Goal: Transaction & Acquisition: Purchase product/service

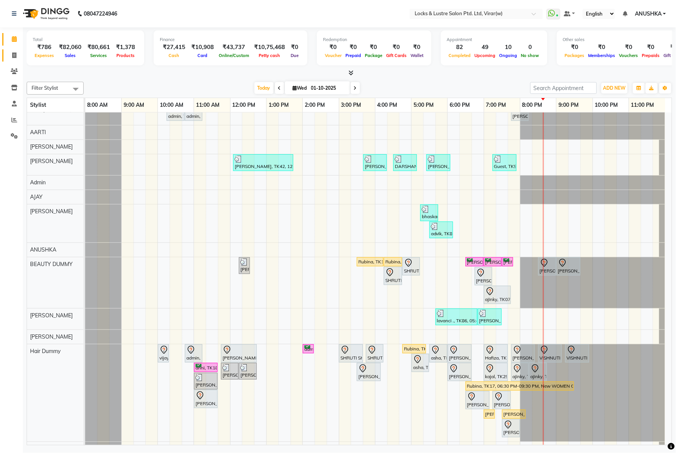
click at [14, 51] on link "Invoice" at bounding box center [11, 55] width 18 height 13
select select "service"
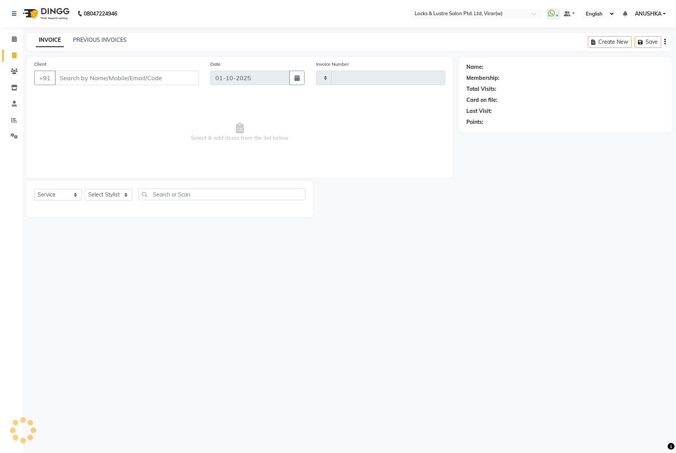
type input "16853"
select select "5944"
click at [90, 73] on input "Client" at bounding box center [127, 78] width 144 height 14
click at [90, 76] on input "Client" at bounding box center [127, 78] width 144 height 14
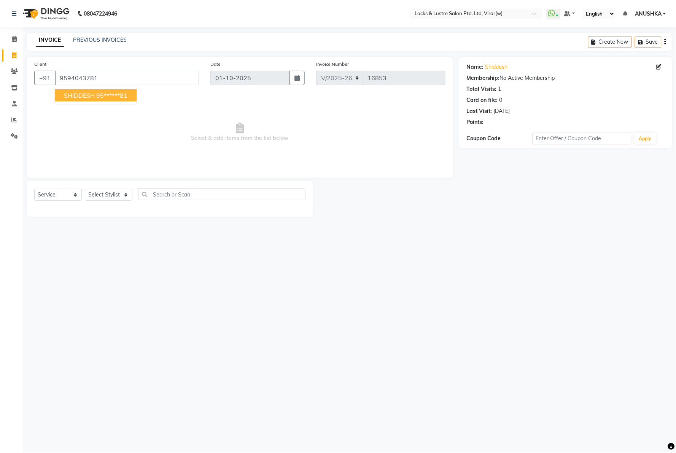
click at [73, 95] on span "SHIDDESH" at bounding box center [79, 96] width 31 height 8
type input "95******81"
click at [107, 198] on select "Select Stylist AARTI Abdul Khan Adil Admin AJAY AKASH NHAVI ANUSHKA Ashwini Saw…" at bounding box center [109, 195] width 48 height 12
select select "43855"
click at [85, 189] on select "Select Stylist AARTI Abdul Khan Adil Admin AJAY AKASH NHAVI ANUSHKA Ashwini Saw…" at bounding box center [109, 195] width 48 height 12
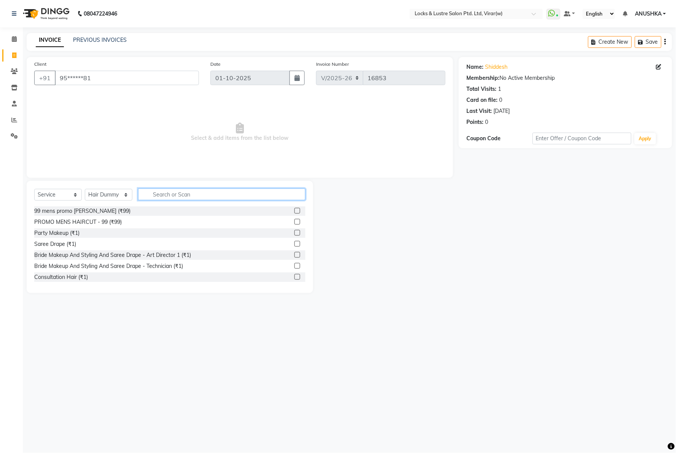
click at [166, 191] on input "text" at bounding box center [221, 195] width 167 height 12
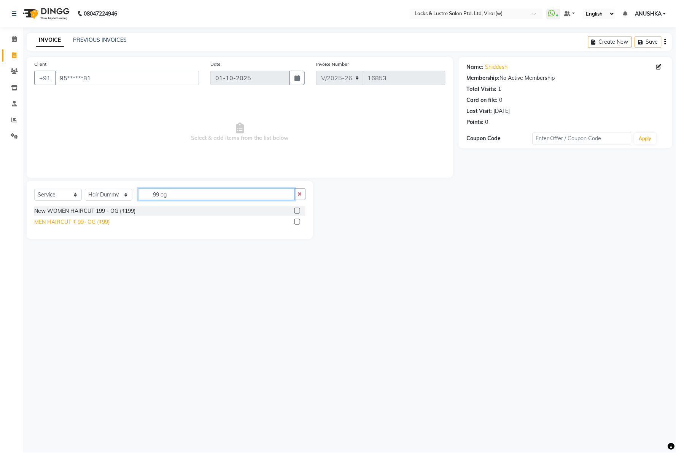
type input "99 og"
click at [83, 221] on div "MEN HAIRCUT ₹ 99- OG (₹99)" at bounding box center [71, 222] width 75 height 8
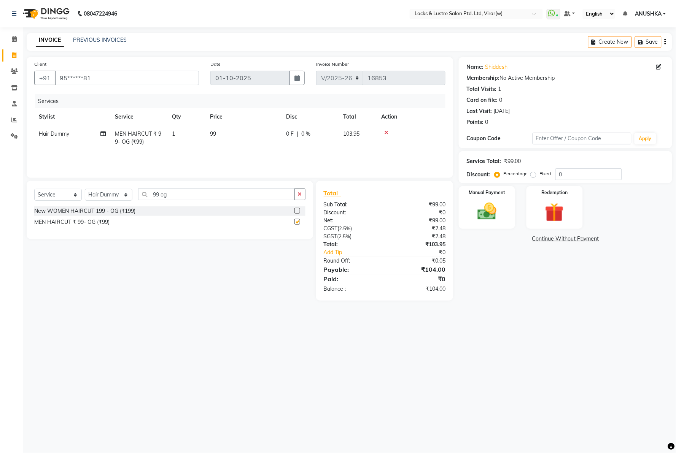
checkbox input "false"
drag, startPoint x: 502, startPoint y: 215, endPoint x: 497, endPoint y: 217, distance: 5.9
click at [501, 215] on img at bounding box center [487, 211] width 32 height 23
click at [538, 238] on span "UPI" at bounding box center [539, 239] width 12 height 9
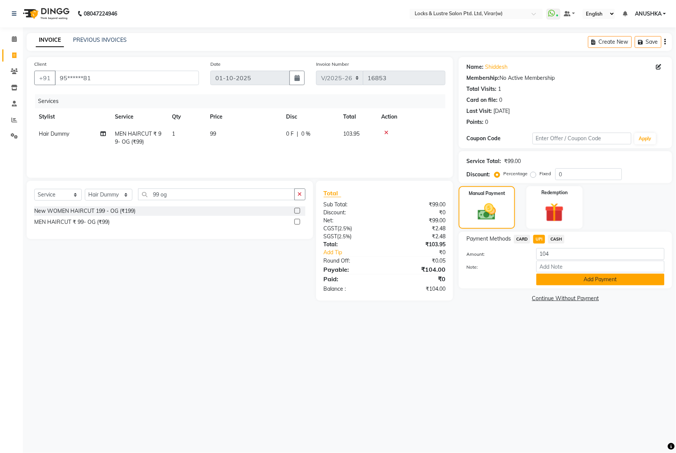
click at [556, 281] on button "Add Payment" at bounding box center [600, 280] width 128 height 12
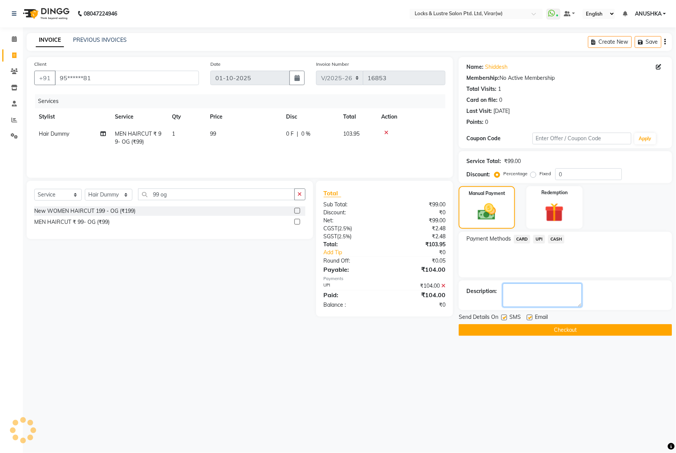
click at [543, 298] on textarea at bounding box center [542, 296] width 79 height 24
type textarea "52740790116"
click at [539, 328] on button "Checkout" at bounding box center [565, 330] width 213 height 12
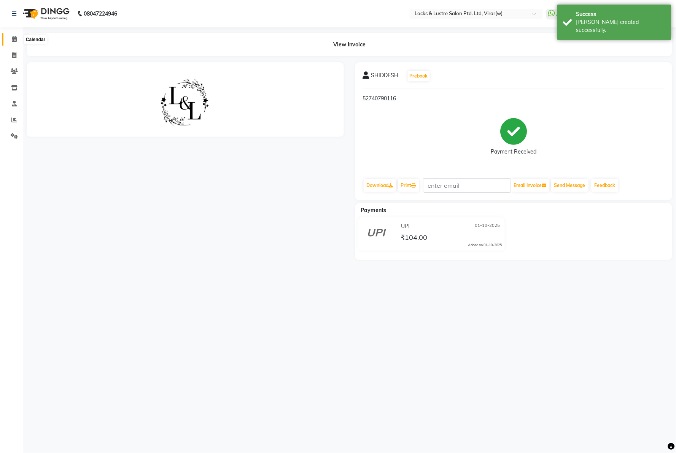
click at [12, 39] on icon at bounding box center [14, 39] width 5 height 6
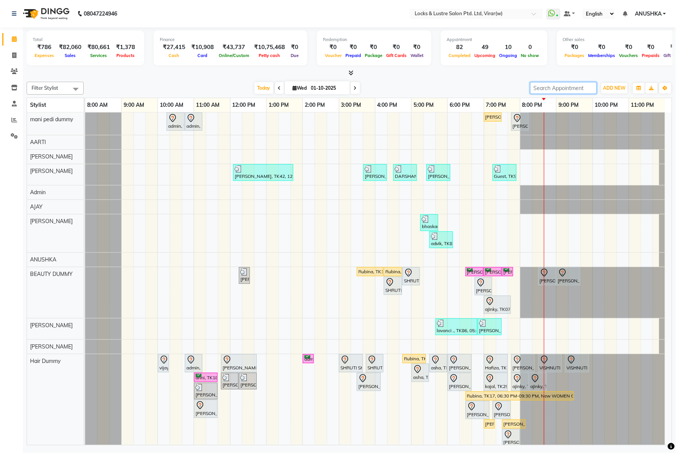
click at [552, 90] on input "search" at bounding box center [563, 88] width 67 height 12
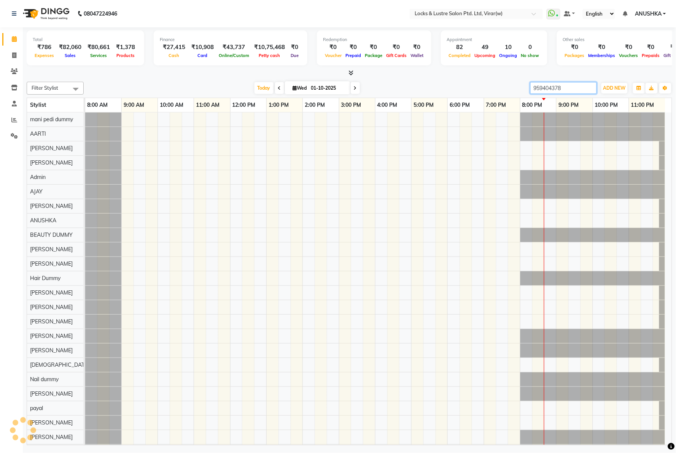
type input "9594043781"
click at [548, 84] on input "9594043781" at bounding box center [563, 88] width 67 height 12
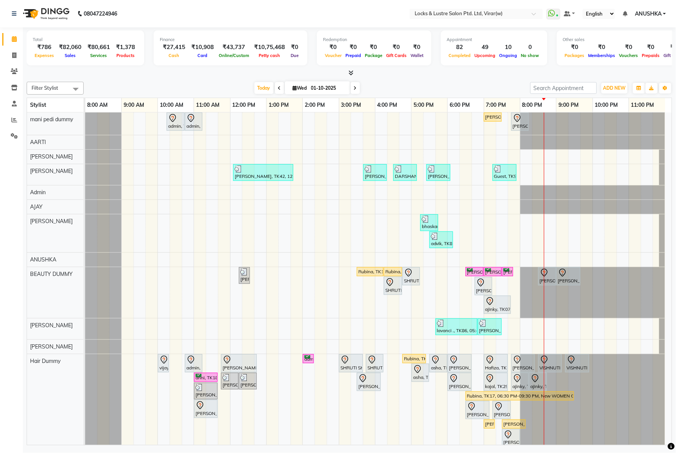
click at [432, 73] on div at bounding box center [349, 73] width 645 height 8
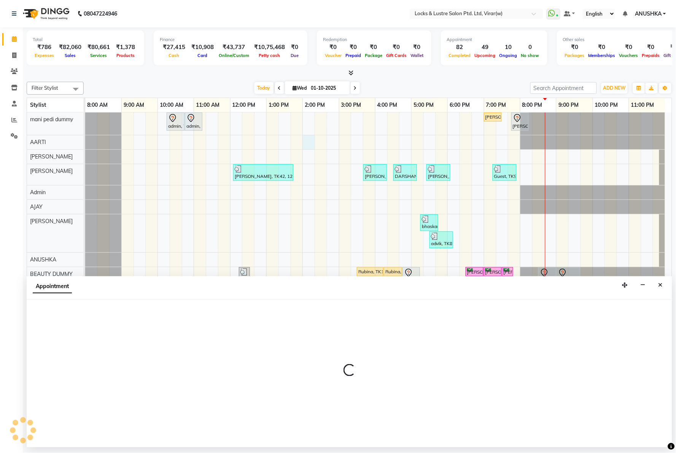
select select "42114"
select select "840"
select select "tentative"
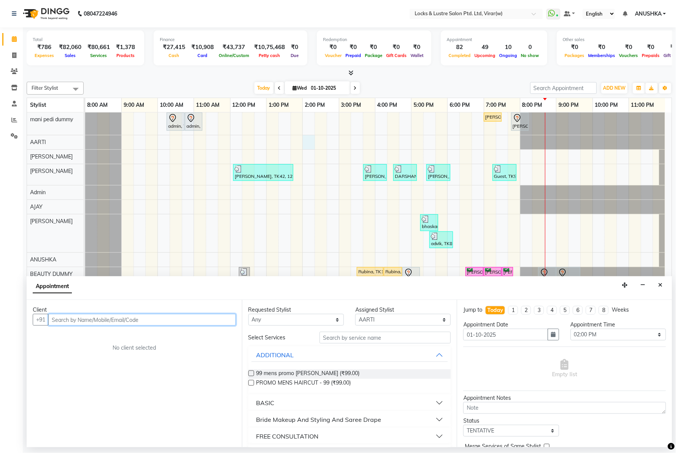
click at [147, 317] on input "text" at bounding box center [141, 320] width 187 height 12
paste input "9373646278"
type input "9373646278"
click at [223, 314] on button "Add Client" at bounding box center [220, 320] width 32 height 12
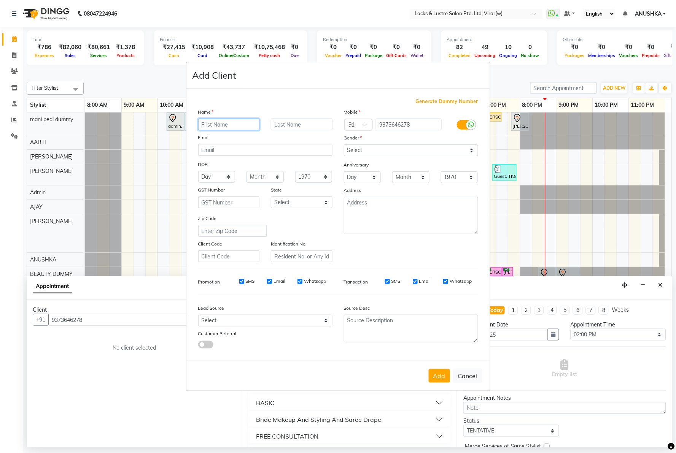
paste input "Rohit Parihar"
type input "Rohit Parihar"
click at [376, 154] on select "Select Male Female Other Prefer Not To Say" at bounding box center [411, 150] width 134 height 12
select select "male"
click at [344, 144] on select "Select Male Female Other Prefer Not To Say" at bounding box center [411, 150] width 134 height 12
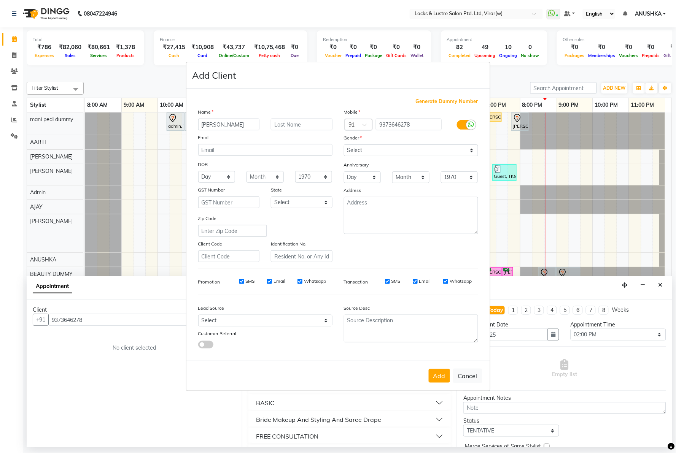
click at [440, 372] on button "Add" at bounding box center [438, 376] width 21 height 14
type input "93******78"
select select
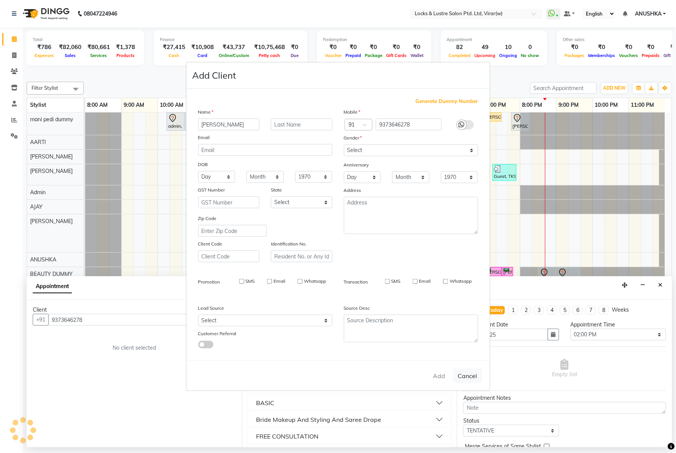
select select
checkbox input "false"
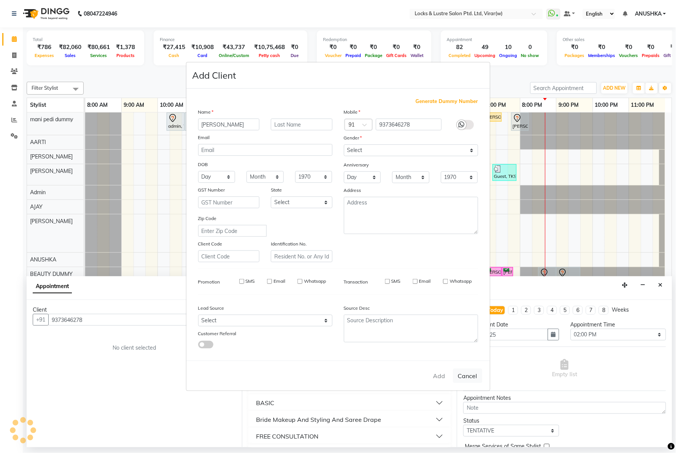
checkbox input "false"
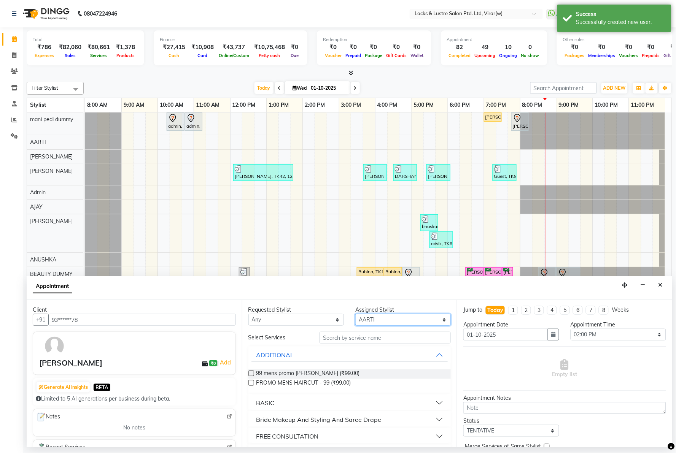
click at [381, 321] on select "Select AARTI Abdul Khan Adil Admin AJAY AKASH NHAVI ANUSHKA Ashwini Sawant BEAU…" at bounding box center [402, 320] width 95 height 12
select select "43855"
click at [355, 314] on select "Select AARTI Abdul Khan Adil Admin AJAY AKASH NHAVI ANUSHKA Ashwini Sawant BEAU…" at bounding box center [402, 320] width 95 height 12
click at [553, 335] on button "button" at bounding box center [553, 335] width 11 height 12
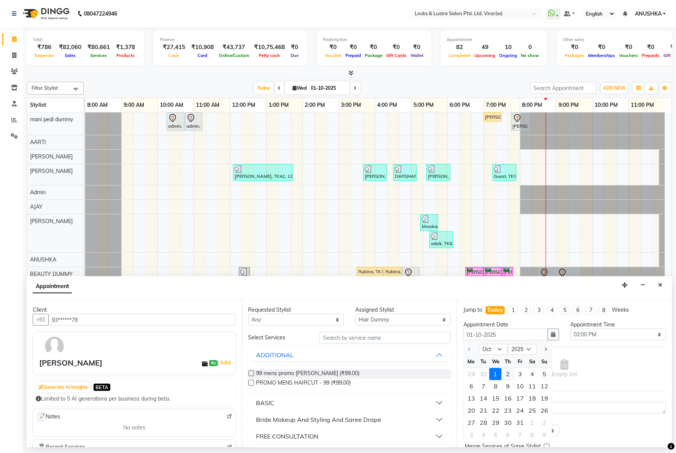
click at [509, 375] on div "2" at bounding box center [507, 374] width 12 height 12
type input "02-10-2025"
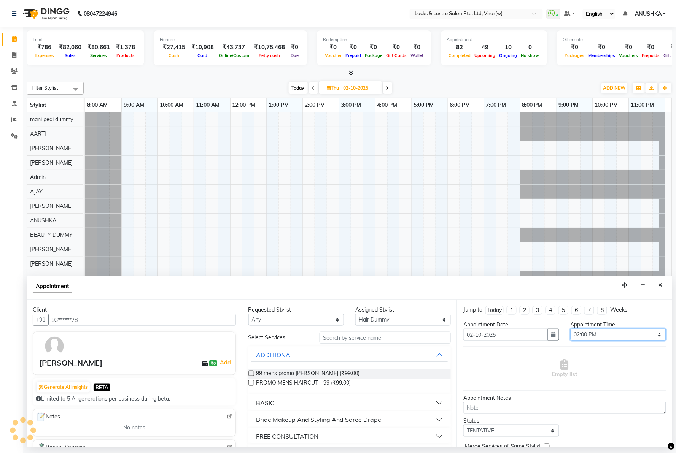
click at [577, 335] on select "Select 09:00 AM 09:15 AM 09:30 AM 09:45 AM 10:00 AM 10:15 AM 10:30 AM 10:45 AM …" at bounding box center [617, 335] width 95 height 12
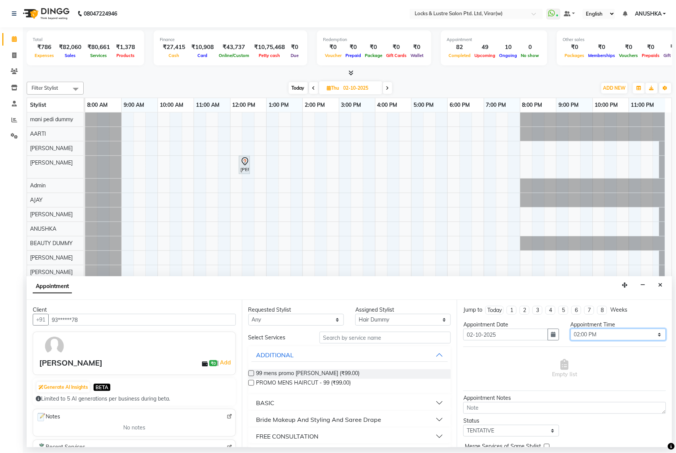
select select "780"
click at [570, 329] on select "Select 09:00 AM 09:15 AM 09:30 AM 09:45 AM 10:00 AM 10:15 AM 10:30 AM 10:45 AM …" at bounding box center [617, 335] width 95 height 12
click at [343, 335] on input "text" at bounding box center [384, 338] width 131 height 12
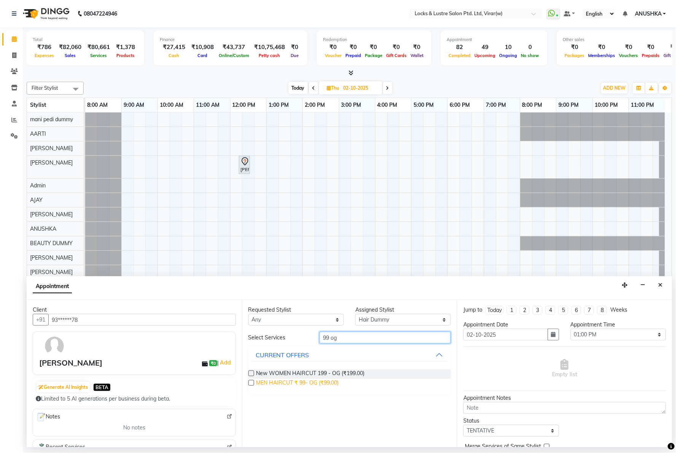
type input "99 og"
click at [314, 382] on span "MEN HAIRCUT ₹ 99- OG (₹99.00)" at bounding box center [297, 384] width 83 height 10
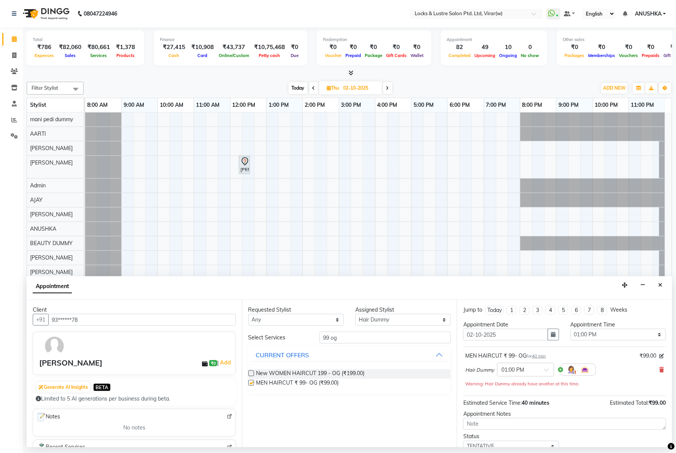
checkbox input "false"
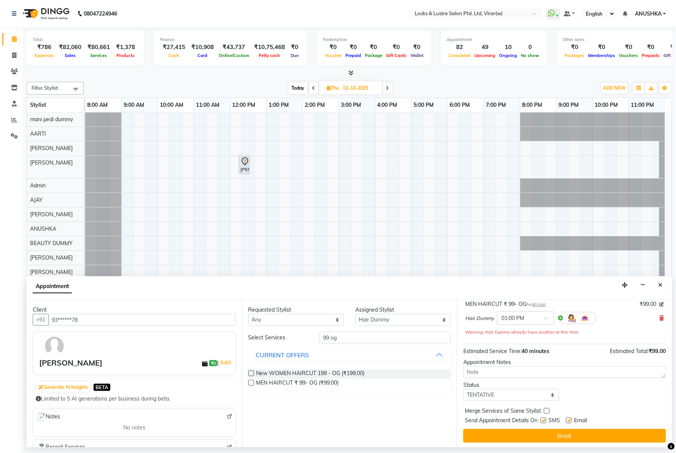
scroll to position [54, 0]
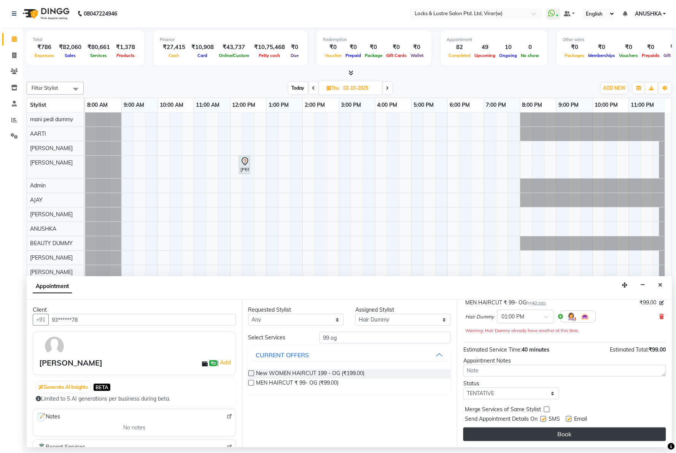
click at [546, 435] on button "Book" at bounding box center [564, 435] width 203 height 14
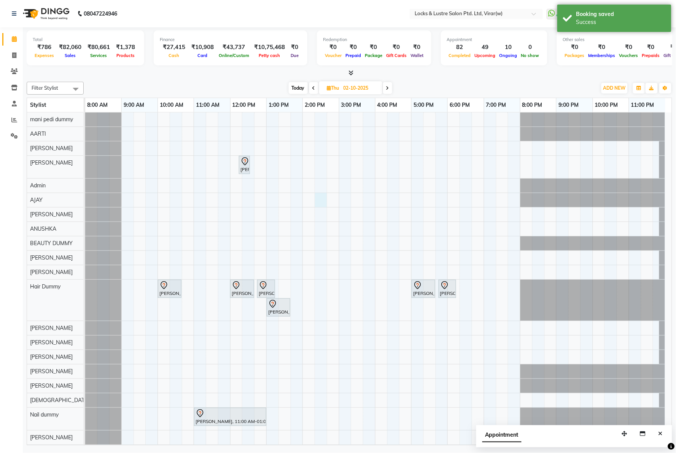
click at [320, 206] on div "SUPRIYA SINGH, 12:15 PM-12:16 PM, NANOPLASTIA SERVICE (DOROFEY) JEENAL, 10:00 A…" at bounding box center [378, 414] width 586 height 603
select select "42104"
select select "855"
select select "tentative"
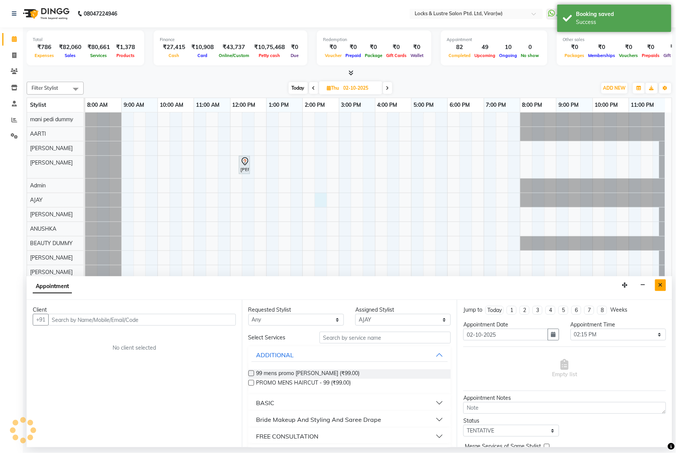
click at [659, 288] on button "Close" at bounding box center [660, 285] width 11 height 12
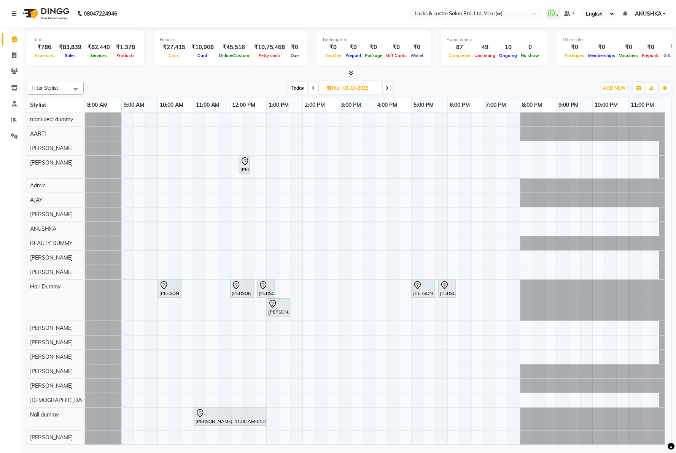
click at [300, 85] on span "Today" at bounding box center [298, 88] width 19 height 12
type input "01-10-2025"
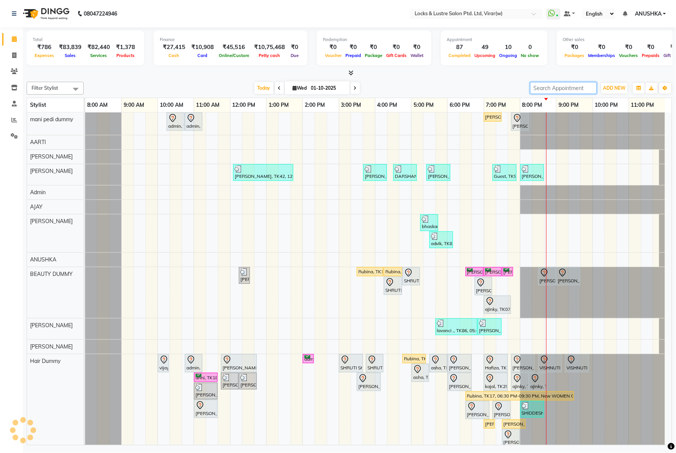
click at [542, 90] on input "search" at bounding box center [563, 88] width 67 height 12
paste input "Geetika"
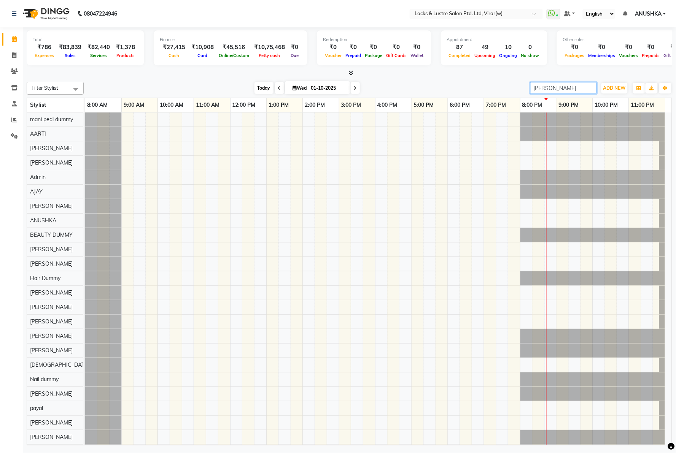
type input "Geetika"
click at [263, 86] on span "Today" at bounding box center [263, 88] width 19 height 12
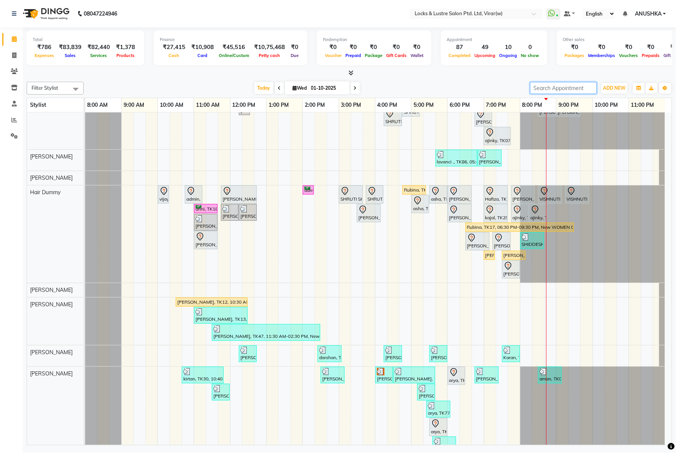
click at [543, 89] on input "search" at bounding box center [563, 88] width 67 height 12
paste input "Geetika"
type input "Geetika"
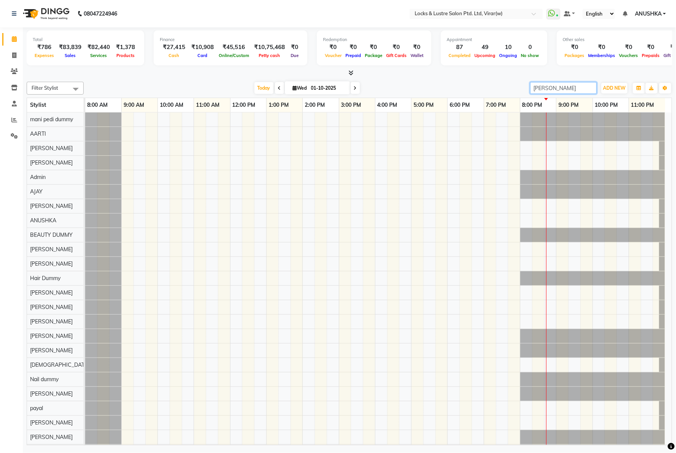
click at [590, 86] on input "Geetika" at bounding box center [563, 88] width 67 height 12
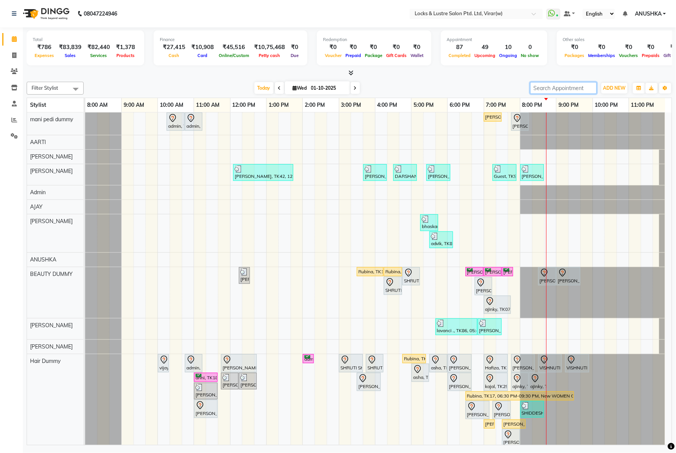
paste input ":9321241700"
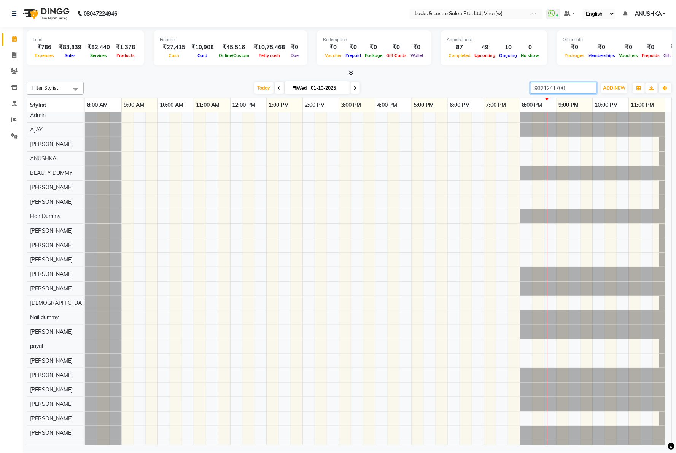
scroll to position [209, 0]
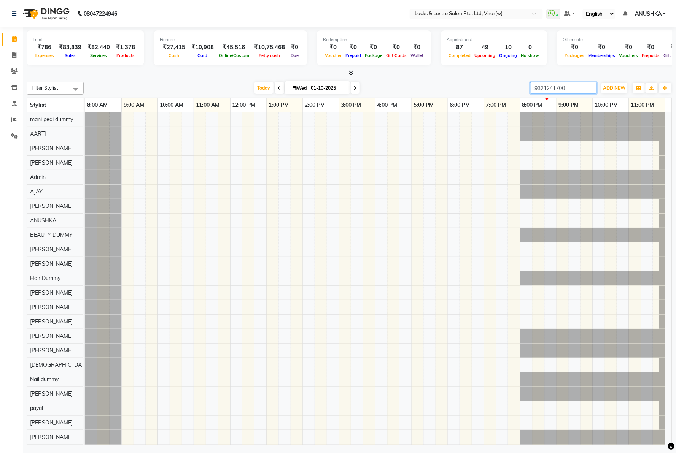
drag, startPoint x: 532, startPoint y: 87, endPoint x: 529, endPoint y: 92, distance: 6.1
click at [531, 87] on input ":9321241700" at bounding box center [563, 88] width 67 height 12
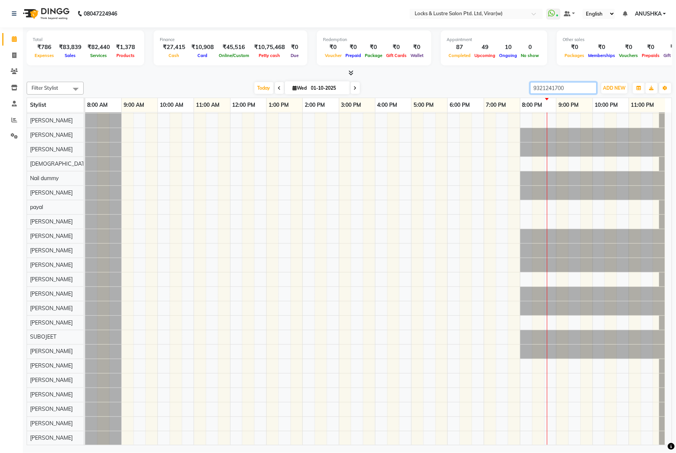
click at [530, 88] on input "9321241700" at bounding box center [563, 88] width 67 height 12
paste input "98782118"
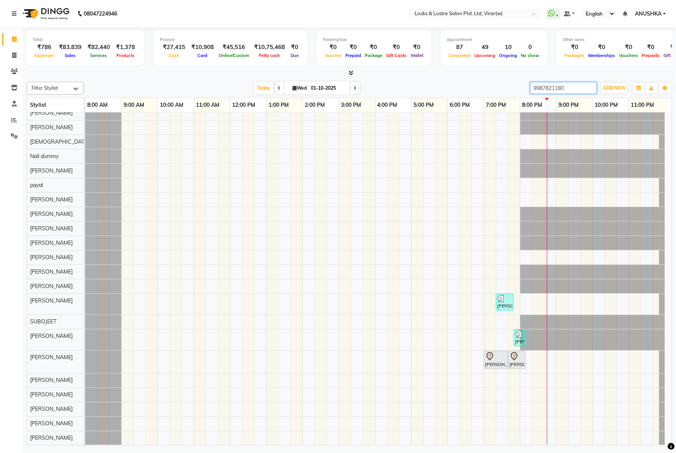
scroll to position [231, 0]
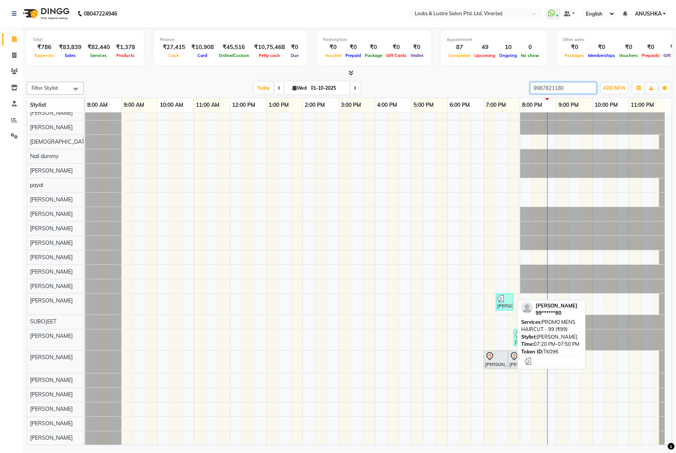
click at [499, 298] on div "[PERSON_NAME], TK96, 07:20 PM-07:50 PM, PROMO MENS HAIRCUT - 99 (₹99)" at bounding box center [505, 302] width 16 height 14
type input "9987821180"
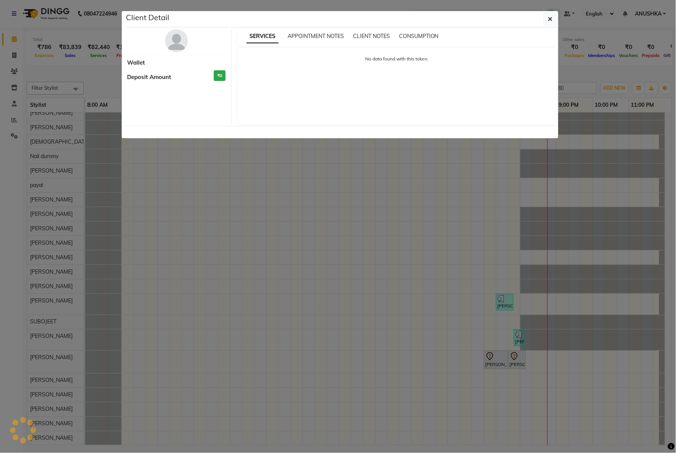
select select "3"
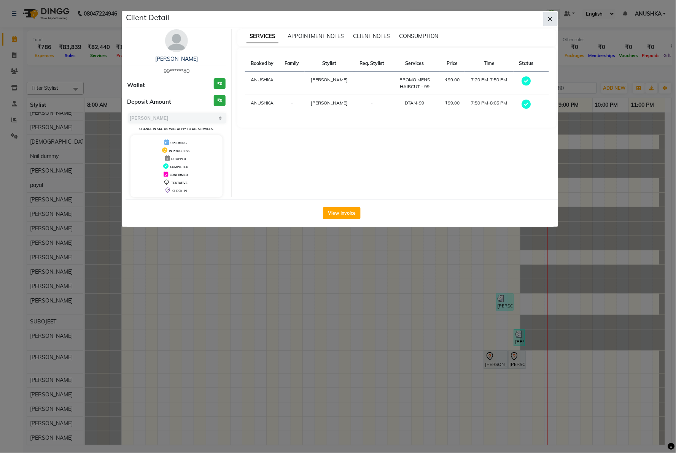
click at [547, 16] on button "button" at bounding box center [550, 19] width 14 height 14
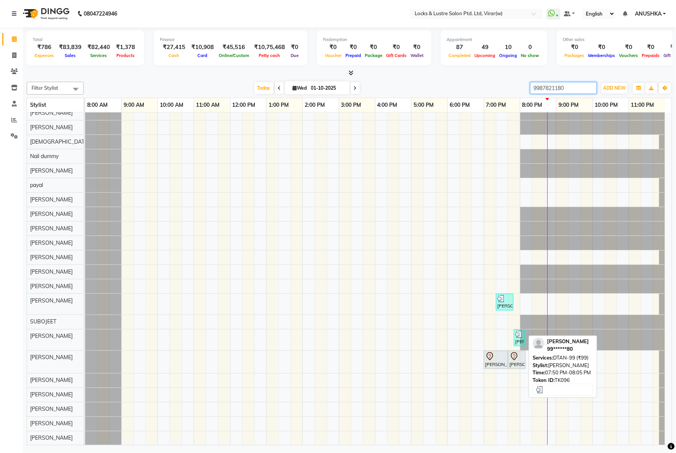
click at [517, 331] on img at bounding box center [519, 335] width 8 height 8
select select "3"
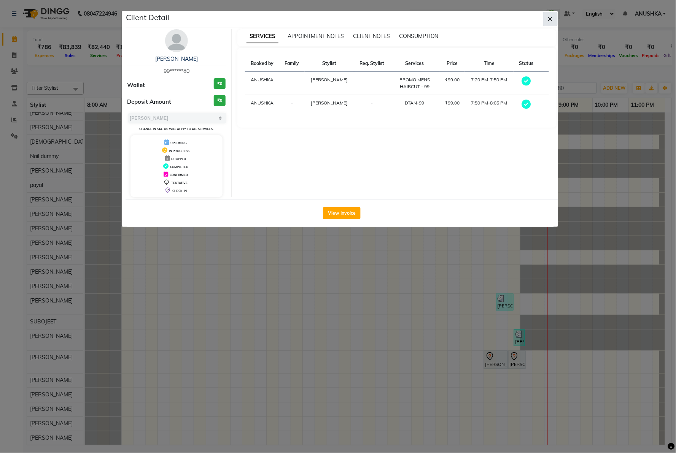
click at [547, 18] on button "button" at bounding box center [550, 19] width 14 height 14
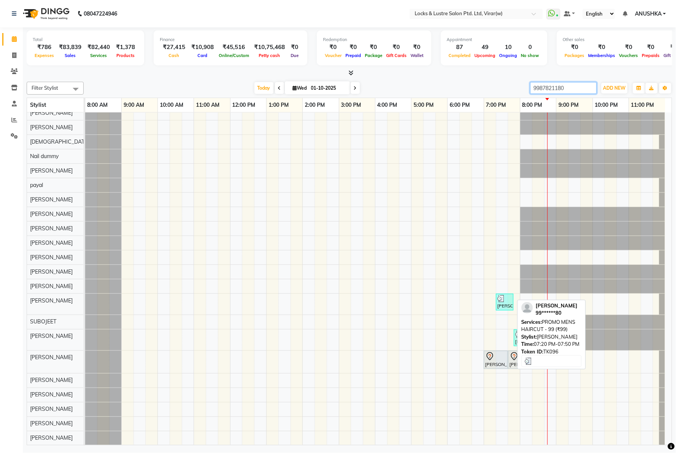
click at [502, 301] on div "[PERSON_NAME], TK96, 07:20 PM-07:50 PM, PROMO MENS HAIRCUT - 99 (₹99)" at bounding box center [505, 302] width 16 height 14
select select "3"
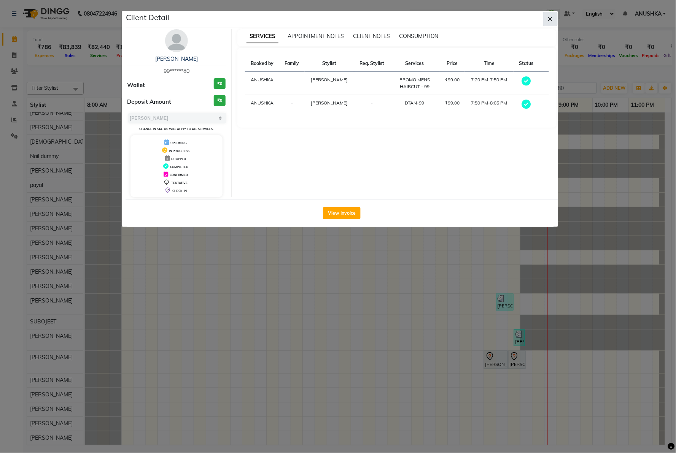
click at [553, 21] on button "button" at bounding box center [550, 19] width 14 height 14
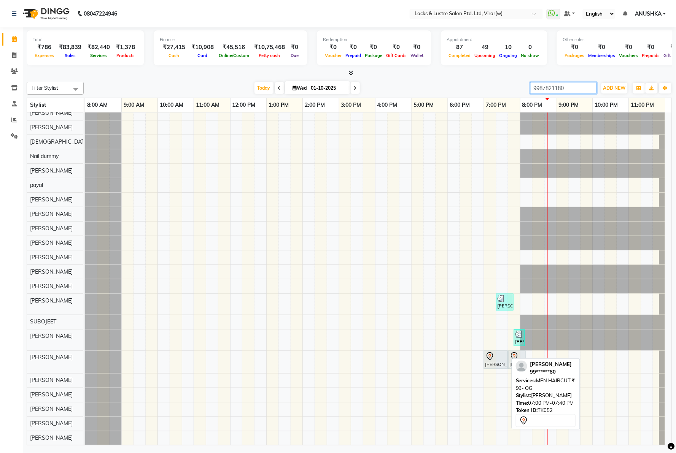
click at [499, 357] on div "[PERSON_NAME], TK52, 07:00 PM-07:40 PM, MEN HAIRCUT ₹ 99- OG" at bounding box center [495, 360] width 22 height 16
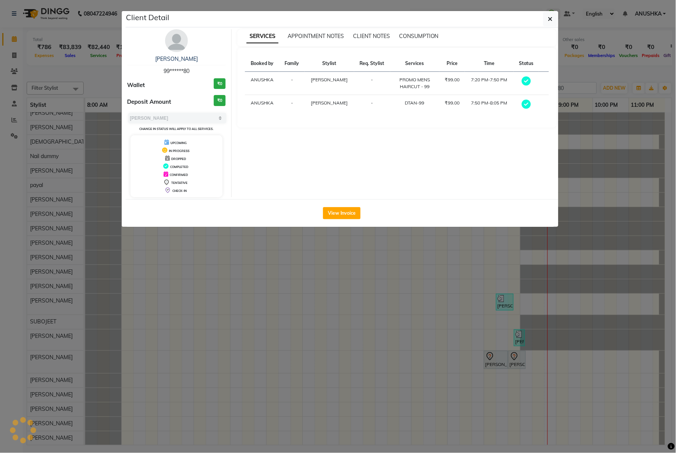
select select "7"
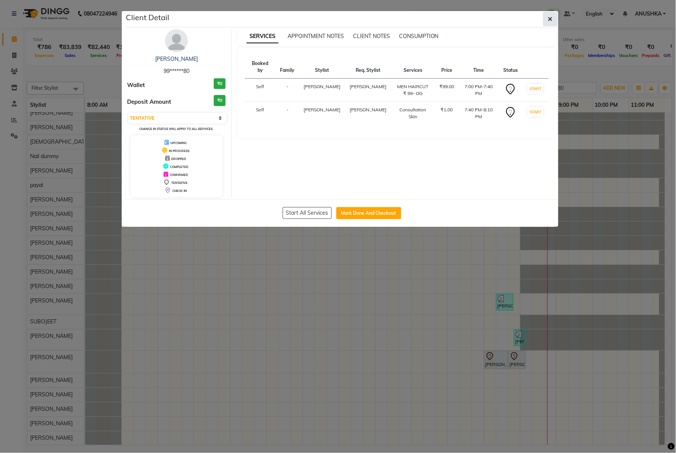
click at [547, 20] on button "button" at bounding box center [550, 19] width 14 height 14
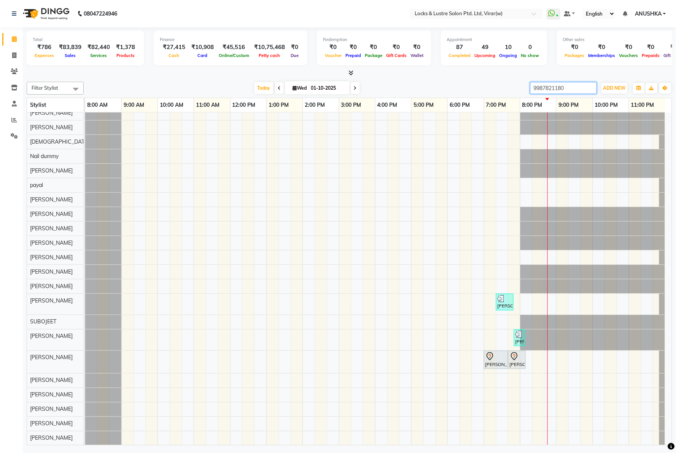
click at [541, 87] on input "9987821180" at bounding box center [563, 88] width 67 height 12
type input "siddes"
click at [591, 89] on input "siddes" at bounding box center [563, 88] width 67 height 12
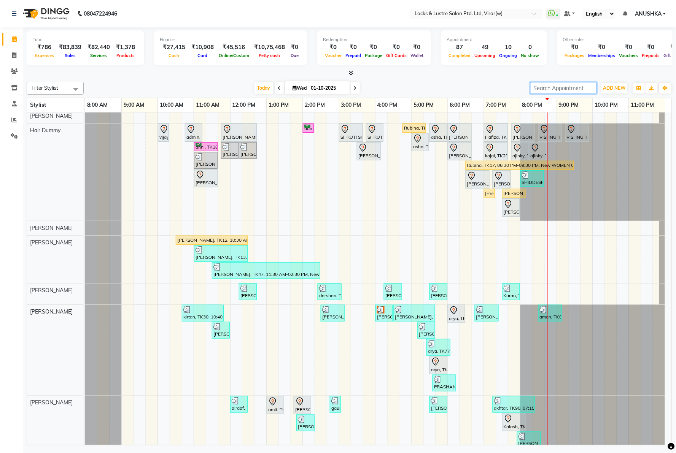
click at [541, 86] on input "search" at bounding box center [563, 88] width 67 height 12
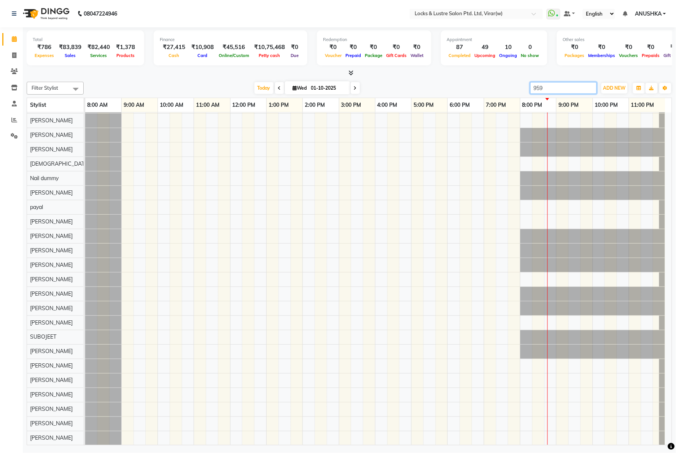
scroll to position [216, 0]
type input "9594043781"
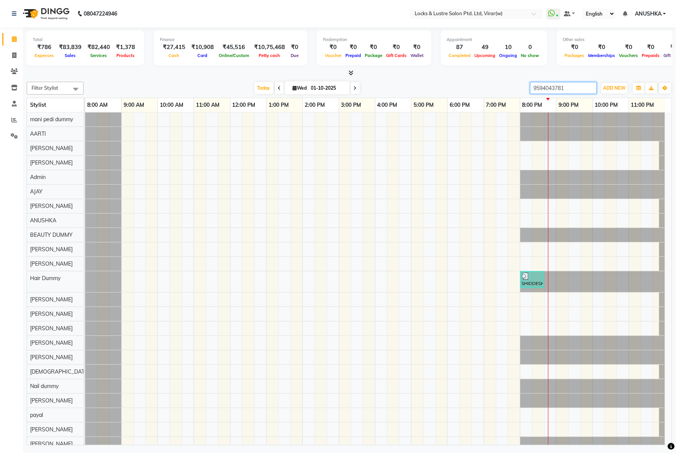
click at [575, 86] on input "9594043781" at bounding box center [563, 88] width 67 height 12
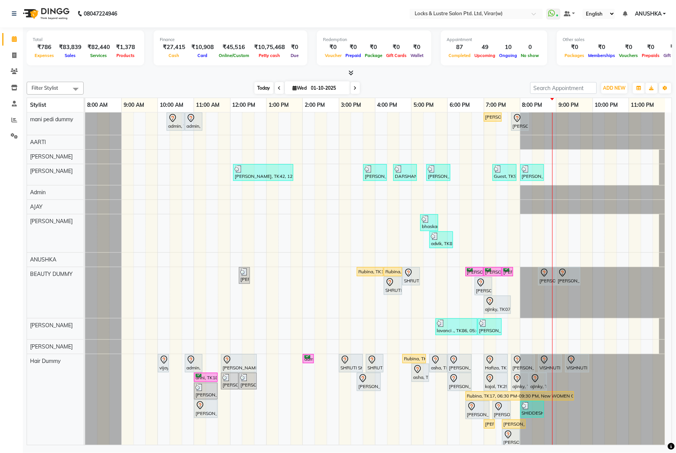
click at [259, 92] on span "Today" at bounding box center [263, 88] width 19 height 12
click at [231, 9] on nav "08047224946 Select Location × Locks & Lustre Salon Ptd. Ltd, Virar(w) WhatsApp …" at bounding box center [338, 13] width 676 height 27
click at [259, 84] on span "Today" at bounding box center [263, 88] width 19 height 12
click at [259, 88] on span "Today" at bounding box center [263, 88] width 19 height 12
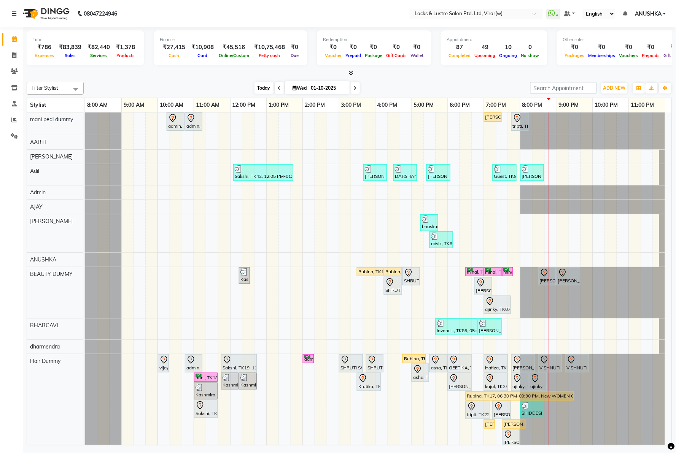
click at [260, 83] on span "Today" at bounding box center [263, 88] width 19 height 12
click at [263, 91] on span "Today" at bounding box center [263, 88] width 19 height 12
click at [248, 24] on nav "08047224946 Select Location × Locks & Lustre Salon Ptd. Ltd, Virar(w) WhatsApp …" at bounding box center [338, 13] width 676 height 27
click at [145, 25] on nav "08047224946 Select Location × Locks & Lustre Salon Ptd. Ltd, Virar(w) WhatsApp …" at bounding box center [338, 13] width 676 height 27
click at [203, 21] on nav "08047224946 Select Location × Locks & Lustre Salon Ptd. Ltd, Virar(w) WhatsApp …" at bounding box center [338, 13] width 676 height 27
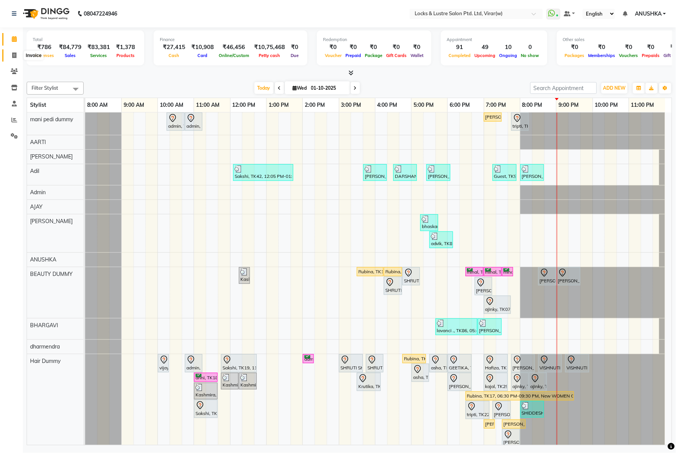
click at [14, 56] on icon at bounding box center [14, 55] width 4 height 6
select select "5944"
select select "service"
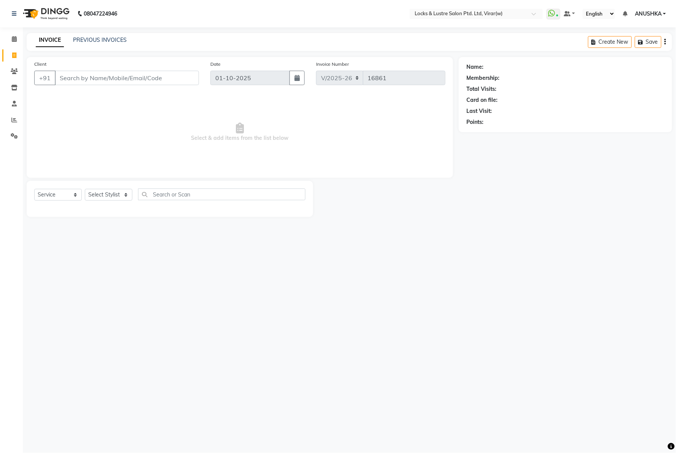
click at [75, 73] on input "Client" at bounding box center [127, 78] width 144 height 14
click at [114, 94] on ngb-highlight "99******70" at bounding box center [129, 96] width 31 height 8
type input "99******70"
click at [109, 192] on select "Select Stylist [PERSON_NAME] [PERSON_NAME] [PERSON_NAME] AKASH [PERSON_NAME] [P…" at bounding box center [109, 195] width 48 height 12
select select "68296"
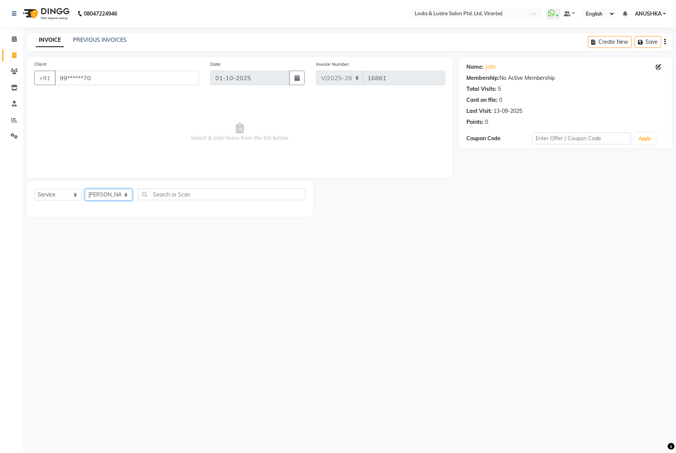
click at [85, 189] on select "Select Stylist [PERSON_NAME] [PERSON_NAME] [PERSON_NAME] AKASH [PERSON_NAME] [P…" at bounding box center [109, 195] width 48 height 12
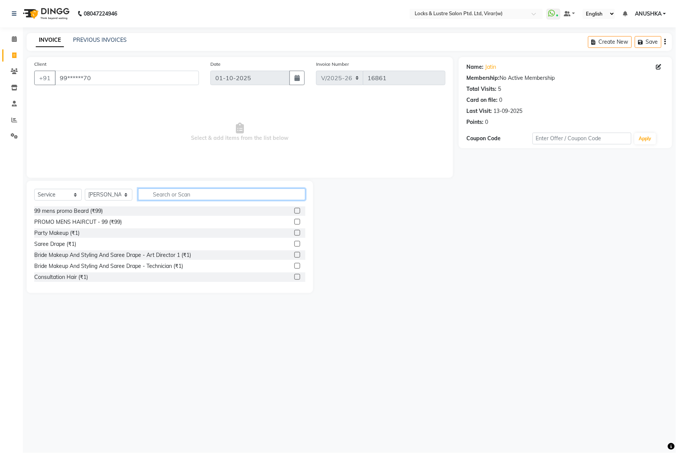
click at [195, 195] on input "text" at bounding box center [221, 195] width 167 height 12
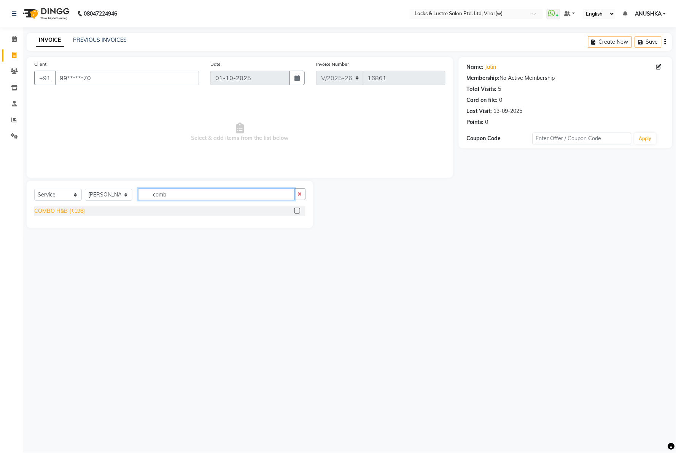
type input "comb"
click at [64, 210] on div "COMBO H&B (₹198)" at bounding box center [59, 211] width 51 height 8
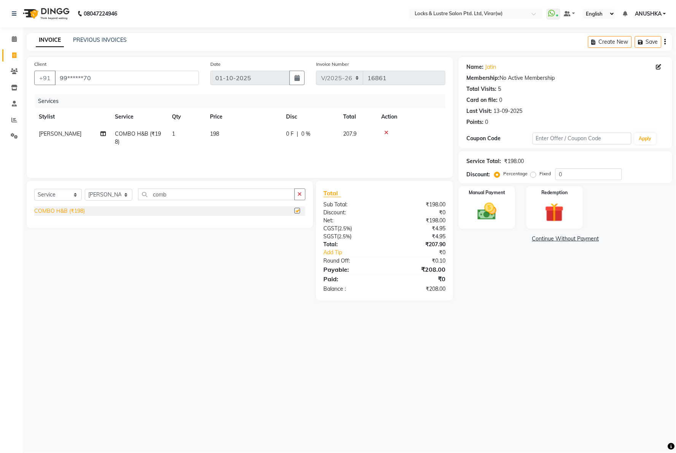
checkbox input "false"
click at [486, 221] on img at bounding box center [487, 211] width 32 height 23
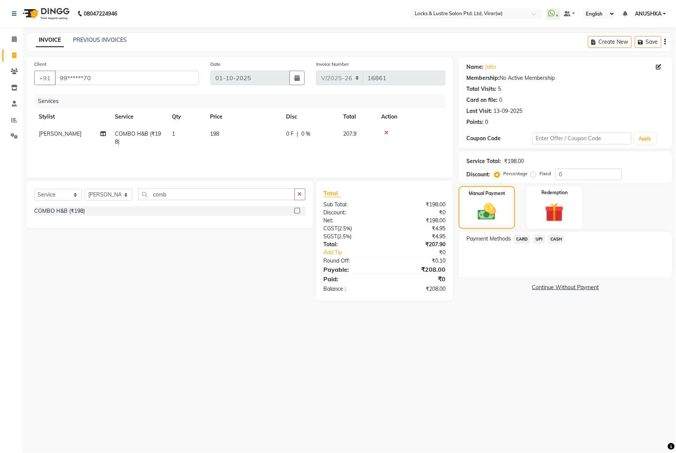
click at [539, 241] on span "UPI" at bounding box center [539, 239] width 12 height 9
click at [553, 278] on button "Add Payment" at bounding box center [600, 280] width 128 height 12
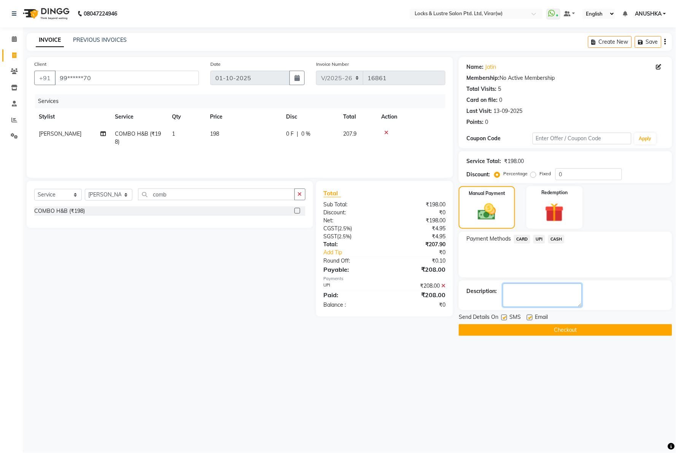
click at [548, 293] on textarea at bounding box center [542, 296] width 79 height 24
click at [555, 298] on textarea at bounding box center [542, 296] width 79 height 24
type textarea "691559357069"
click at [550, 328] on button "Checkout" at bounding box center [565, 330] width 213 height 12
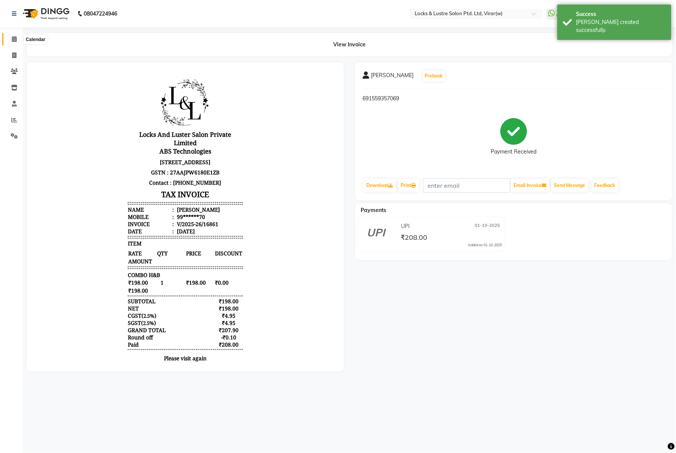
click at [10, 39] on span at bounding box center [14, 39] width 13 height 9
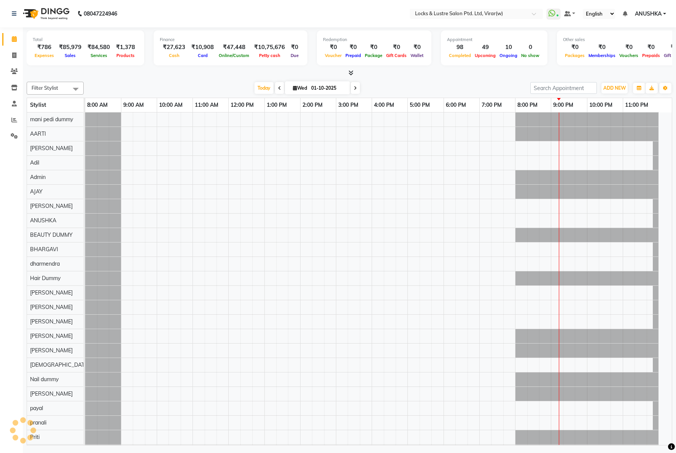
click at [202, 6] on nav "08047224946 Select Location × Locks & Lustre Salon Ptd. Ltd, Virar(w) WhatsApp …" at bounding box center [338, 13] width 676 height 27
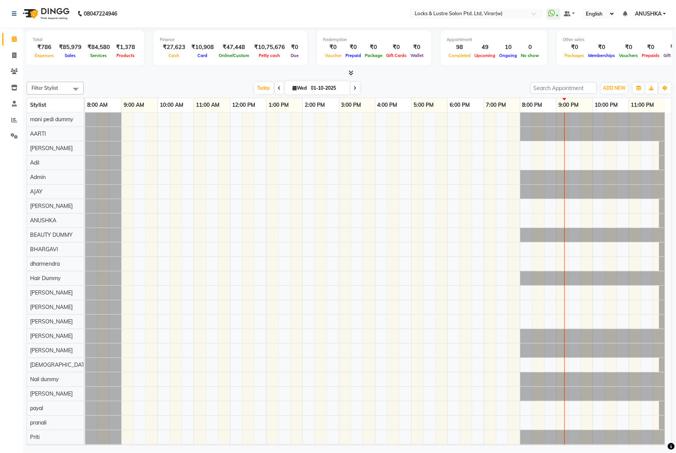
click at [202, 6] on nav "08047224946 Select Location × Locks & Lustre Salon Ptd. Ltd, Virar(w) WhatsApp …" at bounding box center [338, 13] width 676 height 27
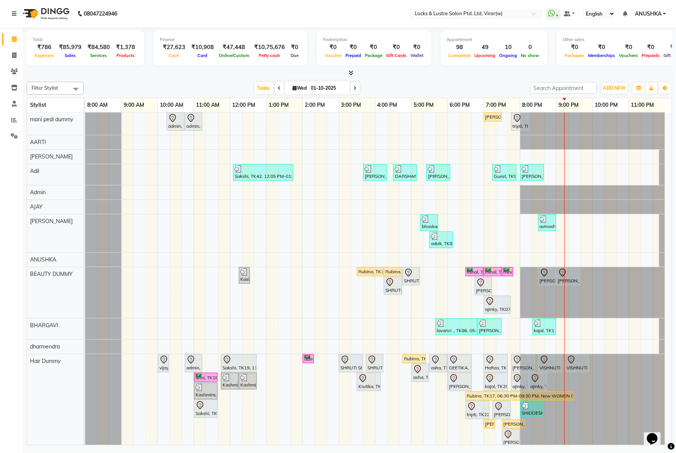
click at [199, 10] on nav "08047224946 Select Location × Locks & Lustre Salon Ptd. Ltd, Virar(w) WhatsApp …" at bounding box center [338, 13] width 676 height 27
click at [199, 13] on nav "08047224946 Select Location × Locks & Lustre Salon Ptd. Ltd, Virar(w) WhatsApp …" at bounding box center [338, 13] width 676 height 27
click at [13, 54] on icon at bounding box center [14, 55] width 4 height 6
select select "5944"
select select "service"
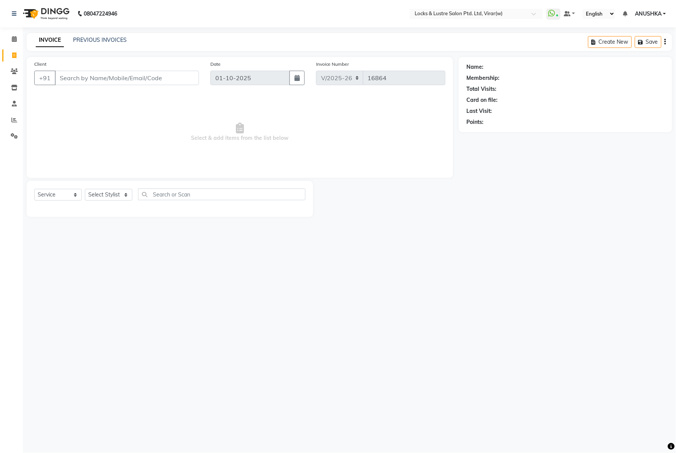
click at [145, 74] on input "Client" at bounding box center [127, 78] width 144 height 14
click at [145, 75] on input "90" at bounding box center [127, 78] width 144 height 14
click at [90, 98] on ngb-highlight "90******59" at bounding box center [97, 96] width 31 height 8
type input "90******59"
click at [107, 190] on select "Select Stylist [PERSON_NAME] [PERSON_NAME] [PERSON_NAME] AKASH [PERSON_NAME] [P…" at bounding box center [109, 195] width 48 height 12
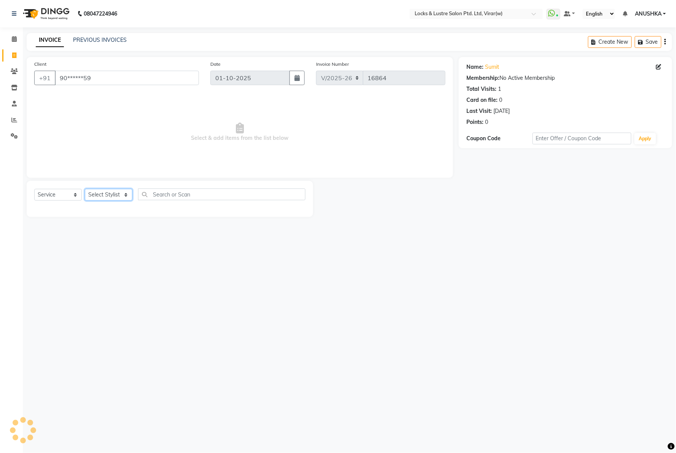
select select "68717"
click at [85, 189] on select "Select Stylist [PERSON_NAME] [PERSON_NAME] [PERSON_NAME] AKASH [PERSON_NAME] [P…" at bounding box center [109, 195] width 48 height 12
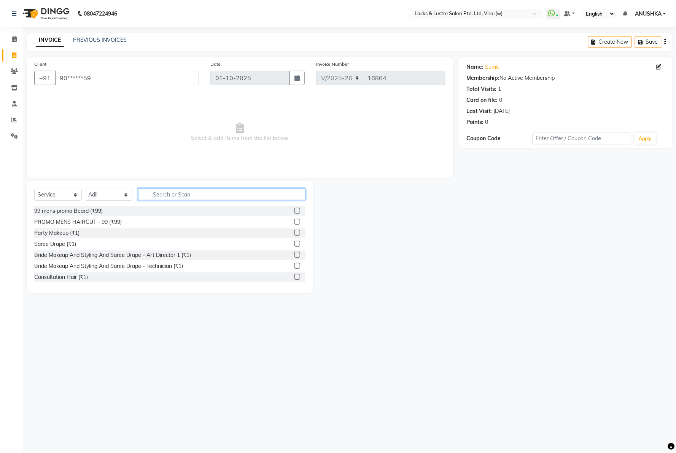
click at [194, 192] on input "text" at bounding box center [221, 195] width 167 height 12
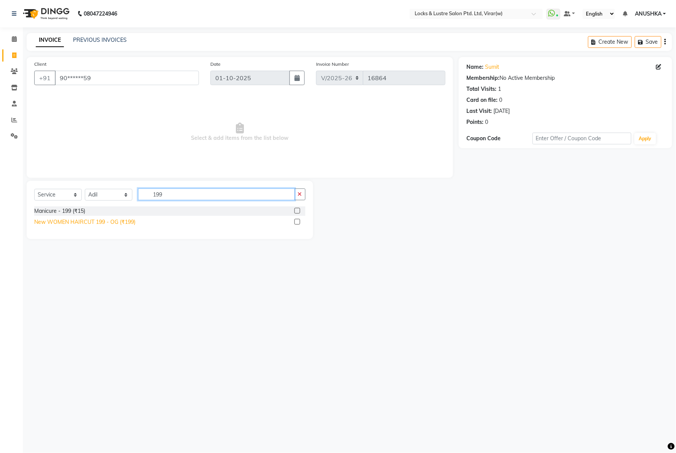
type input "199"
click at [96, 223] on div "New WOMEN HAIRCUT 199 - OG (₹199)" at bounding box center [84, 222] width 101 height 8
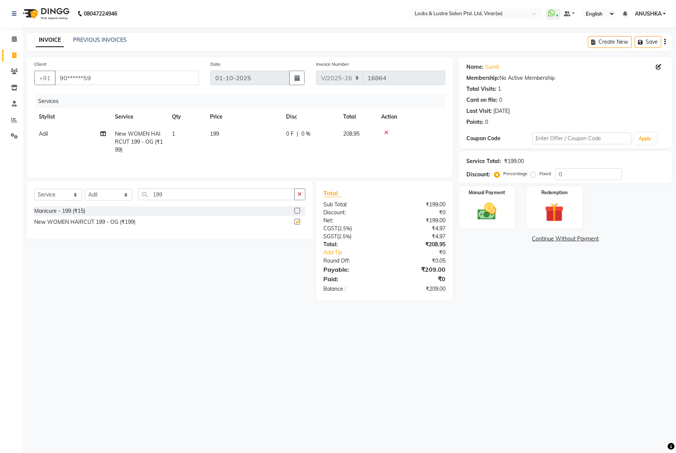
checkbox input "false"
click at [111, 190] on select "Select Stylist AARTI Abdul Khan Adil Admin AJAY AKASH NHAVI ANUSHKA Ashwini Saw…" at bounding box center [109, 195] width 48 height 12
select select "83002"
click at [85, 190] on select "Select Stylist AARTI Abdul Khan Adil Admin AJAY AKASH NHAVI ANUSHKA Ashwini Saw…" at bounding box center [109, 195] width 48 height 12
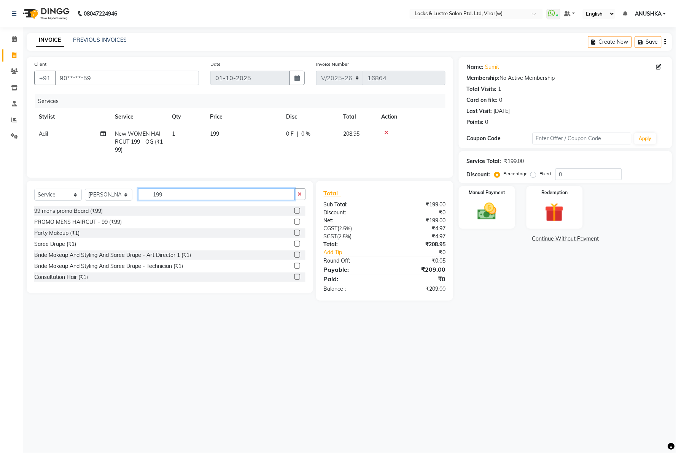
click at [171, 196] on input "199" at bounding box center [216, 195] width 157 height 12
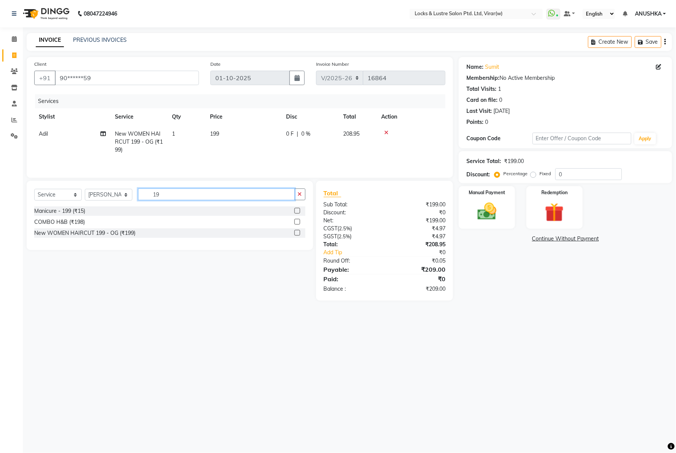
type input "1"
type input "99 og"
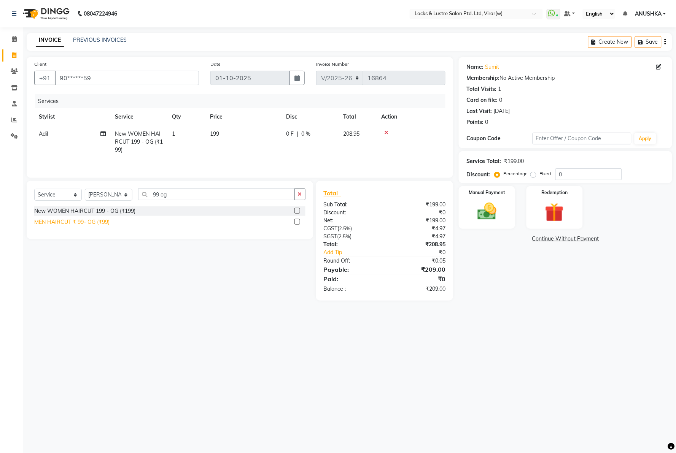
click at [54, 224] on div "MEN HAIRCUT ₹ 99- OG (₹99)" at bounding box center [71, 222] width 75 height 8
checkbox input "false"
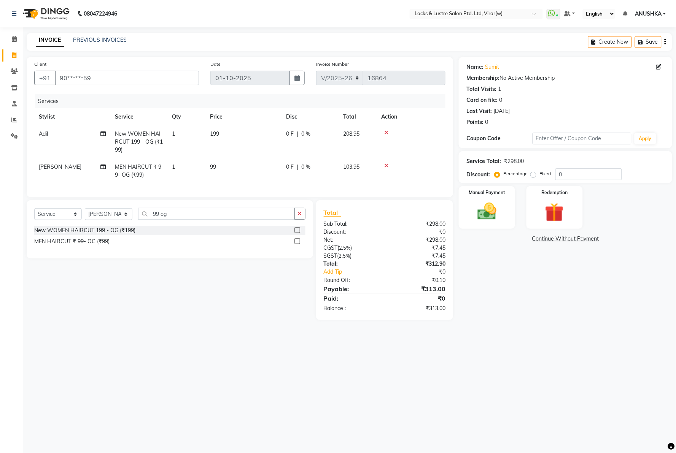
click at [555, 292] on div "Name: Sumit Membership: No Active Membership Total Visits: 1 Card on file: 0 La…" at bounding box center [568, 188] width 219 height 263
click at [494, 212] on img at bounding box center [487, 211] width 32 height 23
click at [135, 169] on span "MEN HAIRCUT ₹ 99- OG (₹99)" at bounding box center [138, 170] width 46 height 15
select select "83002"
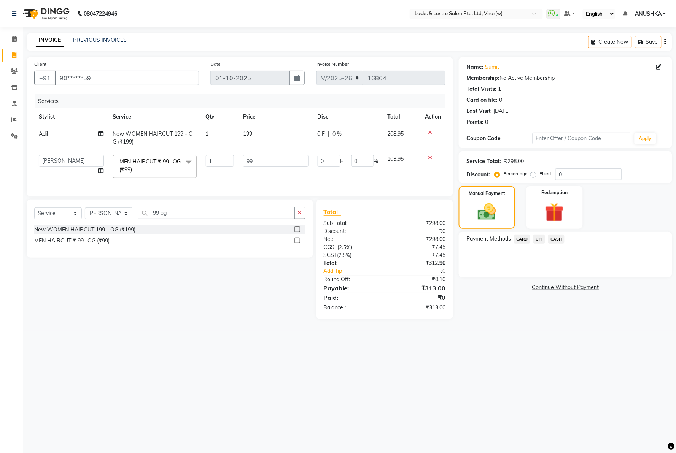
click at [151, 167] on span "MEN HAIRCUT ₹ 99- OG (₹99) x" at bounding box center [151, 166] width 67 height 16
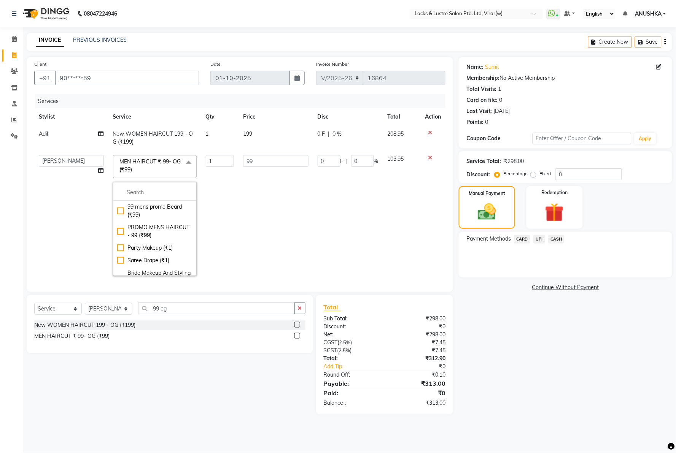
click at [146, 184] on div "99 mens promo Beard (₹99) PROMO MENS HAIRCUT - 99 (₹99) Party Makeup (₹1) Saree…" at bounding box center [155, 229] width 84 height 94
click at [147, 192] on input "multiselect-search" at bounding box center [154, 193] width 75 height 8
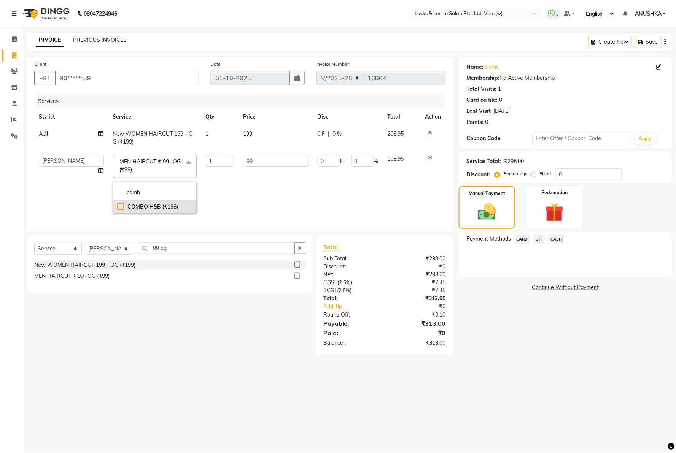
type input "comb"
click at [160, 204] on div "COMBO H&B (₹198)" at bounding box center [154, 207] width 75 height 8
checkbox input "true"
type input "198"
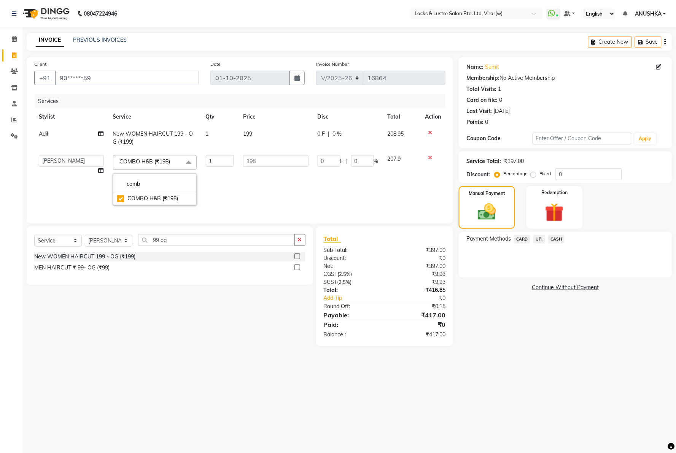
drag, startPoint x: 604, startPoint y: 411, endPoint x: 601, endPoint y: 408, distance: 4.0
click at [604, 411] on div "08047224946 Select Location × Locks & Lustre Salon Ptd. Ltd, Virar(w) WhatsApp …" at bounding box center [338, 226] width 676 height 453
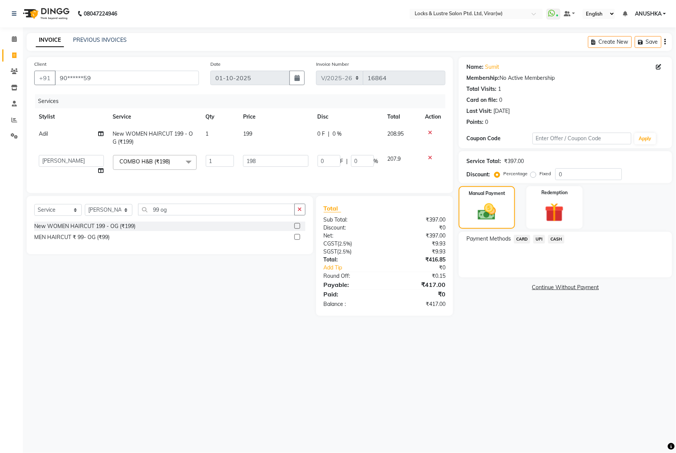
click at [553, 238] on span "CASH" at bounding box center [556, 239] width 16 height 9
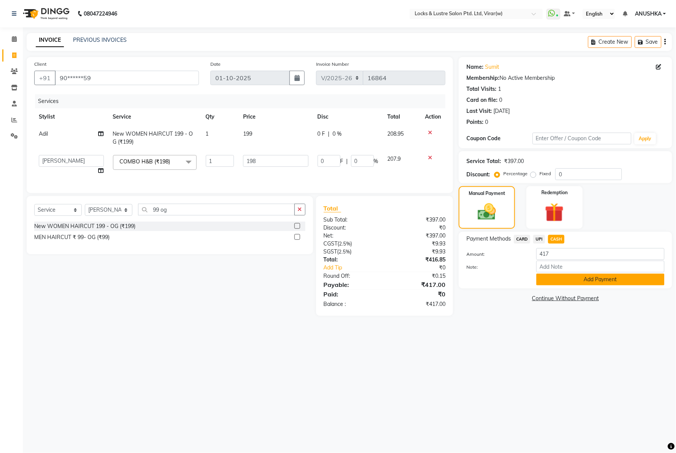
click at [577, 281] on button "Add Payment" at bounding box center [600, 280] width 128 height 12
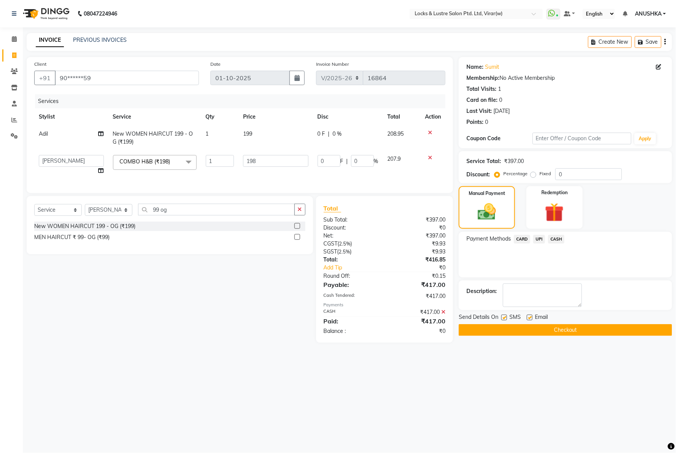
click at [550, 328] on button "Checkout" at bounding box center [565, 330] width 213 height 12
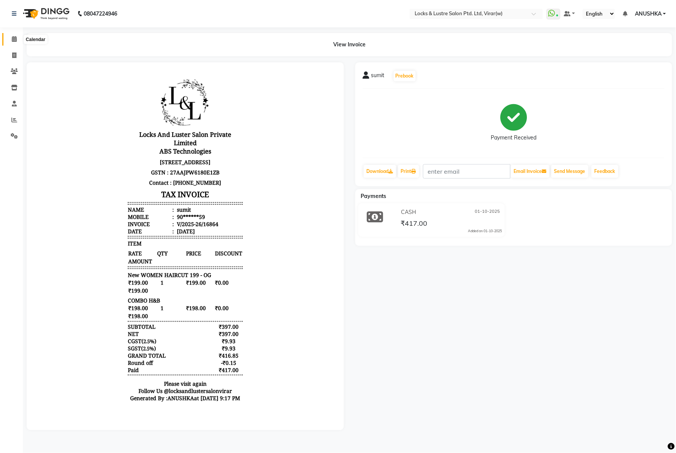
click at [13, 36] on icon at bounding box center [14, 39] width 5 height 6
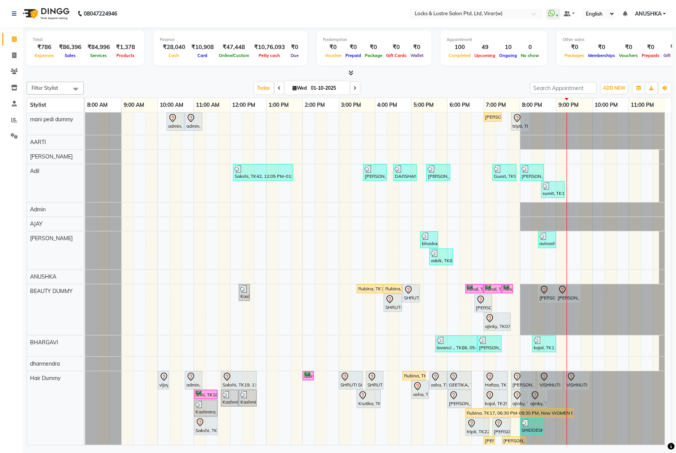
click at [340, 1] on nav "08047224946 Select Location × Locks & Lustre Salon Ptd. Ltd, Virar(w) WhatsApp …" at bounding box center [338, 13] width 676 height 27
click at [354, 14] on nav "08047224946 Select Location × Locks & Lustre Salon Ptd. Ltd, Virar(w) WhatsApp …" at bounding box center [338, 13] width 676 height 27
click at [217, 18] on nav "08047224946 Select Location × Locks & Lustre Salon Ptd. Ltd, Virar(w) WhatsApp …" at bounding box center [338, 13] width 676 height 27
click at [313, 16] on nav "08047224946 Select Location × Locks & Lustre Salon Ptd. Ltd, Virar(w) WhatsApp …" at bounding box center [338, 13] width 676 height 27
click at [5, 49] on link "Invoice" at bounding box center [11, 55] width 18 height 13
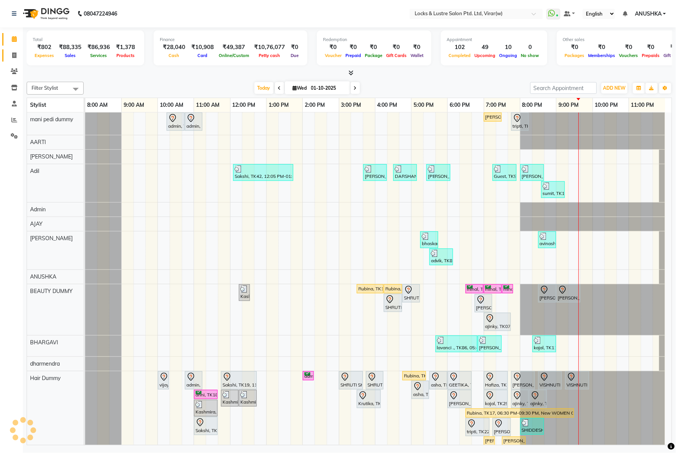
select select "5944"
select select "service"
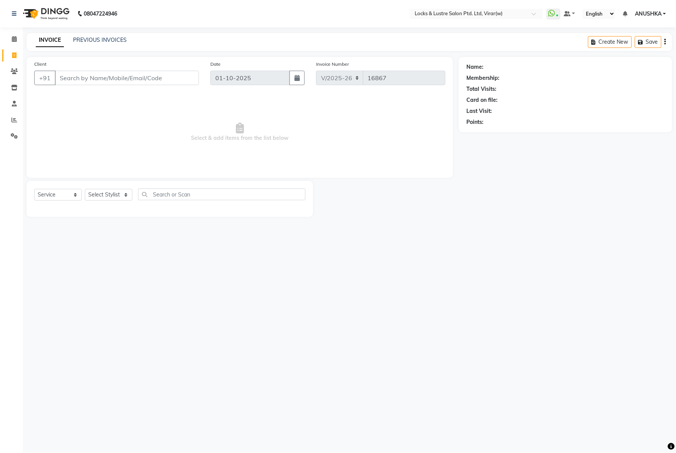
drag, startPoint x: 143, startPoint y: 94, endPoint x: 138, endPoint y: 80, distance: 15.0
click at [143, 94] on span "Select & add items from the list below" at bounding box center [239, 132] width 411 height 76
click at [138, 77] on input "Client" at bounding box center [127, 78] width 144 height 14
click at [115, 192] on select "Select Stylist" at bounding box center [109, 195] width 48 height 12
select select "68296"
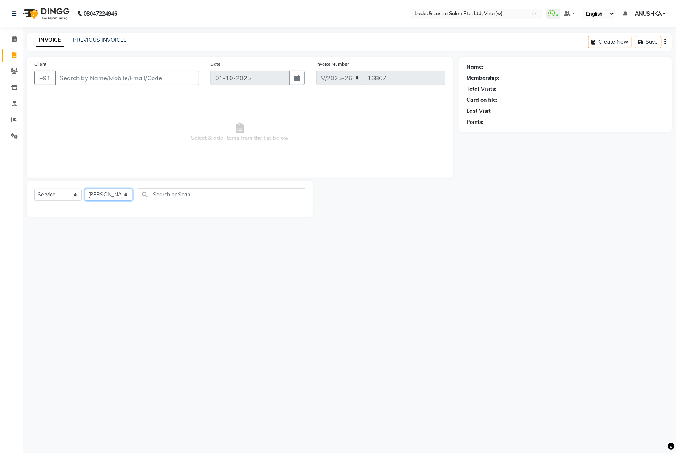
click at [85, 189] on select "Select Stylist [PERSON_NAME] [PERSON_NAME] [PERSON_NAME] AKASH [PERSON_NAME] [P…" at bounding box center [109, 195] width 48 height 12
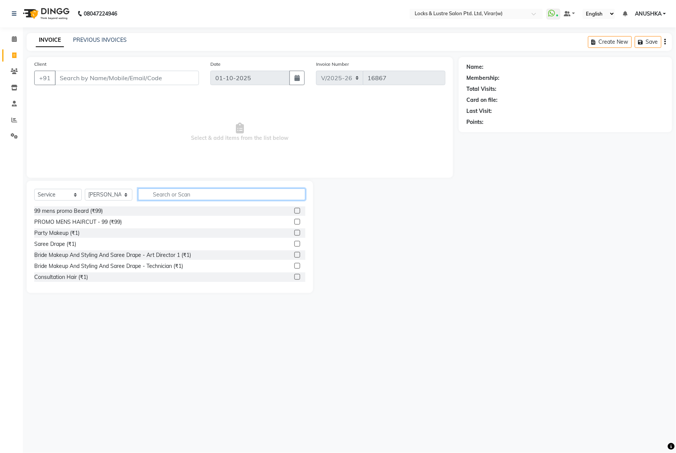
click at [162, 194] on input "text" at bounding box center [221, 195] width 167 height 12
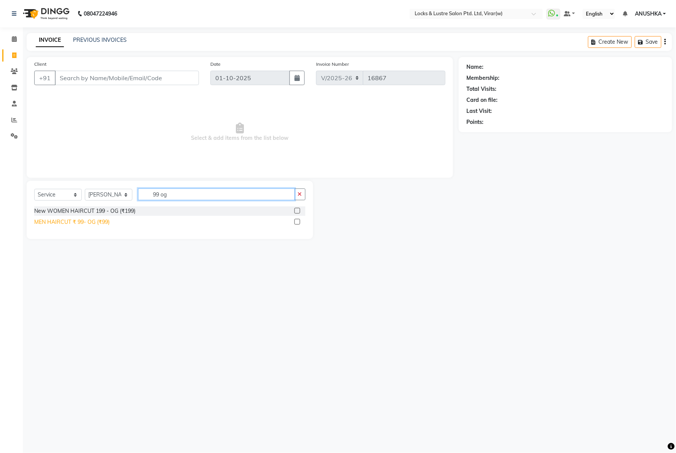
type input "99 og"
click at [103, 221] on div "MEN HAIRCUT ₹ 99- OG (₹99)" at bounding box center [71, 222] width 75 height 8
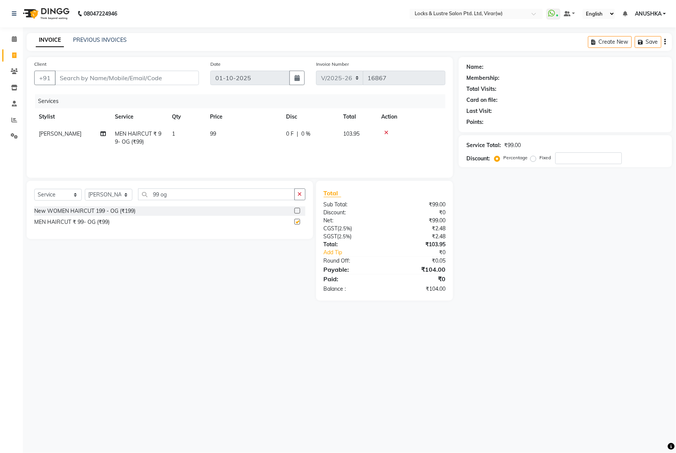
checkbox input "false"
click at [561, 255] on div "Name: Membership: Total Visits: Card on file: Last Visit: Points: Service Total…" at bounding box center [568, 179] width 219 height 244
click at [107, 73] on input "Client" at bounding box center [127, 78] width 144 height 14
drag, startPoint x: 175, startPoint y: 305, endPoint x: 182, endPoint y: 302, distance: 7.7
click at [175, 305] on main "INVOICE PREVIOUS INVOICES Create New Save Client +91 Date 01-10-2025 Invoice Nu…" at bounding box center [349, 172] width 653 height 279
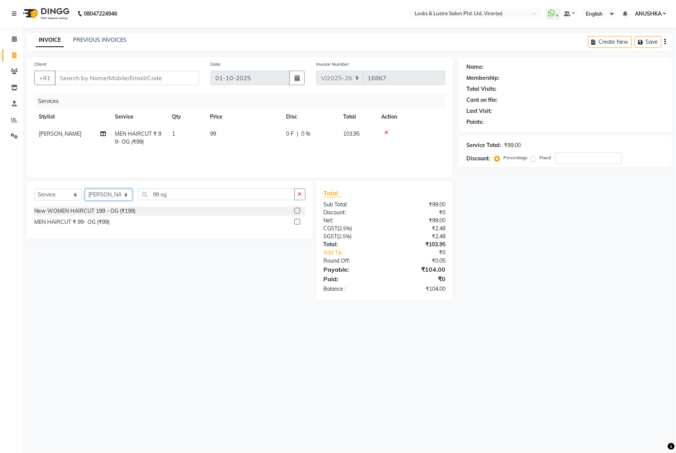
click at [118, 197] on select "Select Stylist AARTI Abdul Khan Adil Admin AJAY AKASH NHAVI ANUSHKA Ashwini Saw…" at bounding box center [109, 195] width 48 height 12
click at [294, 400] on div "08047224946 Select Location × Locks & Lustre Salon Ptd. Ltd, Virar(w) WhatsApp …" at bounding box center [338, 226] width 676 height 453
click at [99, 198] on select "Select Stylist AARTI Abdul Khan Adil Admin AJAY AKASH NHAVI ANUSHKA Ashwini Saw…" at bounding box center [109, 195] width 48 height 12
select select "48079"
click at [85, 189] on select "Select Stylist AARTI Abdul Khan Adil Admin AJAY AKASH NHAVI ANUSHKA Ashwini Saw…" at bounding box center [109, 195] width 48 height 12
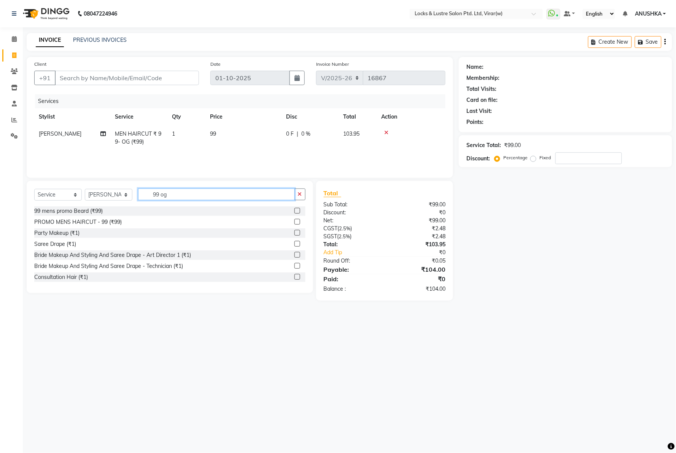
click at [168, 194] on input "99 og" at bounding box center [216, 195] width 157 height 12
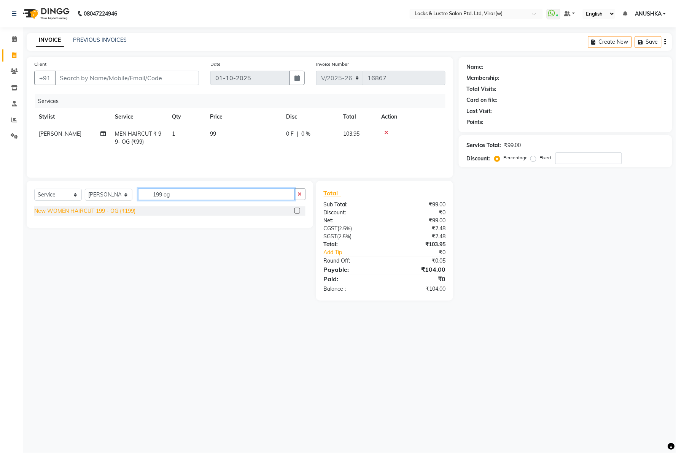
type input "199 og"
click at [72, 209] on div "New WOMEN HAIRCUT 199 - OG (₹199)" at bounding box center [84, 211] width 101 height 8
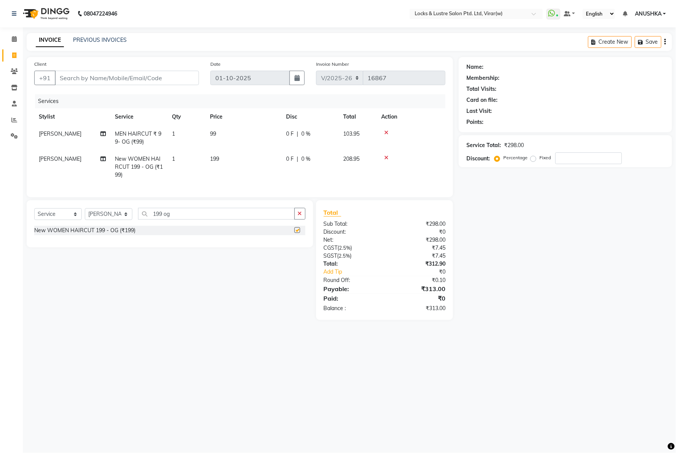
checkbox input "false"
click at [167, 220] on input "199 og" at bounding box center [216, 214] width 157 height 12
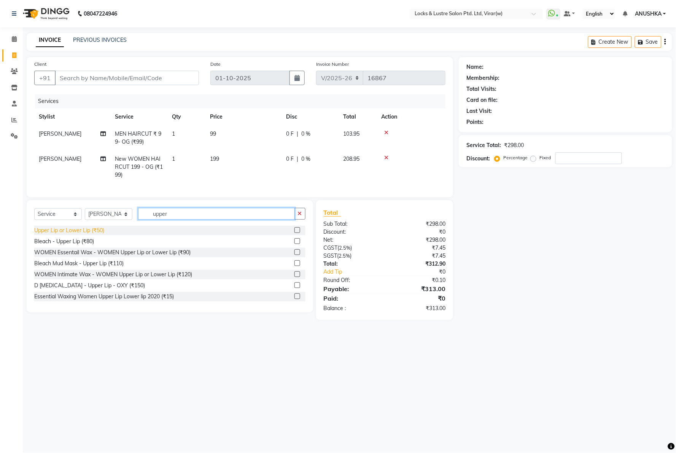
type input "upper"
click at [89, 235] on div "Upper Lip or Lower Lip (₹50)" at bounding box center [69, 231] width 70 height 8
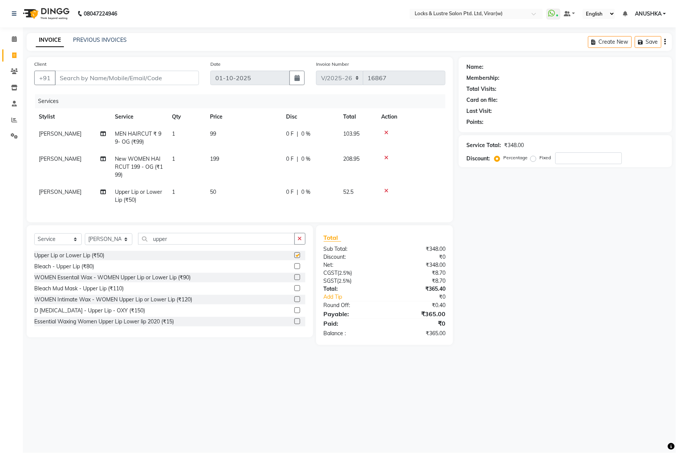
checkbox input "false"
click at [221, 198] on td "50" at bounding box center [243, 196] width 76 height 25
select select "48079"
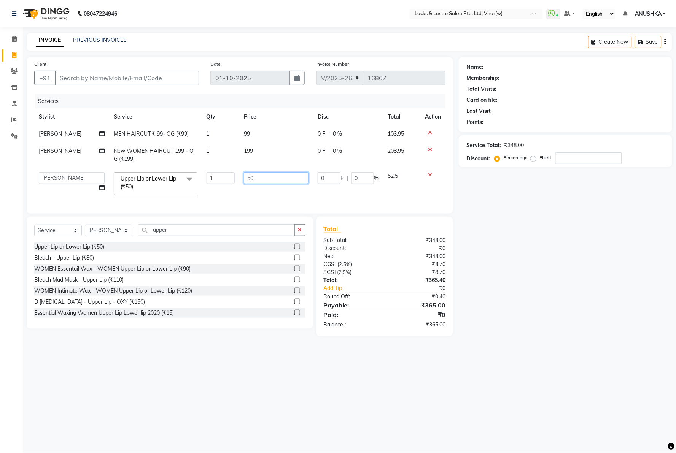
click at [264, 177] on input "50" at bounding box center [276, 178] width 65 height 12
type input "120"
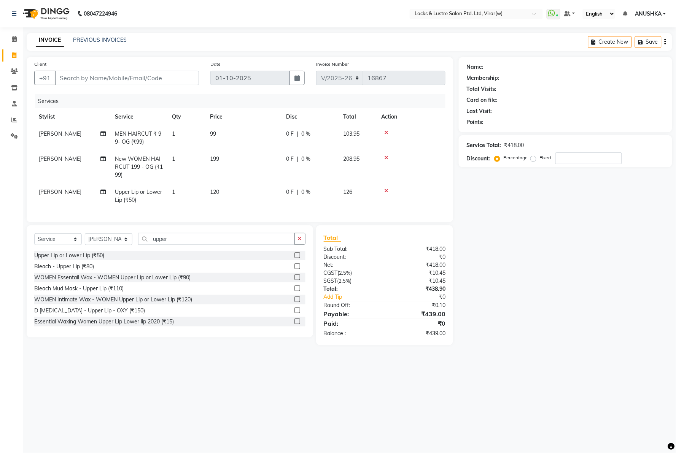
click at [574, 312] on div "Name: Membership: Total Visits: Card on file: Last Visit: Points: Service Total…" at bounding box center [568, 201] width 219 height 288
click at [85, 75] on input "Client" at bounding box center [127, 78] width 144 height 14
type input "9"
type input "0"
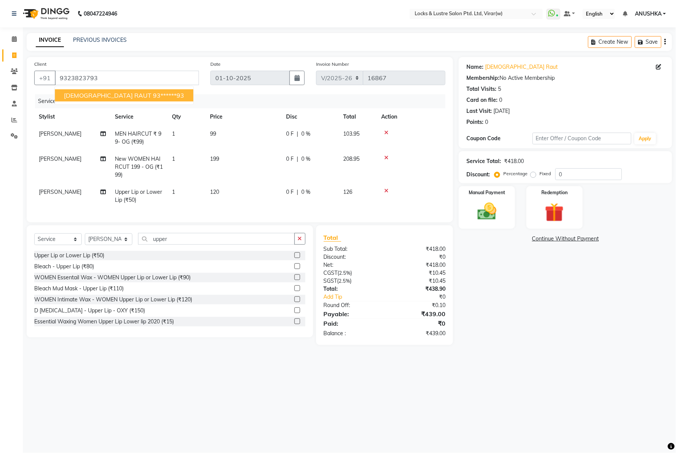
click at [92, 90] on button "VISHNUTI RAUT 93******93" at bounding box center [124, 95] width 138 height 12
type input "93******93"
click at [489, 204] on img at bounding box center [487, 211] width 32 height 23
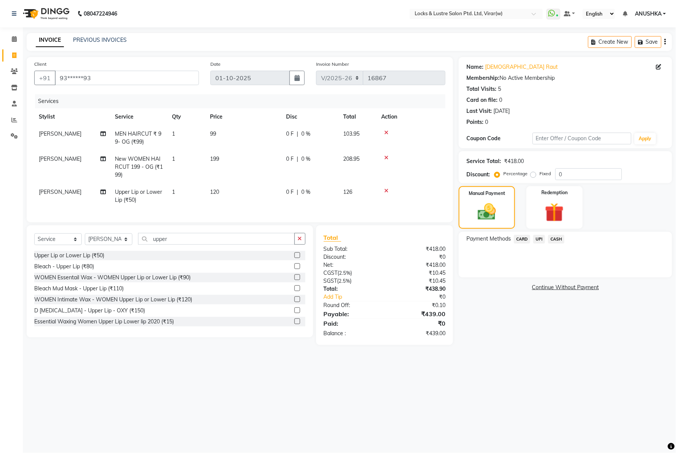
click at [555, 241] on span "CASH" at bounding box center [556, 239] width 16 height 9
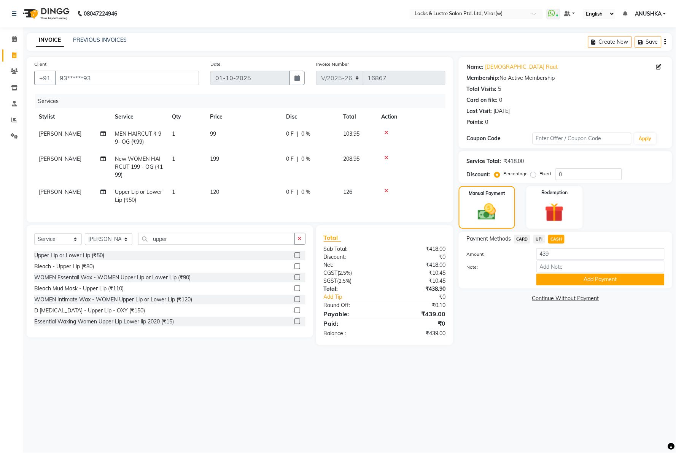
click at [53, 154] on td "[PERSON_NAME]" at bounding box center [72, 167] width 76 height 33
select select "48079"
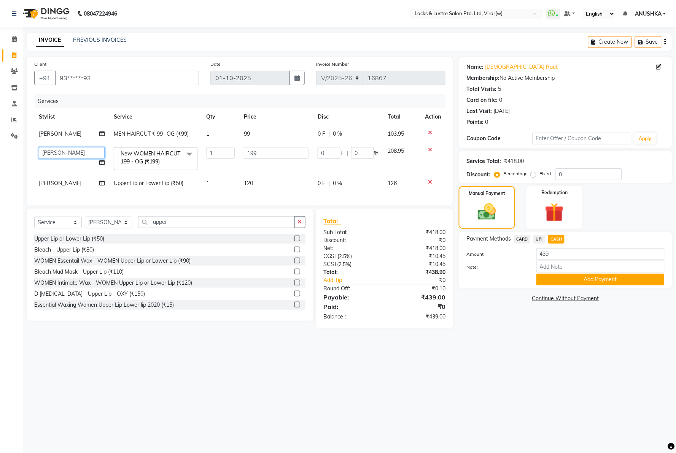
click at [54, 156] on select "[PERSON_NAME] [PERSON_NAME] [PERSON_NAME] AKASH [PERSON_NAME] [PERSON_NAME] [PE…" at bounding box center [72, 153] width 66 height 12
select select "43854"
click at [52, 186] on span "[PERSON_NAME]" at bounding box center [60, 183] width 43 height 7
select select "48079"
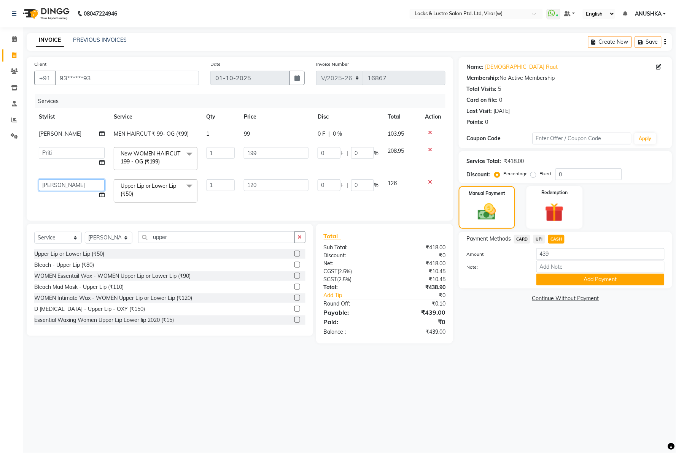
click at [52, 185] on select "[PERSON_NAME] [PERSON_NAME] [PERSON_NAME] AKASH [PERSON_NAME] [PERSON_NAME] [PE…" at bounding box center [72, 185] width 66 height 12
select select "80293"
click at [488, 344] on div "Name: Vishnuti Raut Membership: No Active Membership Total Visits: 5 Card on fi…" at bounding box center [568, 200] width 219 height 287
click at [265, 153] on input "199" at bounding box center [276, 153] width 65 height 12
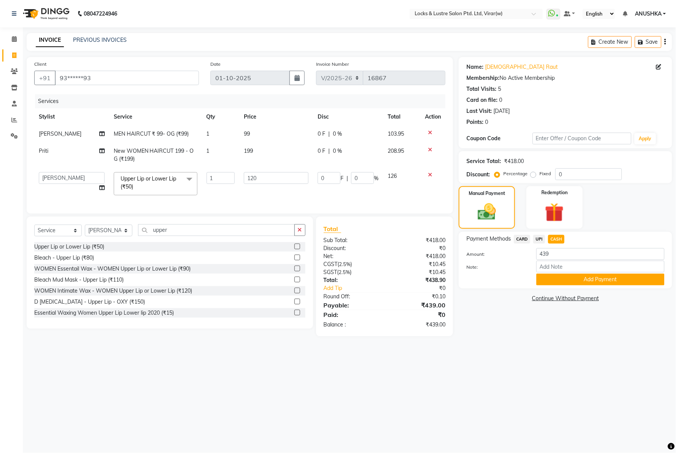
click at [573, 363] on div "08047224946 Select Location × Locks & Lustre Salon Ptd. Ltd, Virar(w) WhatsApp …" at bounding box center [338, 226] width 676 height 453
click at [260, 181] on input "120" at bounding box center [276, 178] width 65 height 12
click at [530, 348] on main "INVOICE PREVIOUS INVOICES Create New Save Client +91 93******93 Date 01-10-2025…" at bounding box center [349, 190] width 653 height 315
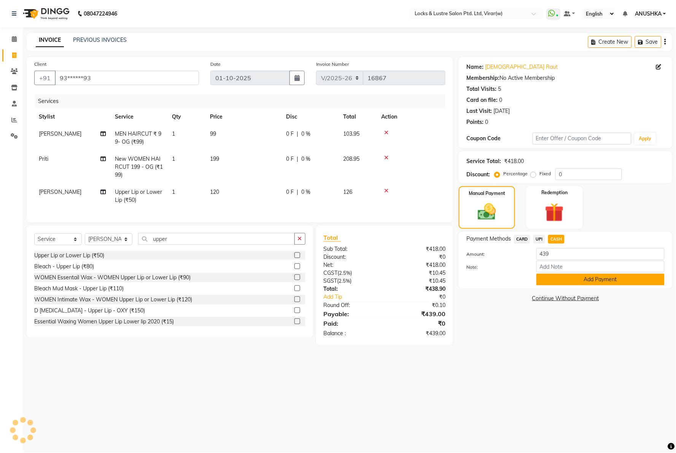
click at [574, 282] on button "Add Payment" at bounding box center [600, 280] width 128 height 12
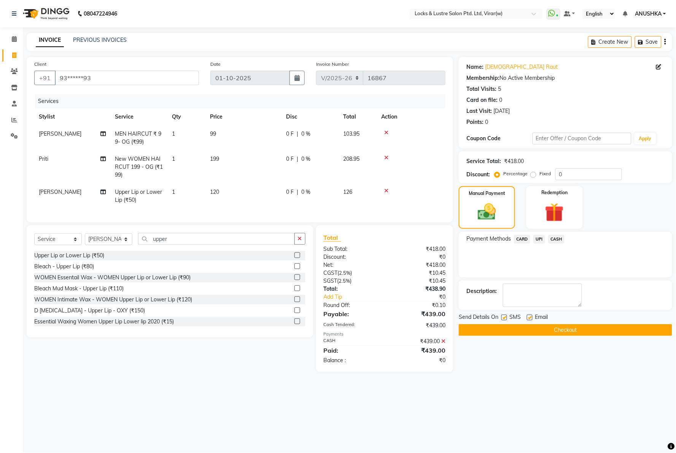
click at [565, 326] on button "Checkout" at bounding box center [565, 330] width 213 height 12
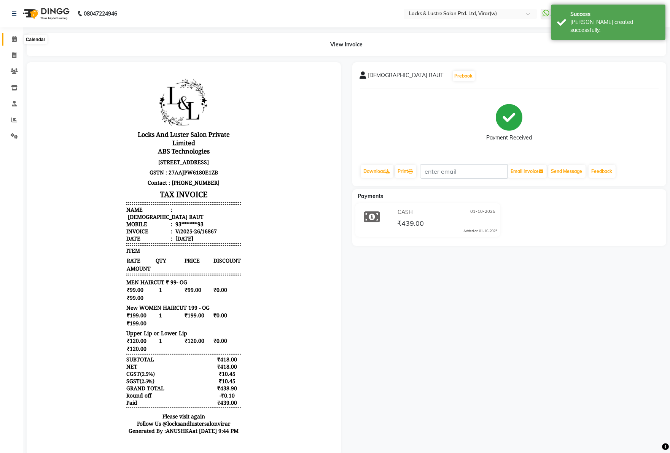
click at [14, 41] on icon at bounding box center [14, 39] width 5 height 6
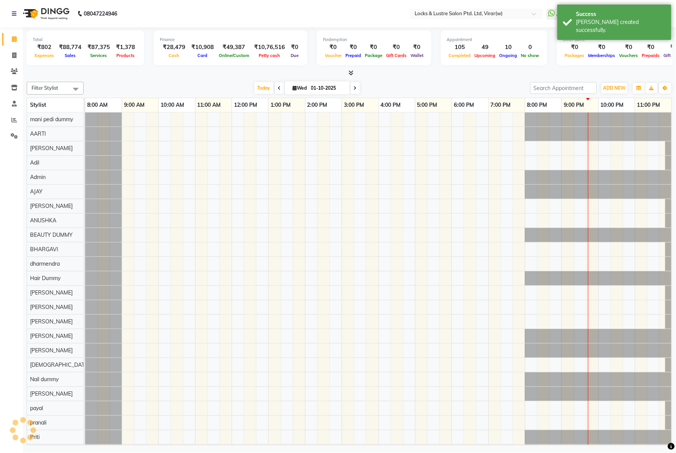
scroll to position [0, 6]
click at [260, 88] on span "Today" at bounding box center [263, 88] width 19 height 12
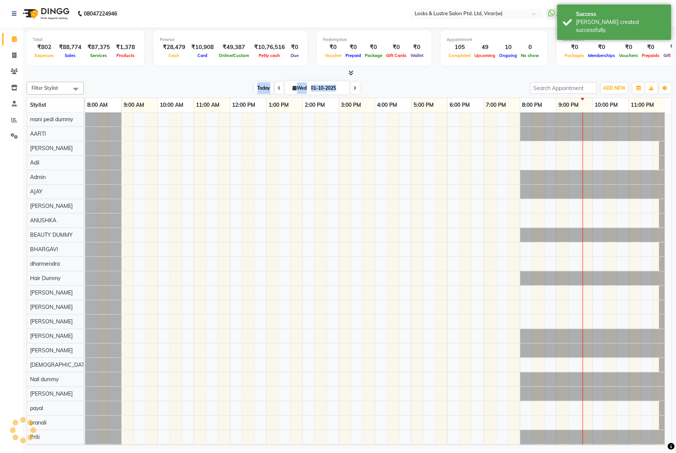
click at [260, 88] on span "Today" at bounding box center [263, 88] width 19 height 12
click at [225, 5] on nav "08047224946 Select Location × Locks & Lustre Salon Ptd. Ltd, Virar(w) WhatsApp …" at bounding box center [338, 13] width 676 height 27
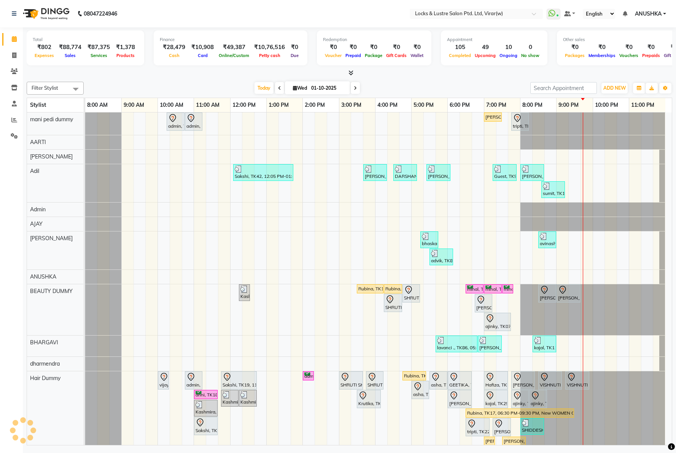
click at [233, 16] on nav "08047224946 Select Location × Locks & Lustre Salon Ptd. Ltd, Virar(w) WhatsApp …" at bounding box center [338, 13] width 676 height 27
drag, startPoint x: 613, startPoint y: 86, endPoint x: 614, endPoint y: 100, distance: 13.8
click at [612, 86] on span "ADD NEW" at bounding box center [614, 88] width 22 height 6
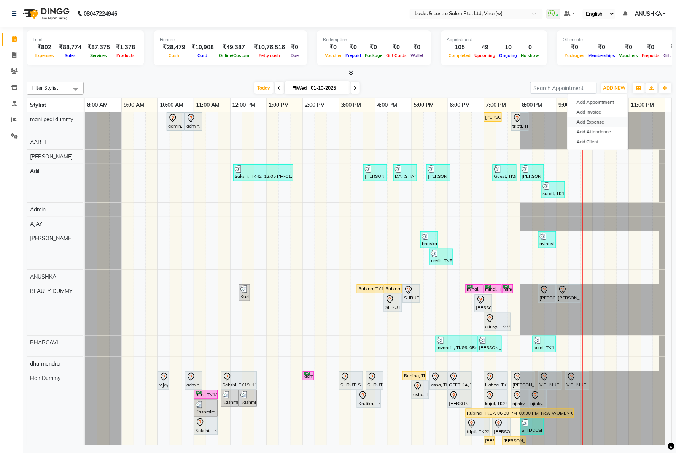
click at [592, 120] on link "Add Expense" at bounding box center [597, 122] width 60 height 10
select select "1"
select select "4920"
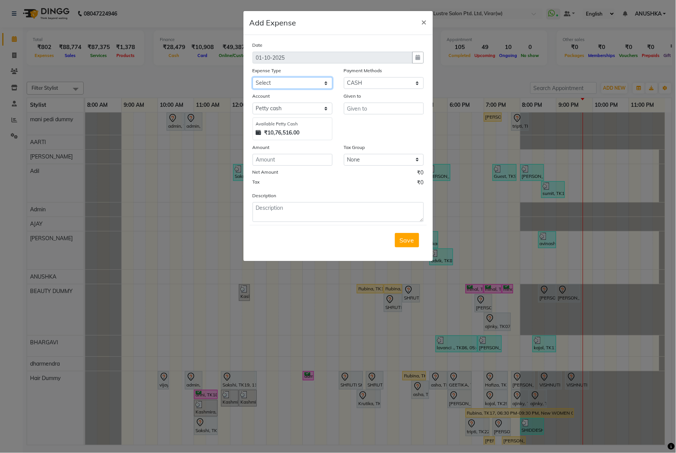
click at [285, 87] on select "Select Advance Salary Bank charges Cash transfer to bank Cash transfer to hub C…" at bounding box center [292, 83] width 80 height 12
select select "13758"
click at [252, 77] on select "Select Advance Salary Bank charges Cash transfer to bank Cash transfer to hub C…" at bounding box center [292, 83] width 80 height 12
click at [362, 103] on input "text" at bounding box center [384, 109] width 80 height 12
type input "Kalpana"
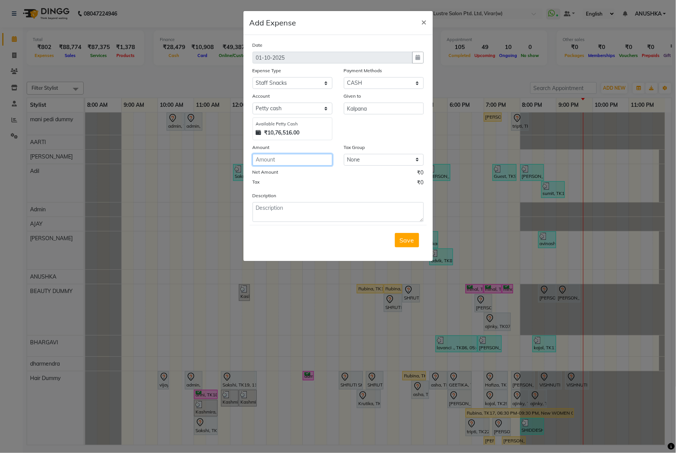
click at [308, 165] on input "number" at bounding box center [292, 160] width 80 height 12
type input "40"
click at [311, 218] on textarea at bounding box center [337, 212] width 171 height 20
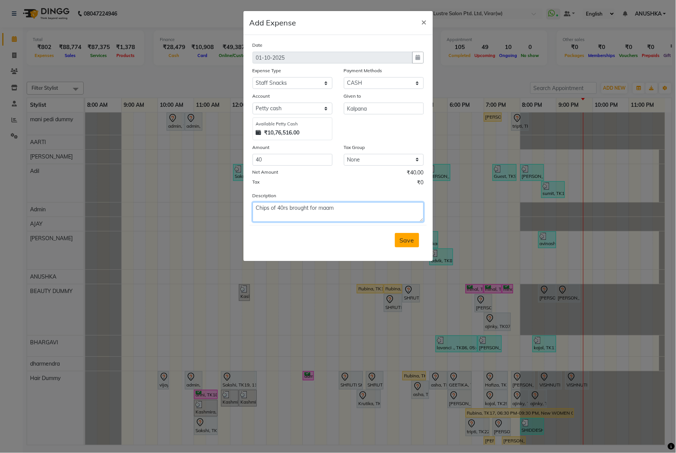
type textarea "Chips of 40rs brought for maam"
click at [409, 240] on span "Save" at bounding box center [407, 240] width 14 height 8
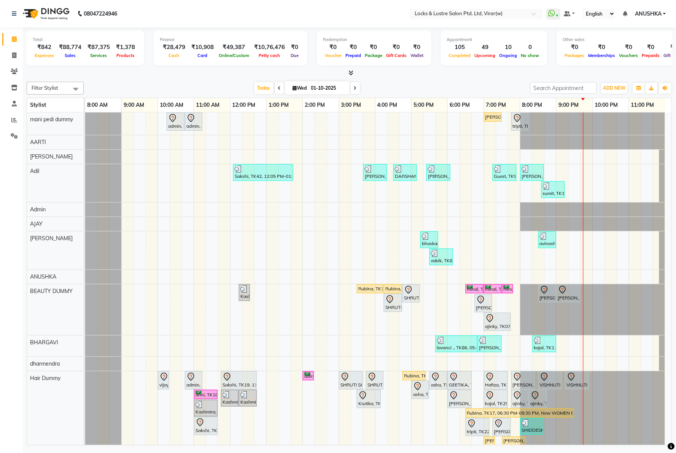
click at [211, 12] on nav "08047224946 Select Location × Locks & Lustre Salon Ptd. Ltd, Virar(w) WhatsApp …" at bounding box center [338, 13] width 676 height 27
click at [14, 54] on icon at bounding box center [14, 55] width 4 height 6
select select "5944"
select select "service"
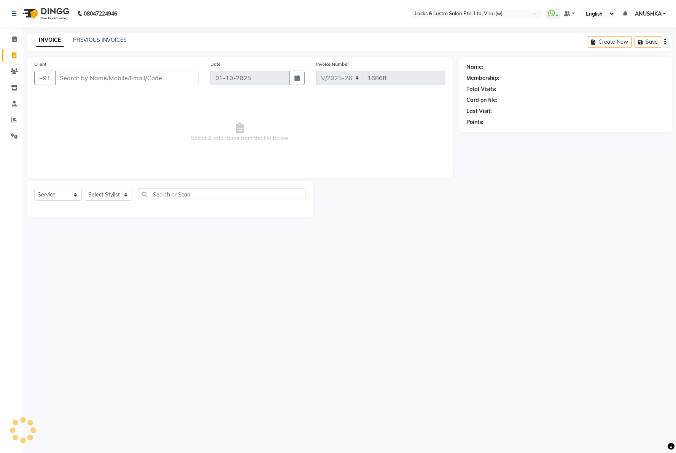
click at [82, 79] on input "Client" at bounding box center [127, 78] width 144 height 14
type input "9579979540"
click at [106, 200] on select "Select Stylist [PERSON_NAME] [PERSON_NAME] [PERSON_NAME] AKASH [PERSON_NAME] [P…" at bounding box center [109, 195] width 48 height 12
select select "84172"
click at [85, 189] on select "Select Stylist [PERSON_NAME] [PERSON_NAME] [PERSON_NAME] AKASH [PERSON_NAME] [P…" at bounding box center [109, 195] width 48 height 12
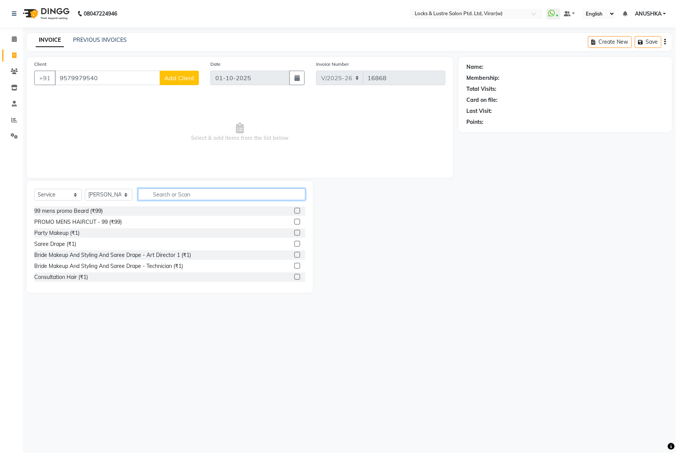
click at [178, 193] on input "text" at bounding box center [221, 195] width 167 height 12
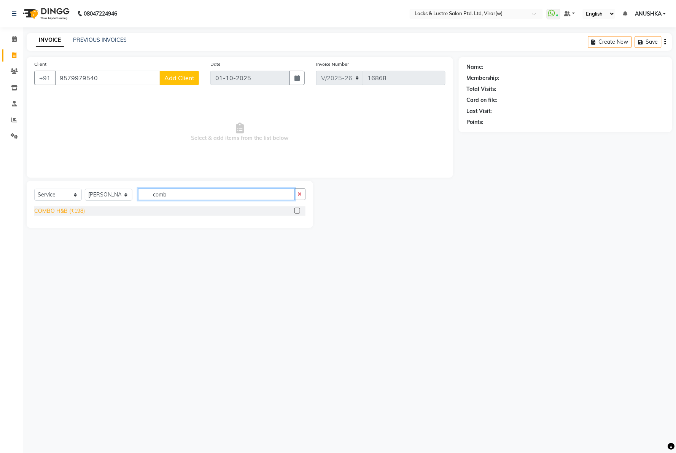
type input "comb"
click at [72, 208] on div "COMBO H&B (₹198)" at bounding box center [59, 211] width 51 height 8
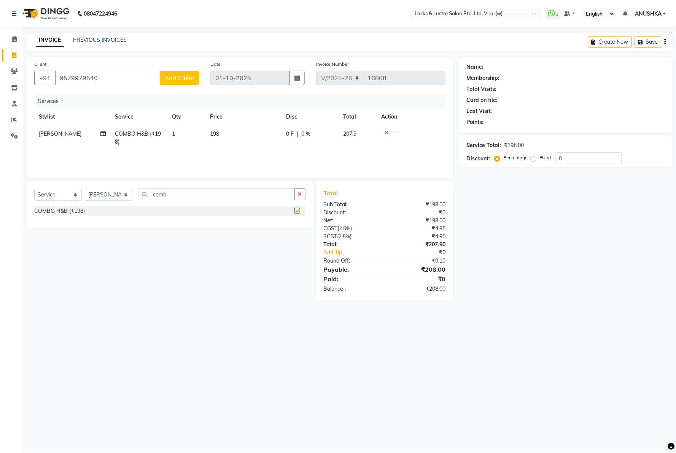
checkbox input "false"
click at [178, 81] on span "Add Client" at bounding box center [179, 78] width 30 height 8
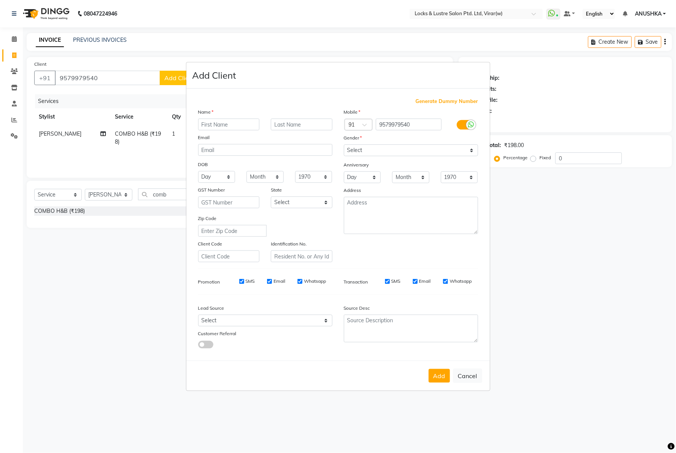
click at [240, 127] on input "text" at bounding box center [229, 125] width 62 height 12
type input "A"
type input "[PERSON_NAME]"
click at [370, 157] on div "Mobile Country Code × 91 9579979540 Gender Select [DEMOGRAPHIC_DATA] [DEMOGRAPH…" at bounding box center [411, 185] width 146 height 154
click at [369, 153] on select "Select [DEMOGRAPHIC_DATA] [DEMOGRAPHIC_DATA] Other Prefer Not To Say" at bounding box center [411, 150] width 134 height 12
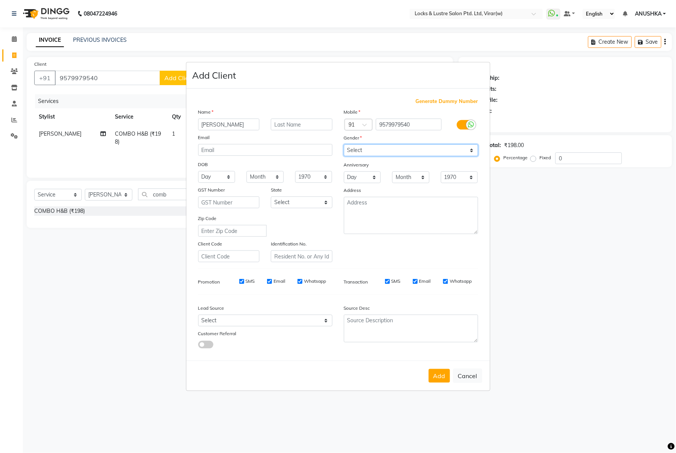
select select "[DEMOGRAPHIC_DATA]"
click at [344, 144] on select "Select [DEMOGRAPHIC_DATA] [DEMOGRAPHIC_DATA] Other Prefer Not To Say" at bounding box center [411, 150] width 134 height 12
click at [440, 377] on button "Add" at bounding box center [438, 376] width 21 height 14
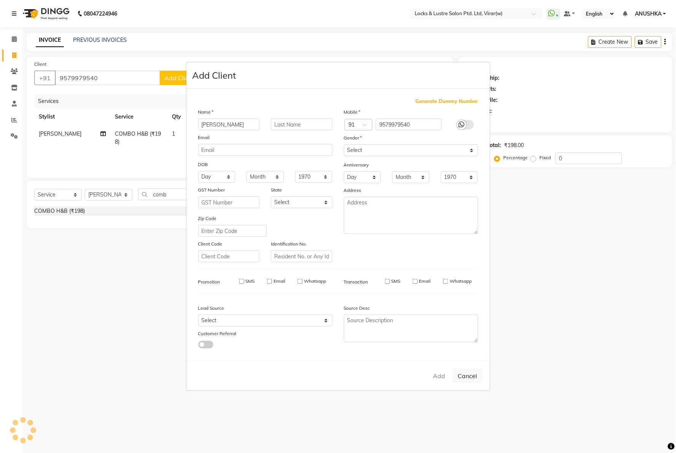
type input "95******40"
select select
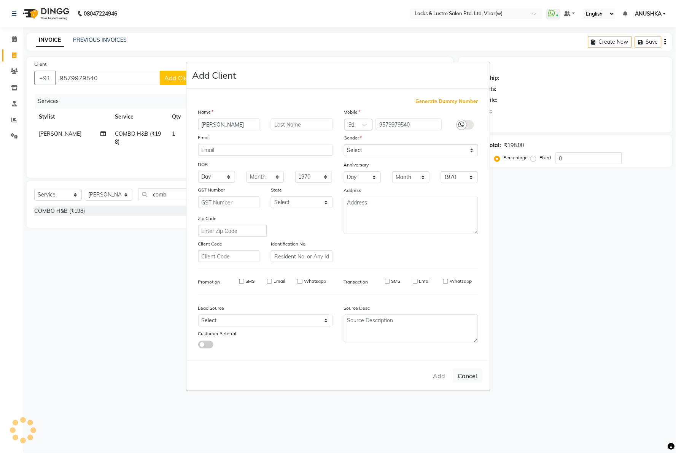
select select
checkbox input "false"
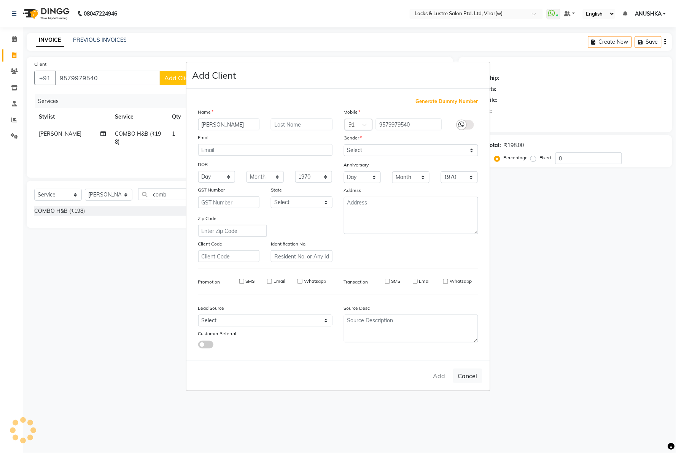
checkbox input "false"
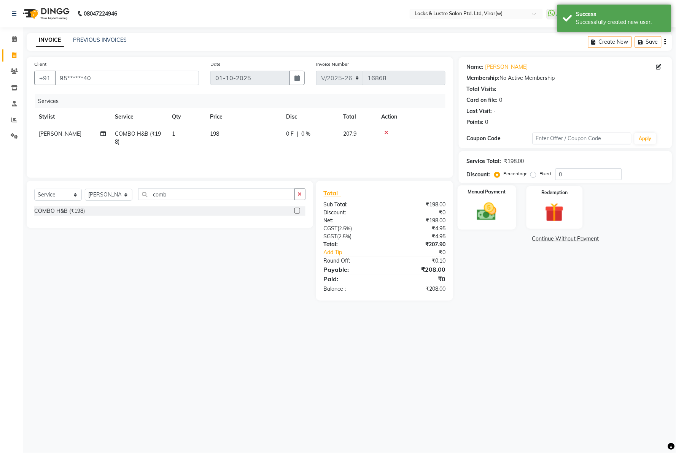
click at [486, 219] on img at bounding box center [487, 211] width 32 height 23
click at [539, 239] on span "UPI" at bounding box center [539, 239] width 12 height 9
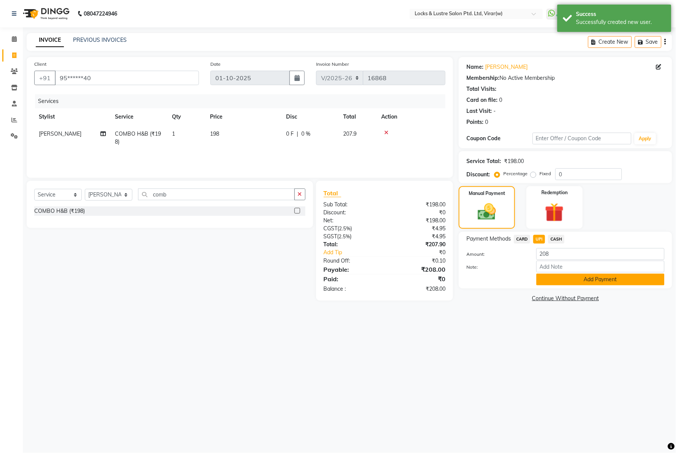
click at [551, 283] on button "Add Payment" at bounding box center [600, 280] width 128 height 12
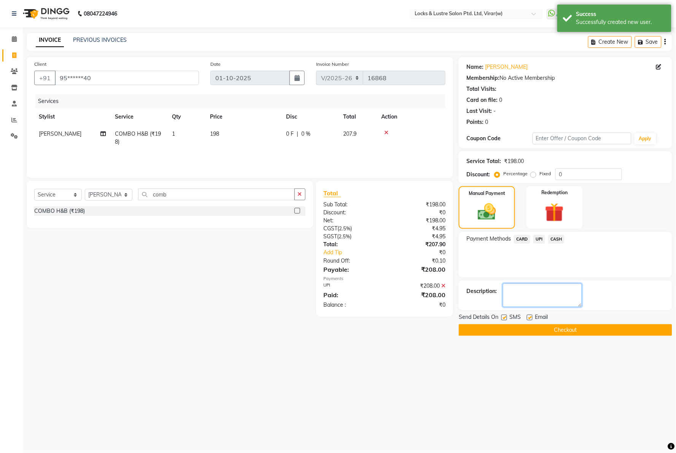
click at [552, 295] on textarea at bounding box center [542, 296] width 79 height 24
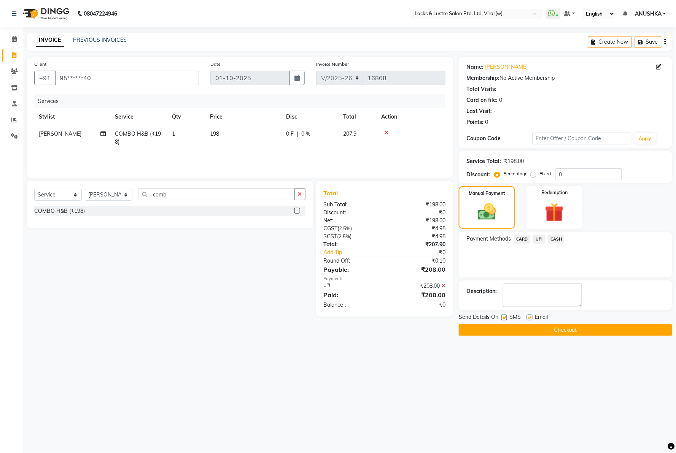
click at [557, 238] on span "CASH" at bounding box center [556, 239] width 16 height 9
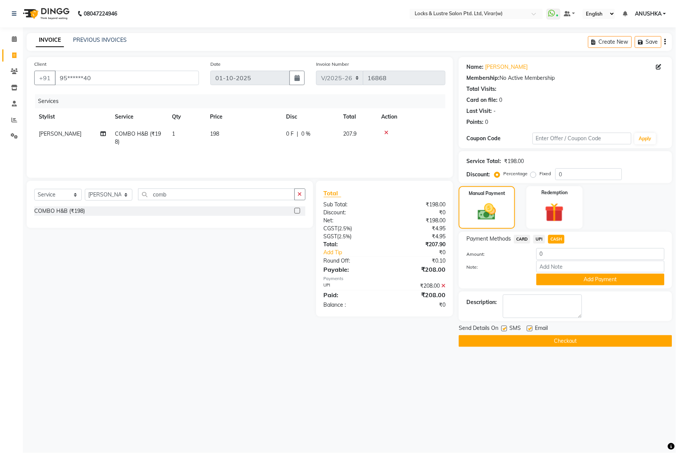
click at [441, 284] on div "₹208.00" at bounding box center [417, 286] width 67 height 8
click at [444, 284] on icon at bounding box center [443, 285] width 4 height 5
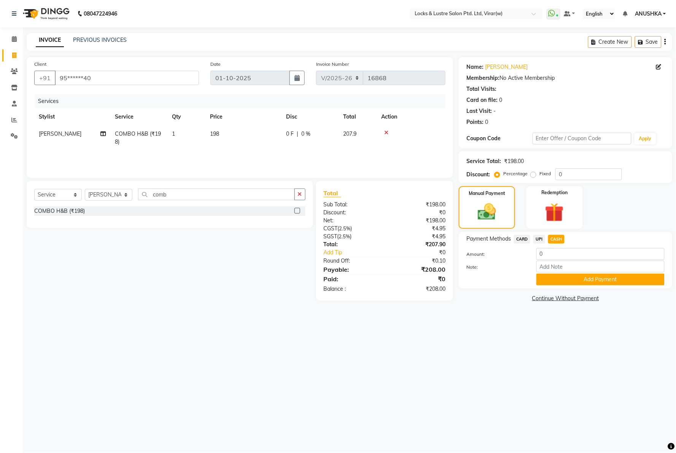
click at [556, 238] on span "CASH" at bounding box center [556, 239] width 16 height 9
click at [552, 252] on input "208" at bounding box center [600, 254] width 128 height 12
type input "200"
click at [574, 283] on button "Add Payment" at bounding box center [600, 280] width 128 height 12
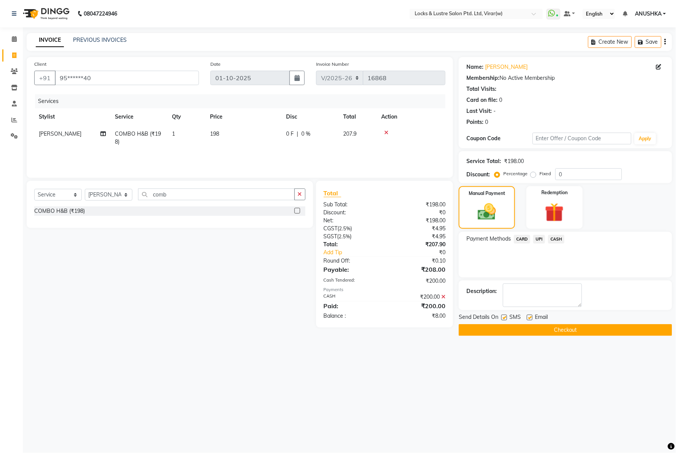
click at [541, 241] on span "UPI" at bounding box center [539, 239] width 12 height 9
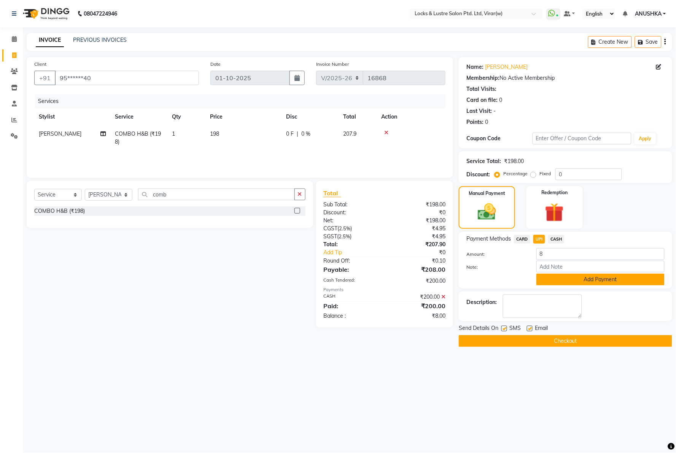
click at [560, 278] on button "Add Payment" at bounding box center [600, 280] width 128 height 12
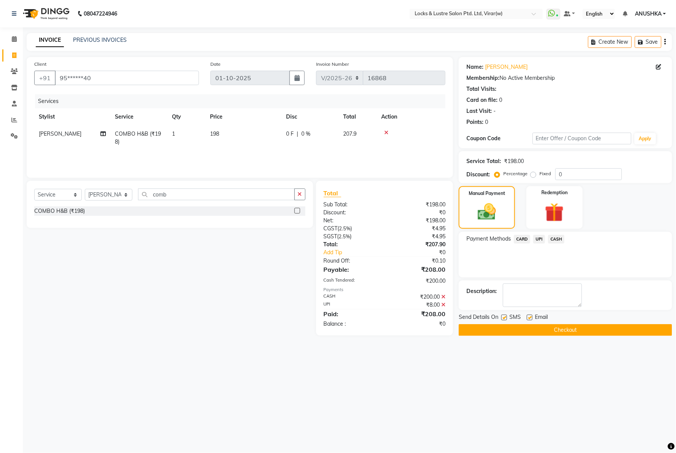
click at [536, 278] on div "Name: Hussian Membership: No Active Membership Total Visits: Card on file: 0 La…" at bounding box center [568, 196] width 219 height 279
click at [533, 287] on textarea at bounding box center [542, 296] width 79 height 24
type textarea "527420991289"
click at [529, 330] on button "Checkout" at bounding box center [565, 330] width 213 height 12
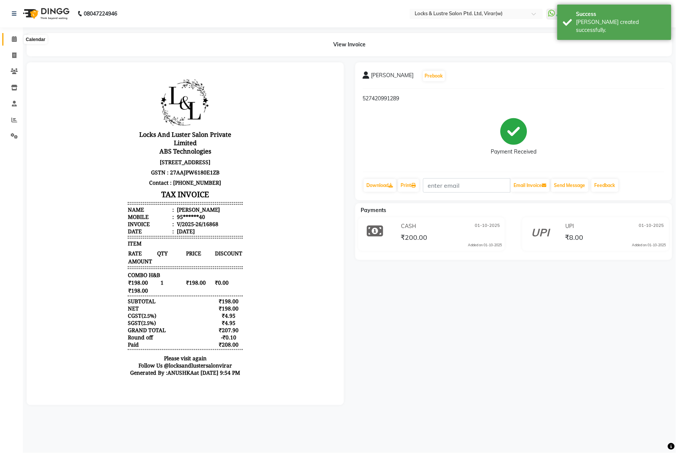
click at [13, 35] on span at bounding box center [14, 39] width 13 height 9
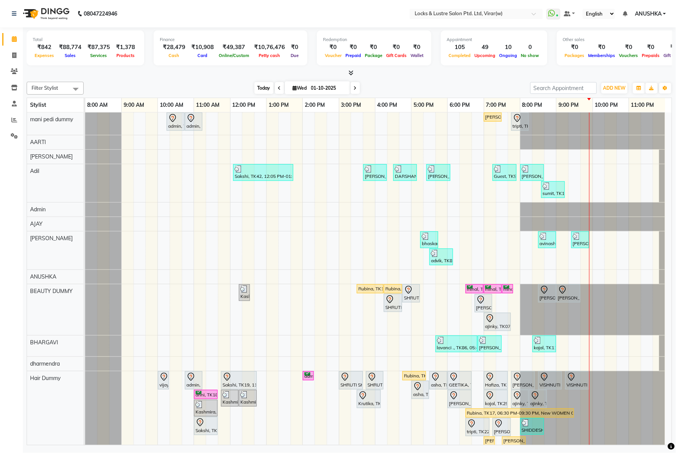
click at [265, 85] on span "Today" at bounding box center [263, 88] width 19 height 12
click at [257, 84] on span "Today" at bounding box center [263, 88] width 19 height 12
click at [183, 16] on nav "08047224946 Select Location × Locks & Lustre Salon Ptd. Ltd, Virar(w) WhatsApp …" at bounding box center [338, 13] width 676 height 27
click at [13, 50] on link "Invoice" at bounding box center [11, 55] width 18 height 13
select select "5944"
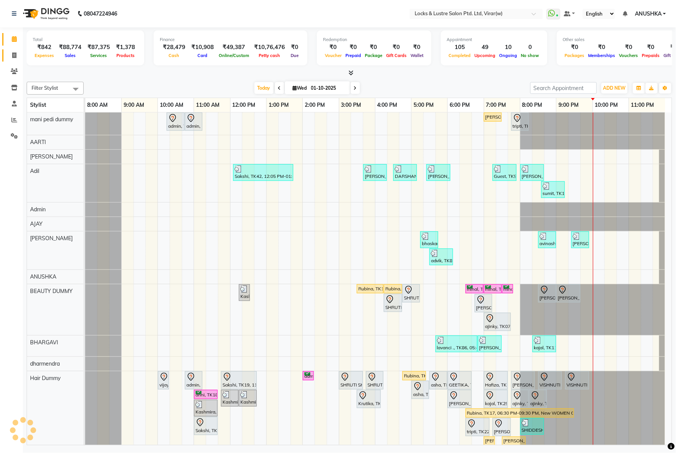
select select "service"
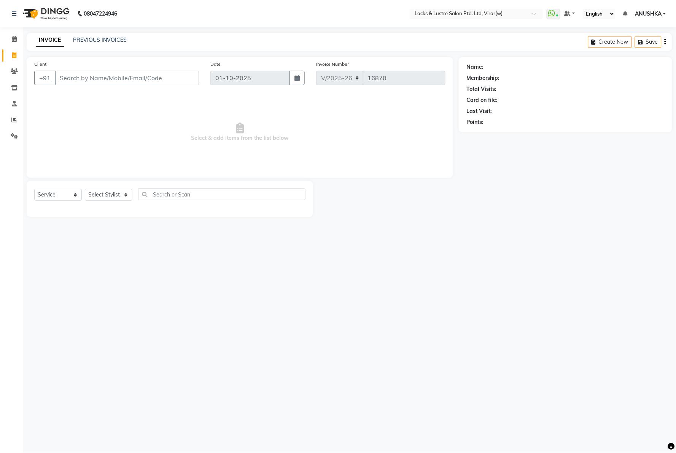
click at [124, 86] on div "Client +91" at bounding box center [117, 75] width 176 height 31
click at [132, 78] on input "Client" at bounding box center [127, 78] width 144 height 14
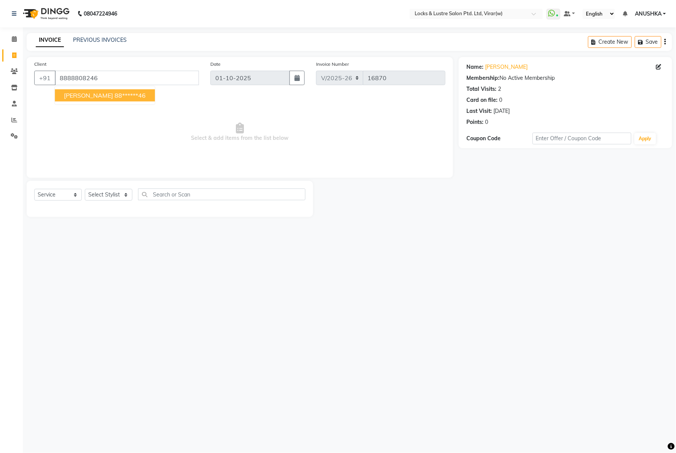
click at [137, 98] on ngb-highlight "88******46" at bounding box center [129, 96] width 31 height 8
type input "88******46"
click at [104, 195] on select "Select Stylist AARTI Abdul Khan Adil Admin AJAY AKASH NHAVI ANUSHKA Ashwini Saw…" at bounding box center [109, 195] width 48 height 12
select select "83002"
click at [85, 189] on select "Select Stylist AARTI Abdul Khan Adil Admin AJAY AKASH NHAVI ANUSHKA Ashwini Saw…" at bounding box center [109, 195] width 48 height 12
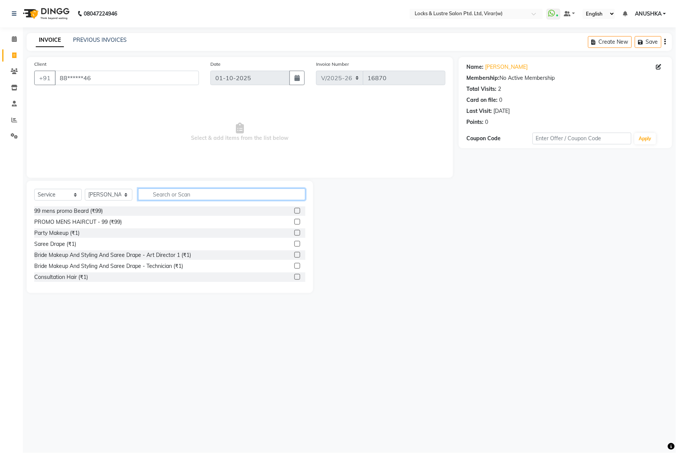
click at [190, 190] on input "text" at bounding box center [221, 195] width 167 height 12
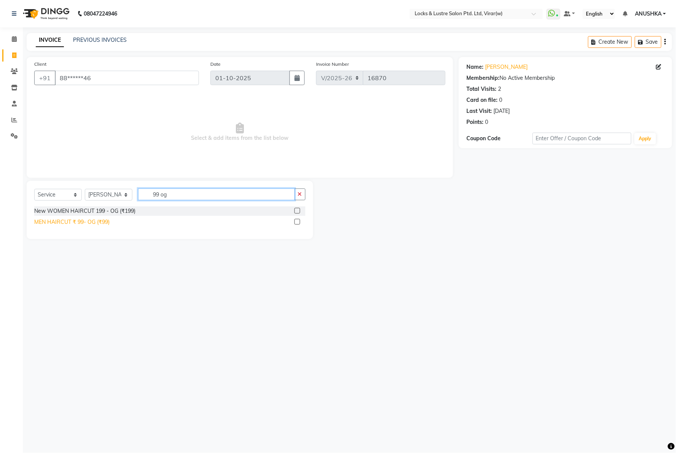
type input "99 og"
click at [92, 220] on div "MEN HAIRCUT ₹ 99- OG (₹99)" at bounding box center [71, 222] width 75 height 8
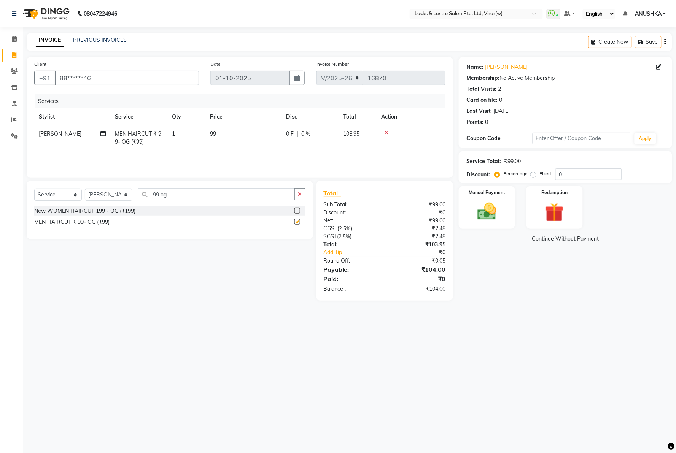
checkbox input "false"
click at [181, 197] on input "99 og" at bounding box center [216, 195] width 157 height 12
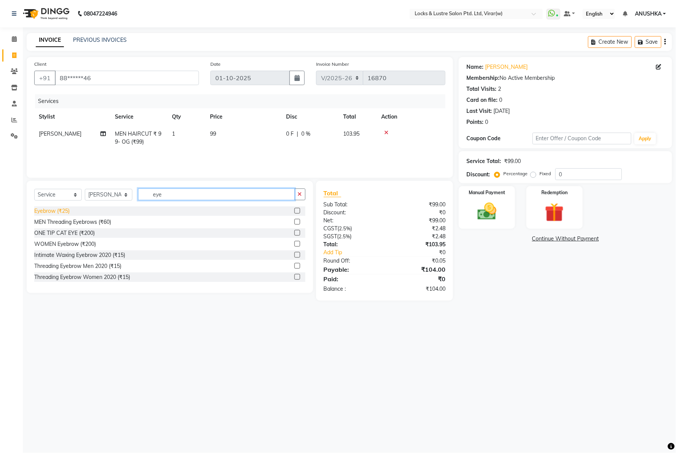
type input "eye"
click at [54, 210] on div "Eyebrow (₹25)" at bounding box center [51, 211] width 35 height 8
checkbox input "false"
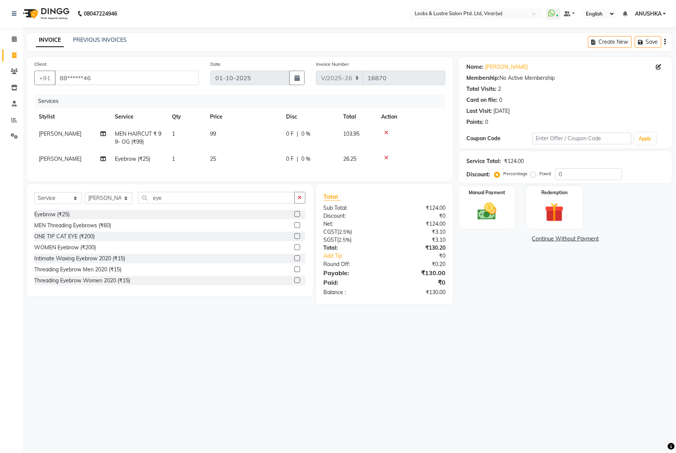
click at [187, 160] on td "1" at bounding box center [186, 159] width 38 height 17
select select "83002"
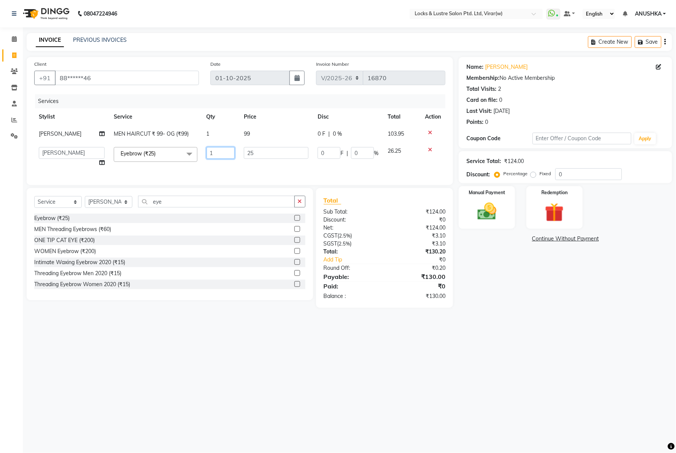
click at [215, 155] on input "1" at bounding box center [220, 153] width 28 height 12
type input "3"
click at [496, 341] on div "08047224946 Select Location × Locks & Lustre Salon Ptd. Ltd, Virar(w) WhatsApp …" at bounding box center [338, 226] width 676 height 453
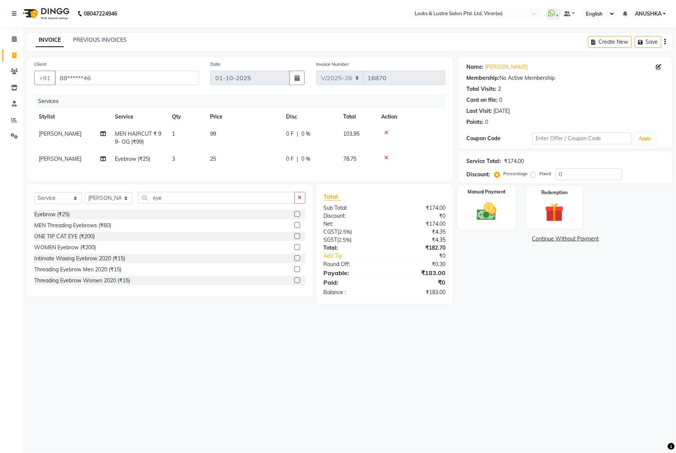
click at [480, 212] on img at bounding box center [487, 211] width 32 height 23
click at [543, 241] on span "UPI" at bounding box center [539, 239] width 12 height 9
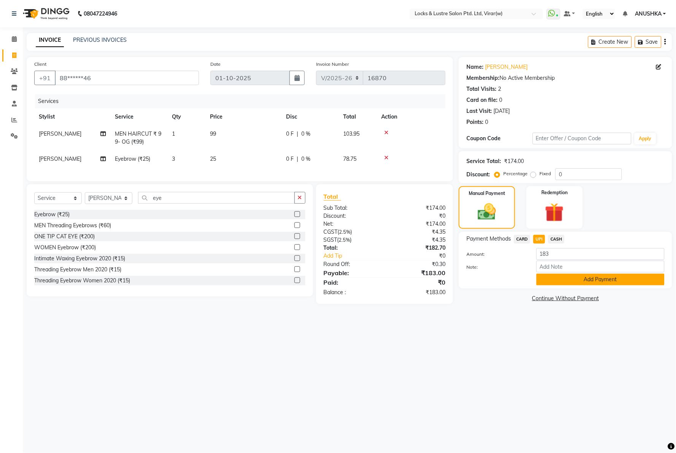
click at [570, 276] on button "Add Payment" at bounding box center [600, 280] width 128 height 12
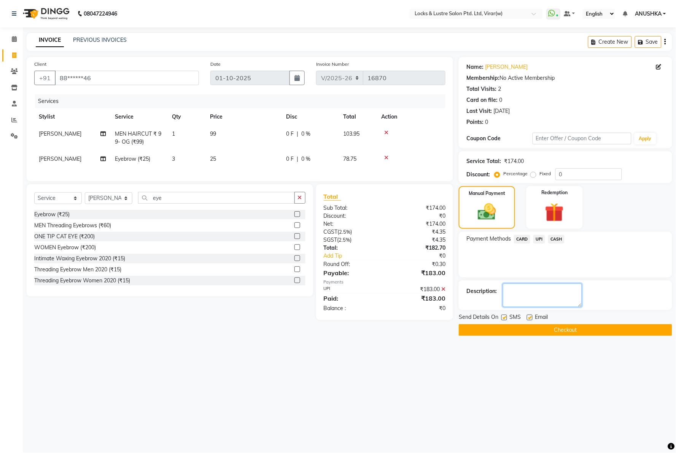
click at [541, 294] on textarea at bounding box center [542, 296] width 79 height 24
type textarea "564096077044"
click at [54, 159] on span "[PERSON_NAME]" at bounding box center [60, 159] width 43 height 7
select select "83002"
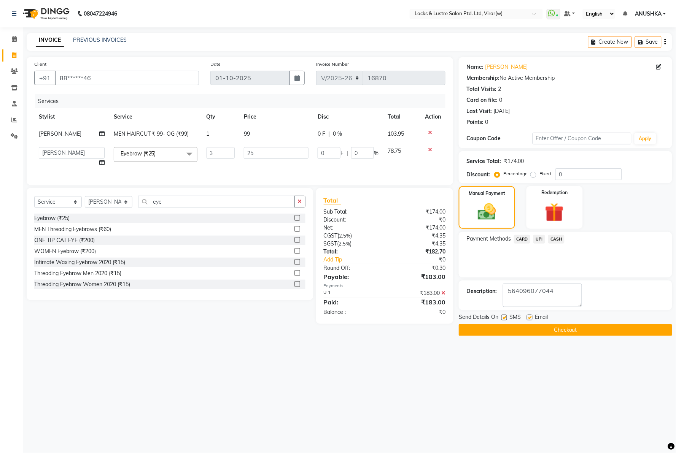
click at [54, 159] on select "AARTI Abdul Khan Adil Admin AJAY AKASH NHAVI ANUSHKA Ashwini Sawant BEAUTY DUMM…" at bounding box center [72, 153] width 66 height 12
select select "80293"
click at [591, 335] on button "Checkout" at bounding box center [565, 330] width 213 height 12
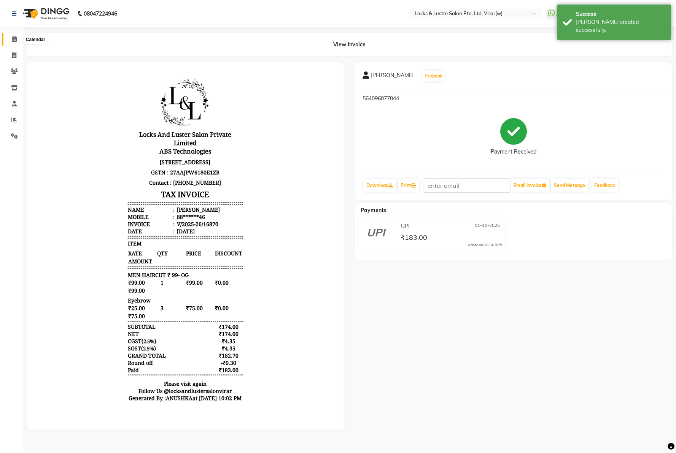
click at [12, 37] on icon at bounding box center [14, 39] width 5 height 6
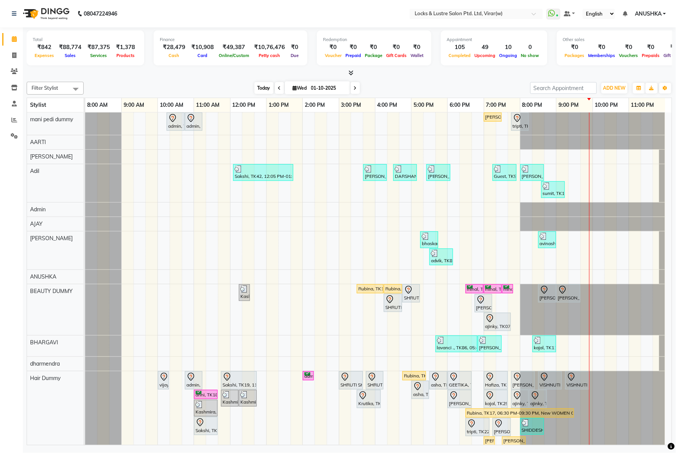
click at [257, 86] on span "Today" at bounding box center [263, 88] width 19 height 12
click at [218, 14] on nav "08047224946 Select Location × Locks & Lustre Salon Ptd. Ltd, Virar(w) WhatsApp …" at bounding box center [338, 13] width 676 height 27
click at [223, 79] on div "Filter Stylist Select All mani pedi dummy AARTI Abdul Khan Adil Admin AJAY AKAS…" at bounding box center [349, 262] width 645 height 367
click at [16, 52] on icon at bounding box center [14, 55] width 4 height 6
select select "5944"
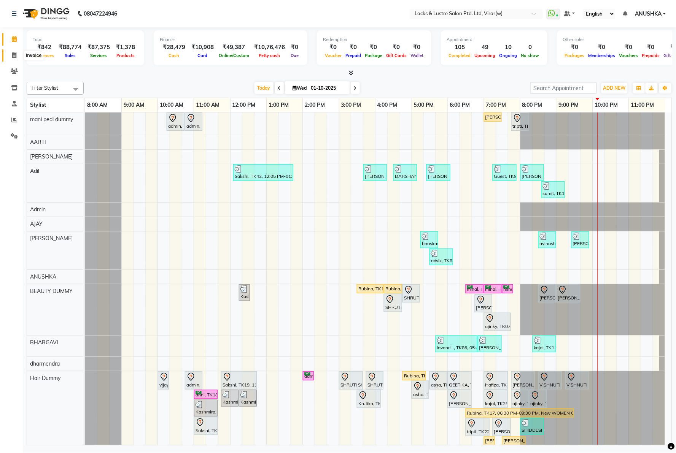
select select "service"
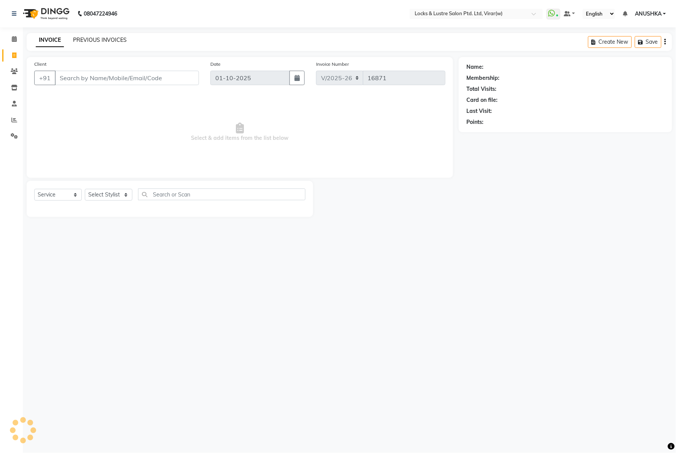
click at [94, 40] on link "PREVIOUS INVOICES" at bounding box center [100, 40] width 54 height 7
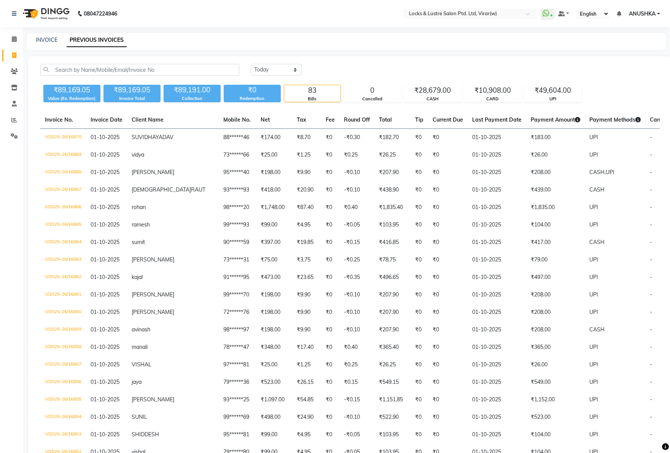
click at [240, 10] on nav "08047224946 Select Location × Locks & Lustre Salon Ptd. Ltd, Virar(w) WhatsApp …" at bounding box center [335, 13] width 670 height 27
click at [15, 31] on li "Calendar" at bounding box center [11, 39] width 23 height 16
click at [16, 40] on icon at bounding box center [14, 39] width 5 height 6
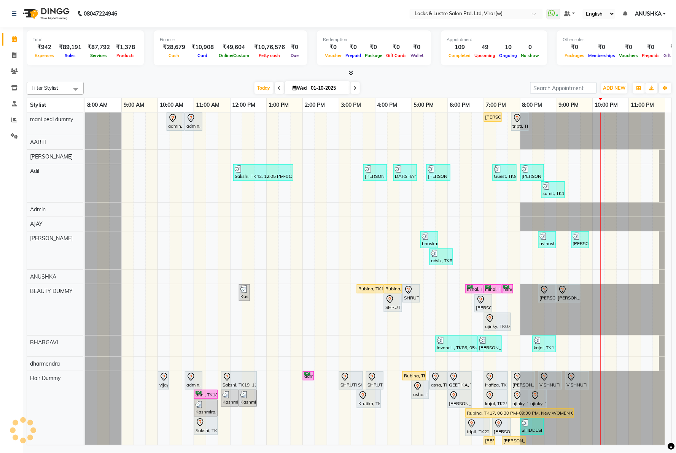
click at [266, 16] on nav "08047224946 Select Location × Locks & Lustre Salon Ptd. Ltd, Virar(w) WhatsApp …" at bounding box center [338, 13] width 676 height 27
click at [16, 55] on span at bounding box center [14, 55] width 13 height 9
select select "5944"
select select "service"
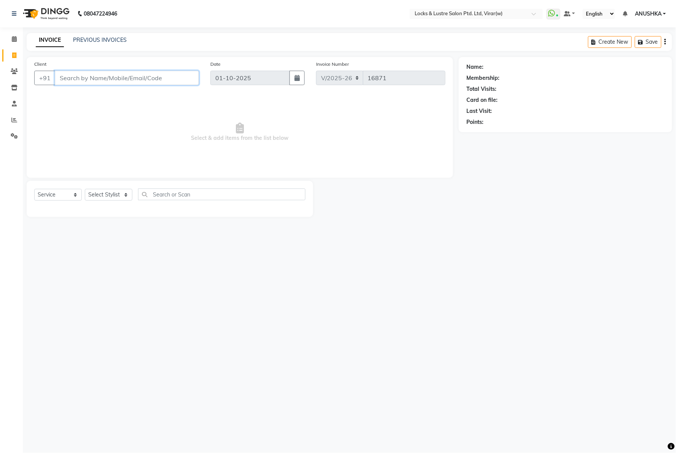
click at [132, 80] on input "Client" at bounding box center [127, 78] width 144 height 14
click at [117, 92] on button "nithen 91******13" at bounding box center [105, 95] width 100 height 12
type input "91******13"
click at [119, 205] on div "Select Service Product Membership Package Voucher Prepaid Gift Card Select Styl…" at bounding box center [169, 198] width 271 height 18
click at [110, 196] on select "Select Stylist AARTI Abdul Khan Adil Admin AJAY AKASH NHAVI ANUSHKA Ashwini Saw…" at bounding box center [109, 195] width 48 height 12
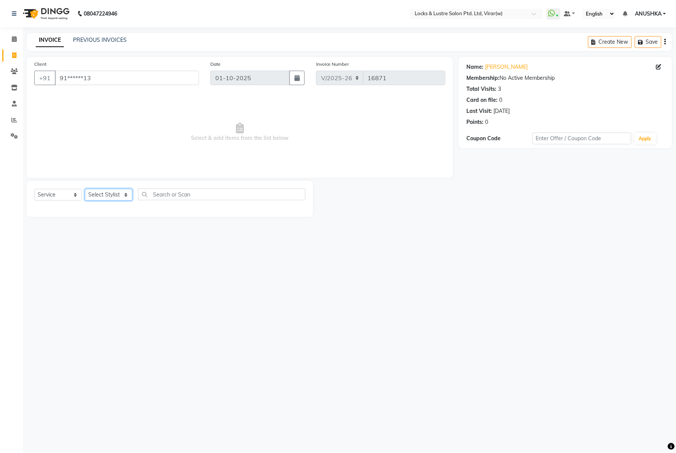
select select "68296"
click at [85, 189] on select "Select Stylist AARTI Abdul Khan Adil Admin AJAY AKASH NHAVI ANUSHKA Ashwini Saw…" at bounding box center [109, 195] width 48 height 12
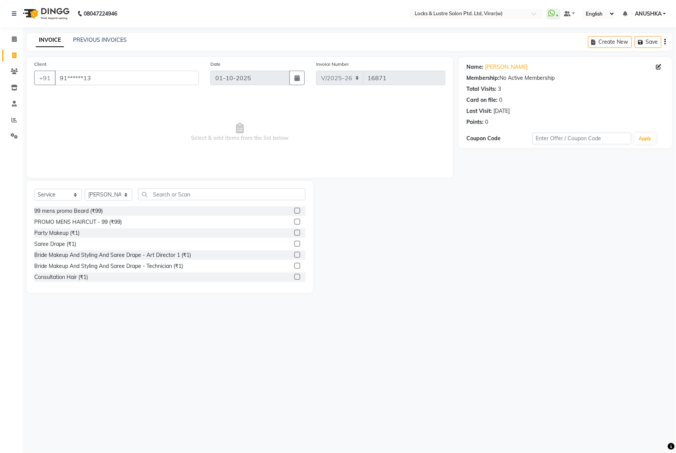
click at [192, 184] on div "Select Service Product Membership Package Voucher Prepaid Gift Card Select Styl…" at bounding box center [170, 237] width 286 height 112
click at [193, 190] on input "text" at bounding box center [221, 195] width 167 height 12
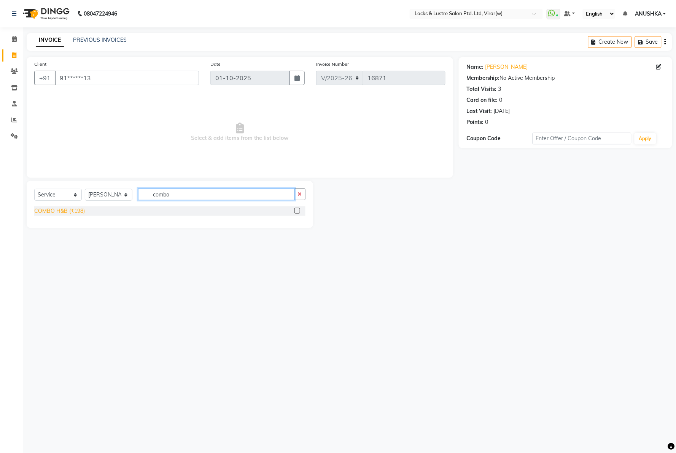
type input "combo"
click at [56, 210] on div "COMBO H&B (₹198)" at bounding box center [59, 211] width 51 height 8
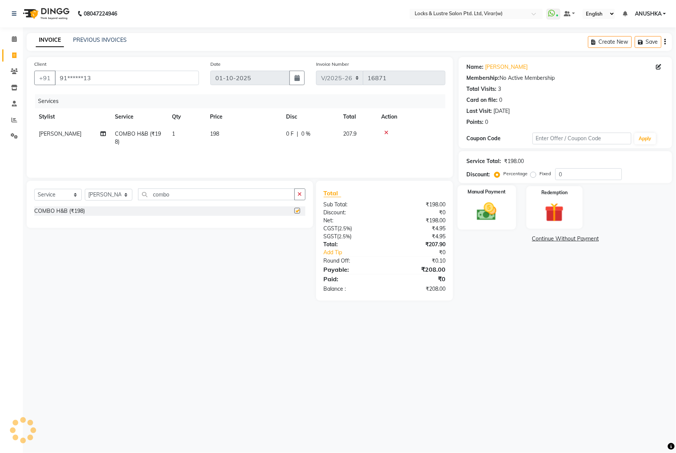
checkbox input "false"
click at [492, 216] on img at bounding box center [487, 211] width 32 height 23
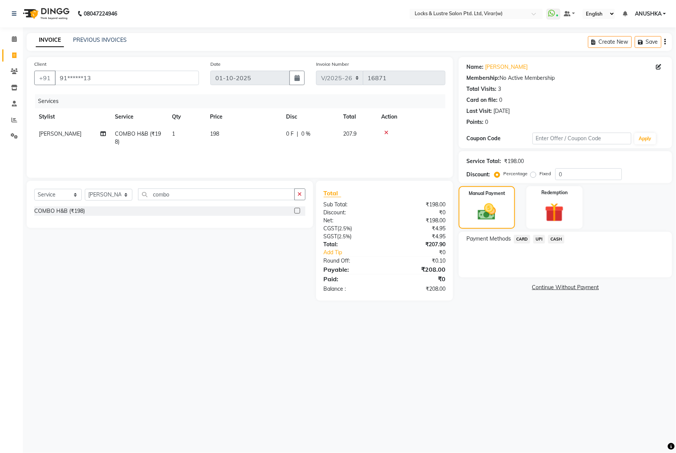
click at [539, 238] on span "UPI" at bounding box center [539, 239] width 12 height 9
click at [560, 283] on button "Add Payment" at bounding box center [600, 280] width 128 height 12
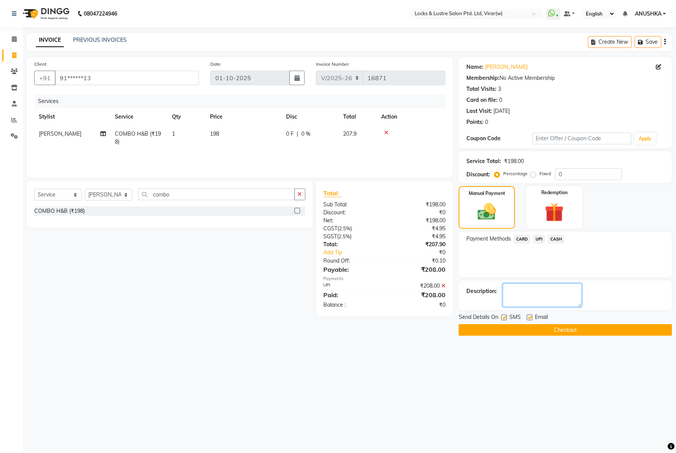
click at [551, 292] on textarea at bounding box center [542, 296] width 79 height 24
type textarea "564093073362"
click at [557, 327] on button "Checkout" at bounding box center [565, 330] width 213 height 12
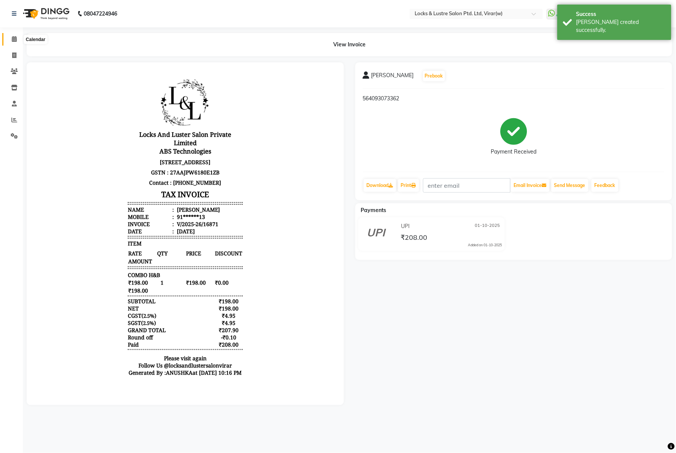
click at [14, 35] on span at bounding box center [14, 39] width 13 height 9
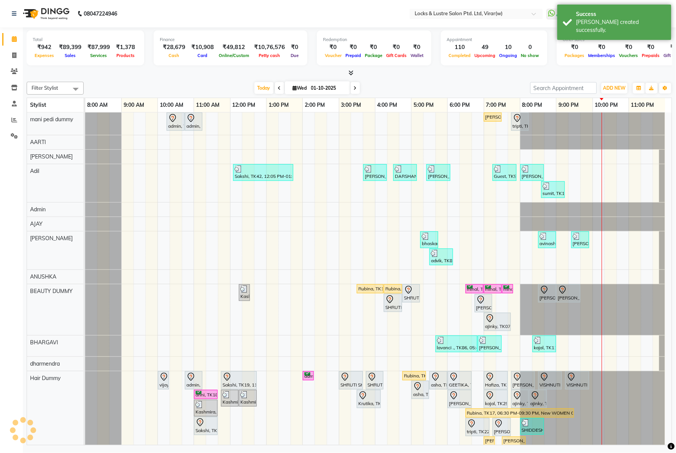
click at [186, 6] on nav "08047224946 Select Location × Locks & Lustre Salon Ptd. Ltd, Virar(w) WhatsApp …" at bounding box center [338, 13] width 676 height 27
click at [11, 56] on span at bounding box center [14, 55] width 13 height 9
select select "5944"
select select "service"
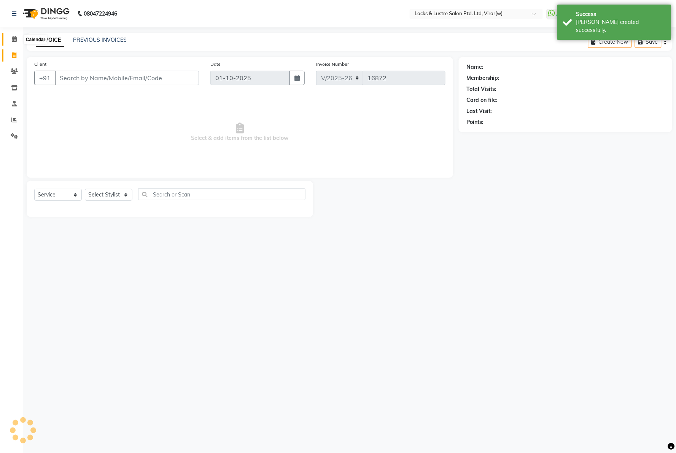
click at [12, 42] on icon at bounding box center [14, 39] width 5 height 6
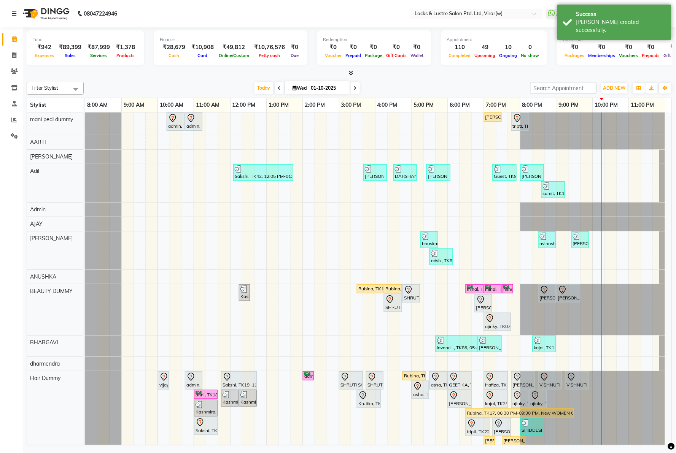
click at [145, 13] on nav "08047224946 Select Location × Locks & Lustre Salon Ptd. Ltd, Virar(w) WhatsApp …" at bounding box center [338, 13] width 676 height 27
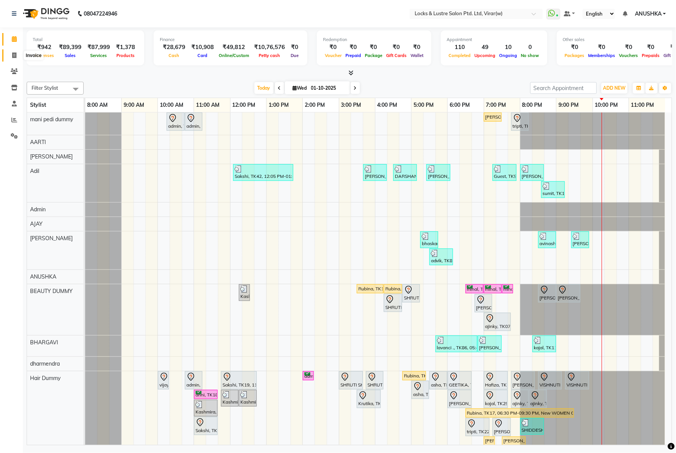
click at [14, 52] on icon at bounding box center [14, 55] width 4 height 6
select select "5944"
select select "service"
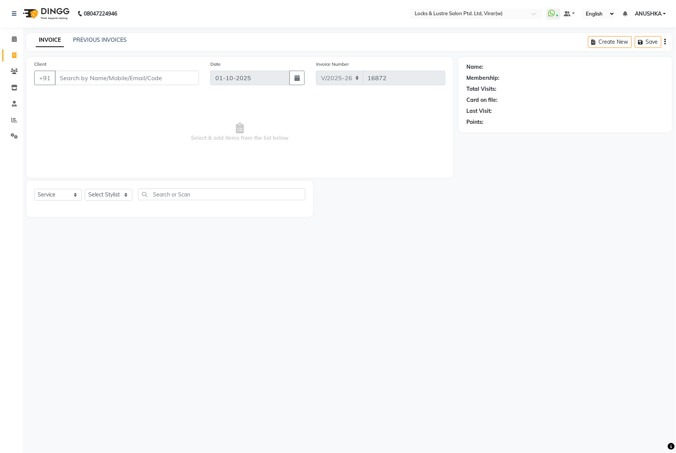
click at [98, 33] on div "INVOICE PREVIOUS INVOICES Create New Save" at bounding box center [349, 42] width 645 height 18
click at [98, 44] on div "INVOICE PREVIOUS INVOICES" at bounding box center [81, 40] width 109 height 9
click at [95, 39] on link "PREVIOUS INVOICES" at bounding box center [100, 40] width 54 height 7
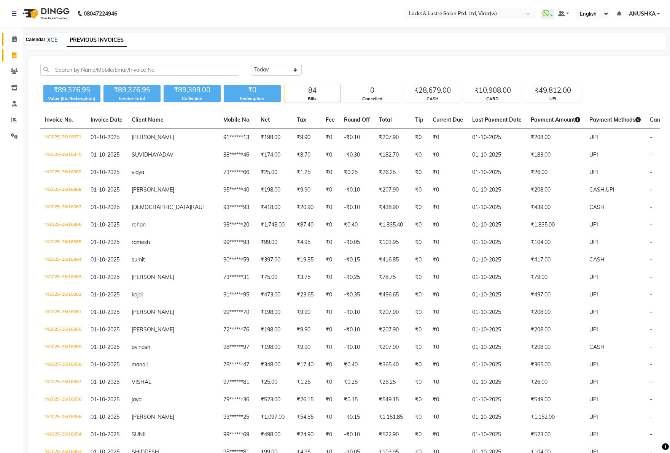
click at [15, 39] on icon at bounding box center [14, 39] width 5 height 6
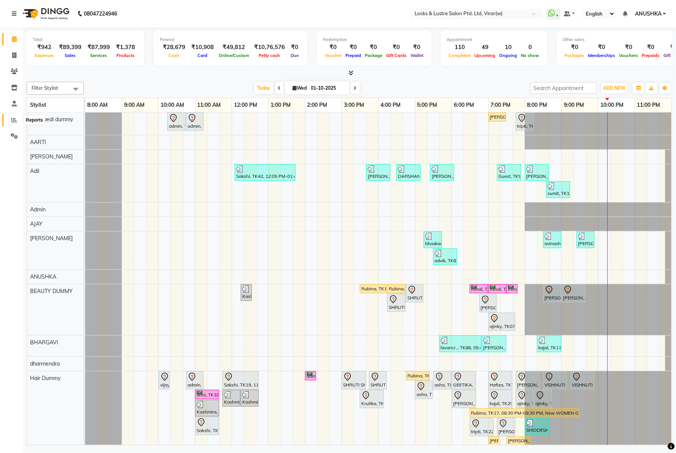
click at [10, 119] on span at bounding box center [14, 120] width 13 height 9
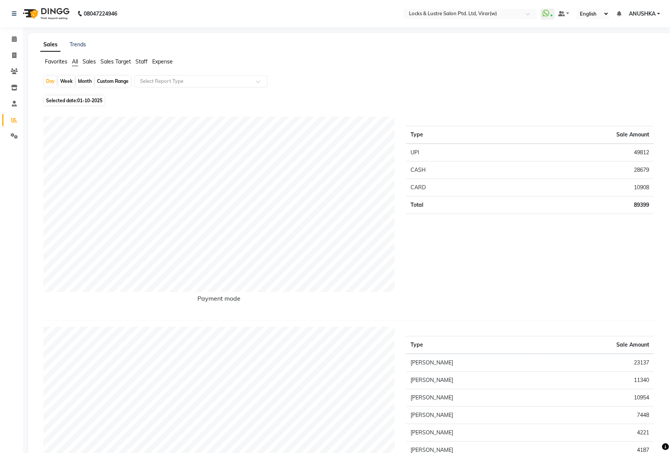
click at [168, 63] on span "Expense" at bounding box center [162, 61] width 21 height 7
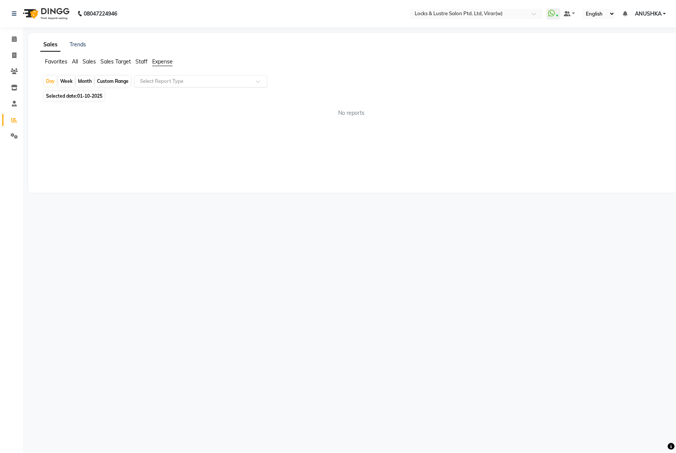
click at [166, 80] on input "text" at bounding box center [193, 82] width 110 height 8
click at [162, 108] on div "Expense" at bounding box center [201, 110] width 132 height 15
select select "csv"
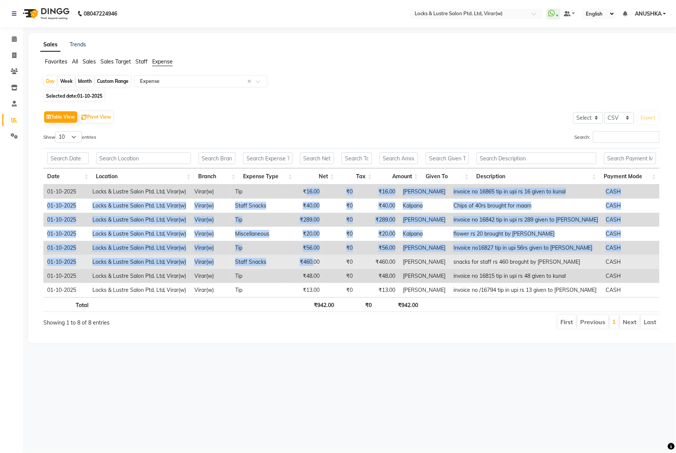
drag, startPoint x: 320, startPoint y: 191, endPoint x: 327, endPoint y: 263, distance: 72.2
click at [327, 263] on tbody "01-10-2025 Locks & Lustre Salon Ptd. Ltd, Virar(w) Virar(w) Tip ₹16.00 ₹0 ₹16.0…" at bounding box center [351, 241] width 616 height 113
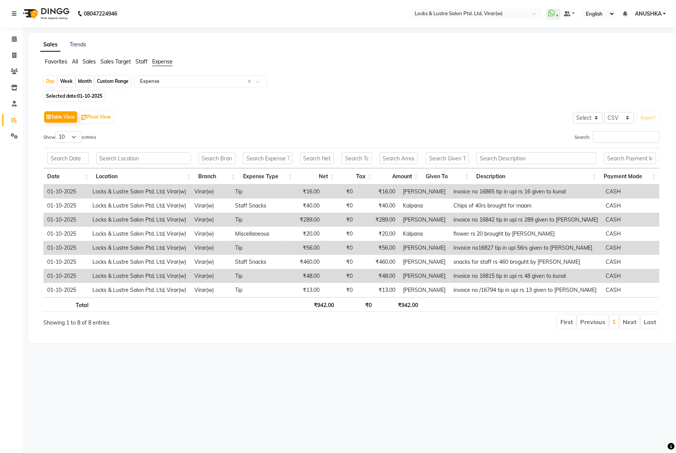
click at [312, 364] on div "08047224946 Select Location × Locks & Lustre Salon Ptd. Ltd, Virar(w) WhatsApp …" at bounding box center [338, 226] width 676 height 453
click at [299, 395] on div "08047224946 Select Location × Locks & Lustre Salon Ptd. Ltd, Virar(w) WhatsApp …" at bounding box center [338, 226] width 676 height 453
click at [323, 218] on td "₹289.00" at bounding box center [304, 220] width 37 height 14
copy td "289.00"
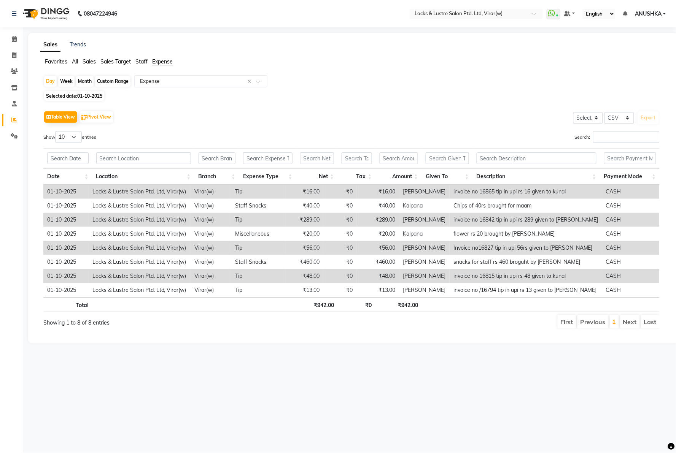
drag, startPoint x: 321, startPoint y: 390, endPoint x: 310, endPoint y: 339, distance: 52.8
click at [320, 390] on div "08047224946 Select Location × Locks & Lustre Salon Ptd. Ltd, Virar(w) WhatsApp …" at bounding box center [338, 226] width 676 height 453
click at [323, 250] on td "₹56.00" at bounding box center [304, 248] width 37 height 14
copy td "56.00"
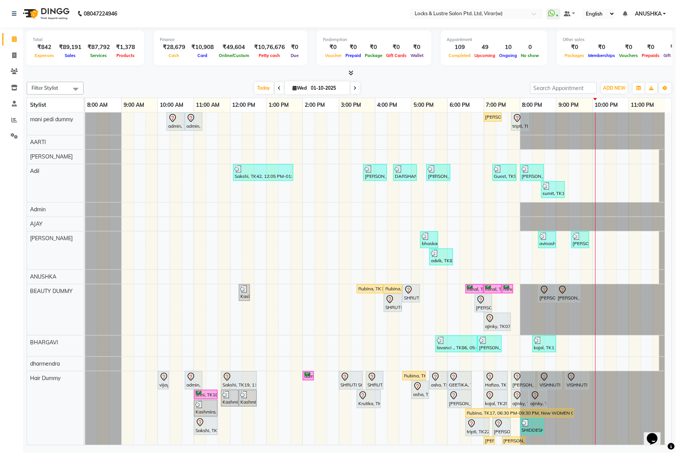
click at [209, 19] on nav "08047224946 Select Location × Locks & Lustre Salon Ptd. Ltd, Virar(w) WhatsApp …" at bounding box center [338, 13] width 676 height 27
drag, startPoint x: 409, startPoint y: 8, endPoint x: 361, endPoint y: 8, distance: 47.5
click at [409, 8] on nav "08047224946 Select Location × Locks & Lustre Salon Ptd. Ltd, Virar(w) WhatsApp …" at bounding box center [338, 13] width 676 height 27
click at [11, 119] on icon at bounding box center [14, 120] width 6 height 6
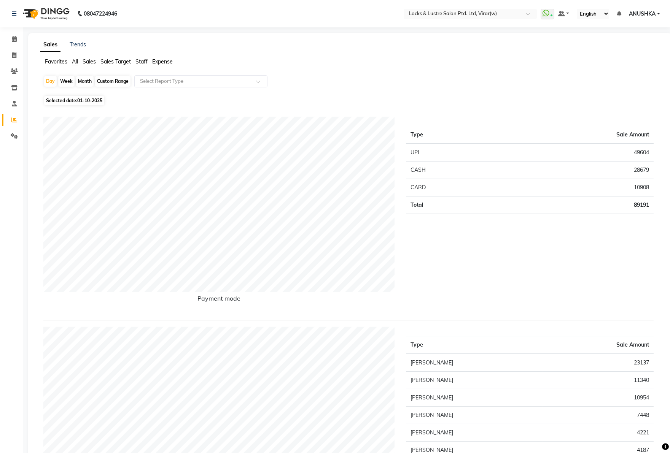
click at [173, 64] on ul "Favorites All Sales Sales Target Staff Expense" at bounding box center [349, 62] width 619 height 8
click at [169, 63] on span "Expense" at bounding box center [162, 61] width 21 height 7
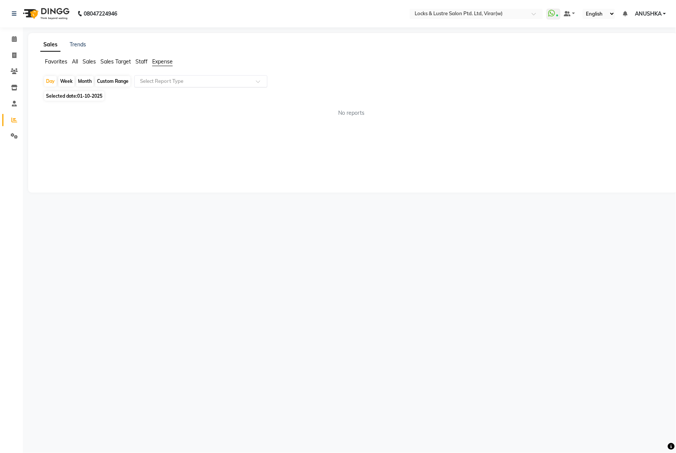
click at [168, 81] on input "text" at bounding box center [193, 82] width 110 height 8
click at [175, 108] on div "Expense" at bounding box center [201, 110] width 132 height 15
select select "csv"
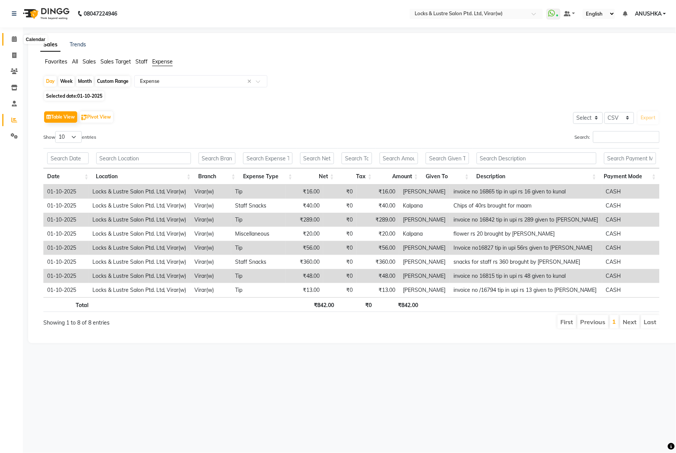
click at [12, 40] on icon at bounding box center [14, 39] width 5 height 6
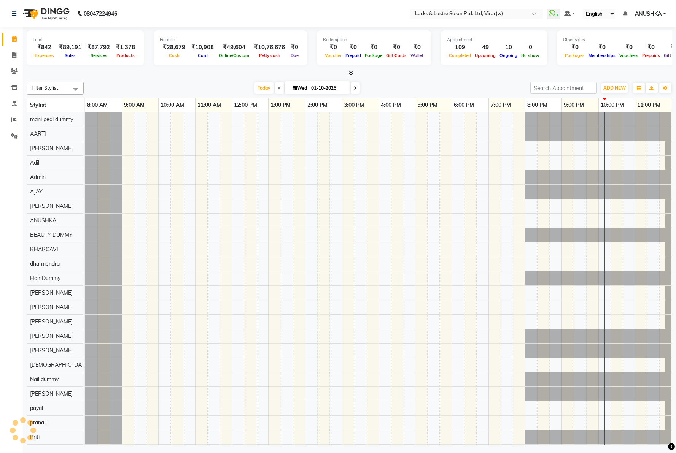
click at [234, 17] on nav "08047224946 Select Location × Locks & Lustre Salon Ptd. Ltd, Virar(w) WhatsApp …" at bounding box center [338, 13] width 676 height 27
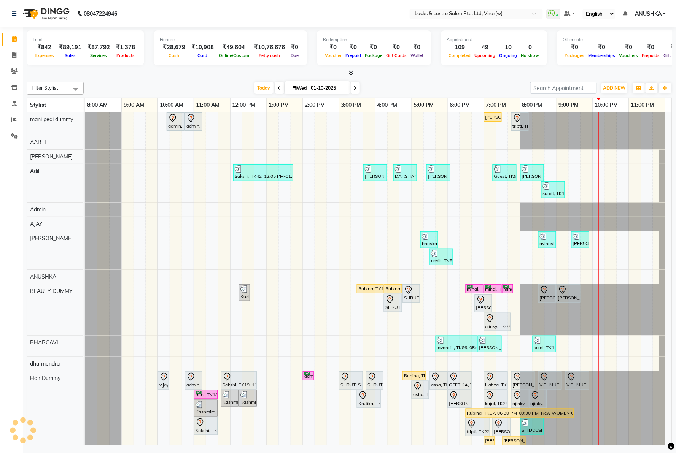
click at [234, 17] on nav "08047224946 Select Location × Locks & Lustre Salon Ptd. Ltd, Virar(w) WhatsApp …" at bounding box center [338, 13] width 676 height 27
click at [368, 11] on nav "08047224946 Select Location × Locks & Lustre Salon Ptd. Ltd, Virar(w) WhatsApp …" at bounding box center [338, 13] width 676 height 27
click at [237, 43] on div "₹49,604" at bounding box center [234, 47] width 34 height 9
copy div "49,604"
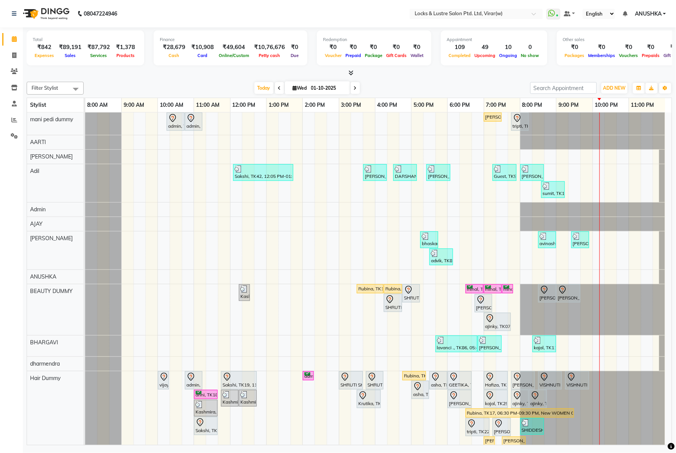
click at [377, 9] on nav "08047224946 Select Location × Locks & Lustre Salon Ptd. Ltd, Virar(w) WhatsApp …" at bounding box center [338, 13] width 676 height 27
click at [14, 121] on icon at bounding box center [14, 120] width 6 height 6
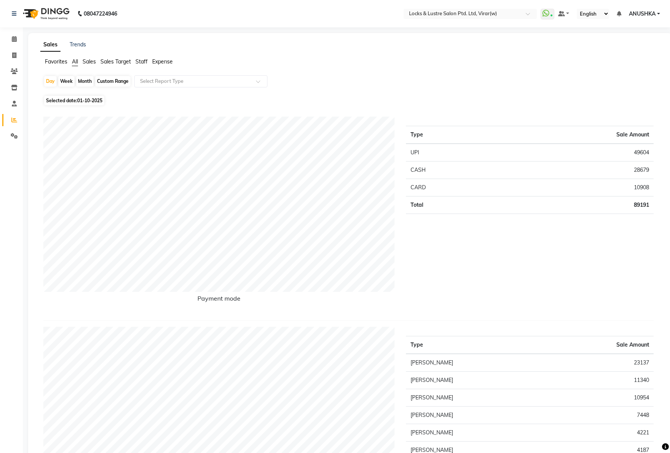
click at [169, 61] on span "Expense" at bounding box center [162, 61] width 21 height 7
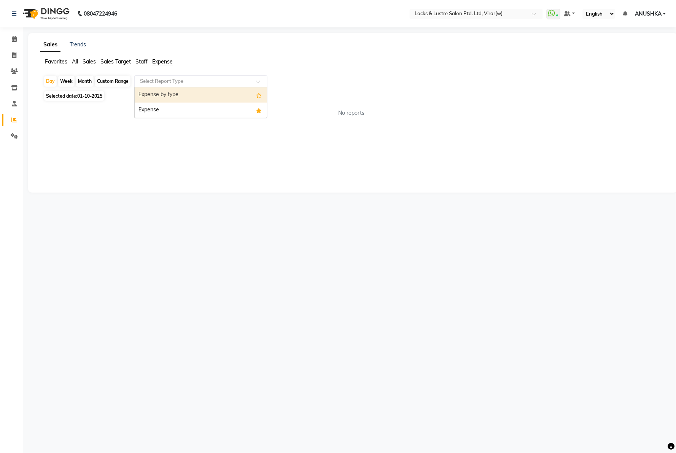
click at [171, 77] on div "Select Report Type" at bounding box center [200, 81] width 133 height 12
click at [183, 108] on div "Expense" at bounding box center [201, 110] width 132 height 15
select select "csv"
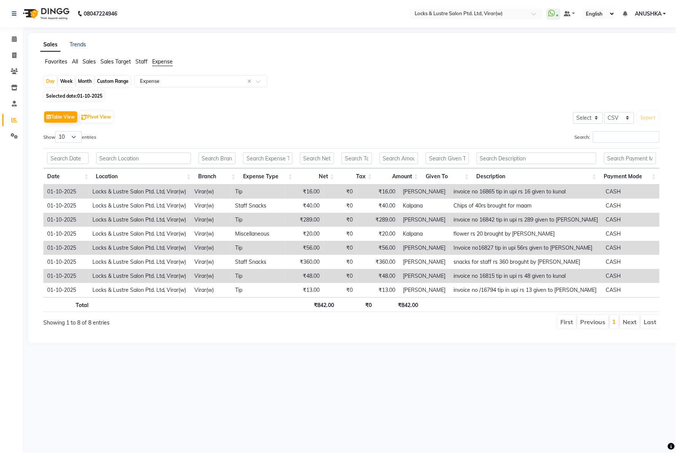
click at [321, 222] on td "₹289.00" at bounding box center [304, 220] width 37 height 14
copy td "289.00"
click at [322, 250] on td "₹56.00" at bounding box center [304, 248] width 37 height 14
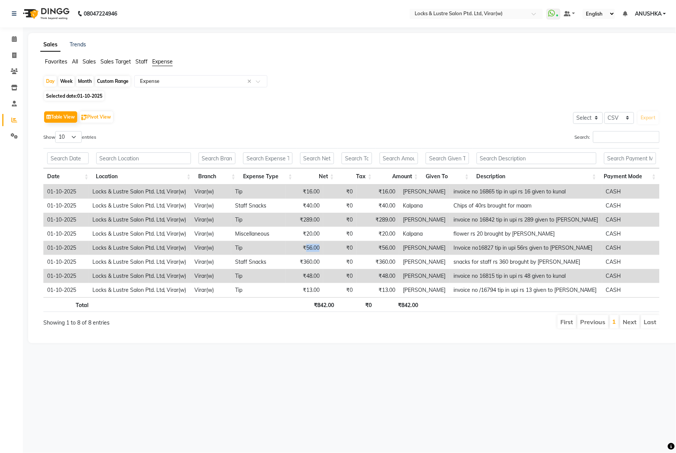
copy td "56.00"
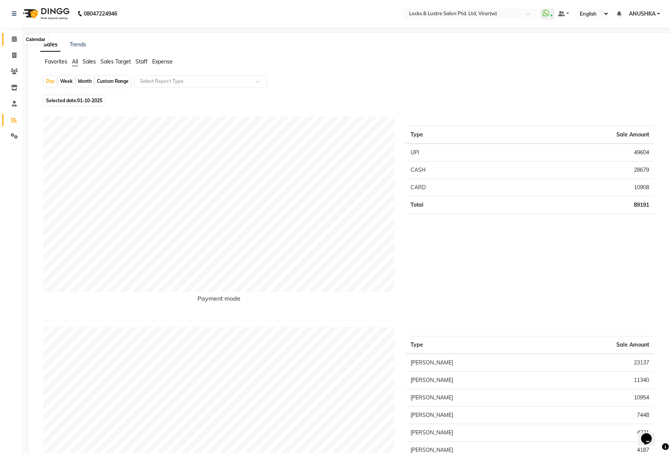
click at [14, 40] on icon at bounding box center [14, 39] width 5 height 6
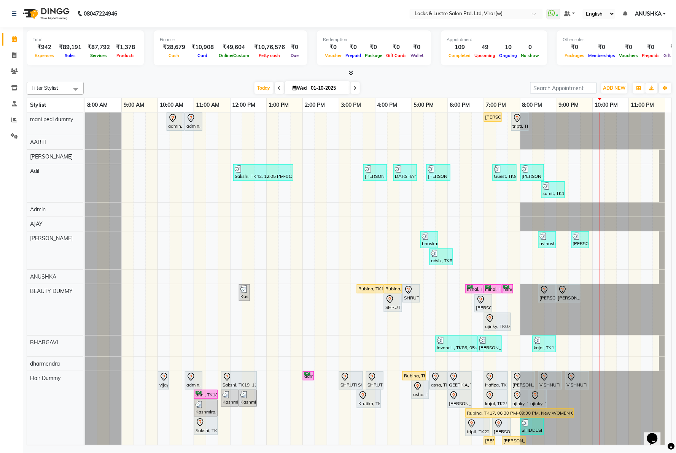
click at [199, 17] on nav "08047224946 Select Location × Locks & Lustre Salon Ptd. Ltd, Virar(w) WhatsApp …" at bounding box center [338, 13] width 676 height 27
click at [14, 119] on icon at bounding box center [14, 120] width 6 height 6
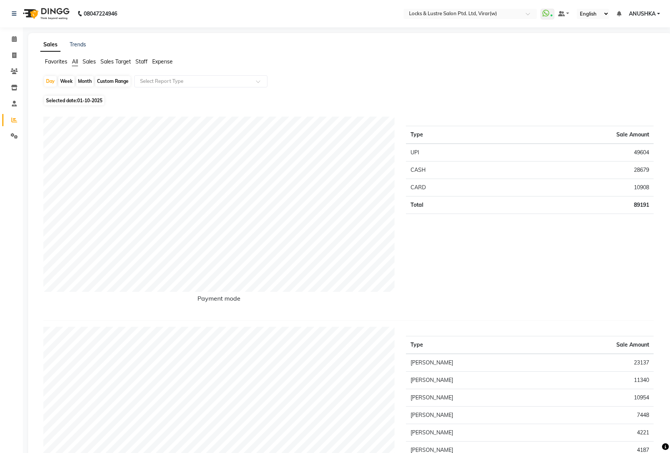
click at [160, 62] on span "Expense" at bounding box center [162, 61] width 21 height 7
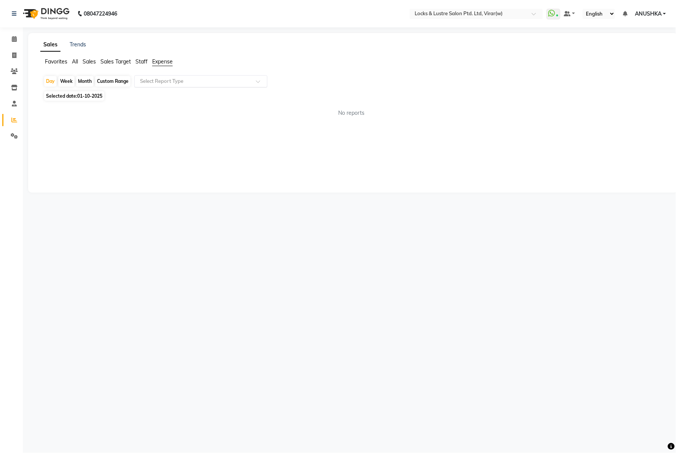
click at [167, 80] on input "text" at bounding box center [193, 82] width 110 height 8
click at [178, 105] on div "Expense" at bounding box center [201, 110] width 132 height 15
select select "csv"
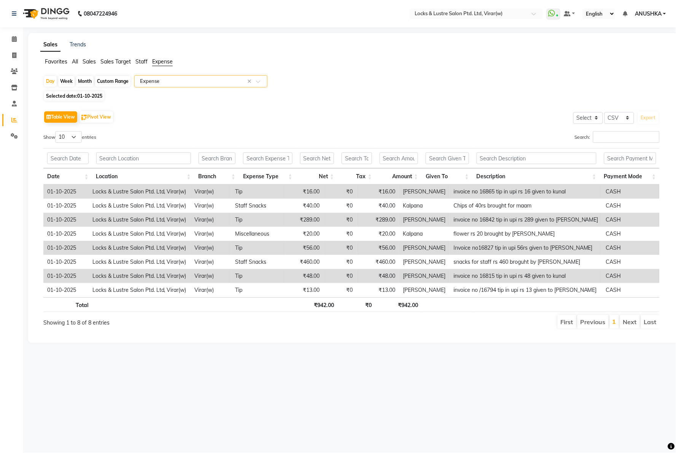
click at [651, 322] on li "Last" at bounding box center [650, 322] width 19 height 14
click at [626, 321] on li "Next" at bounding box center [630, 322] width 20 height 14
